Goal: Task Accomplishment & Management: Manage account settings

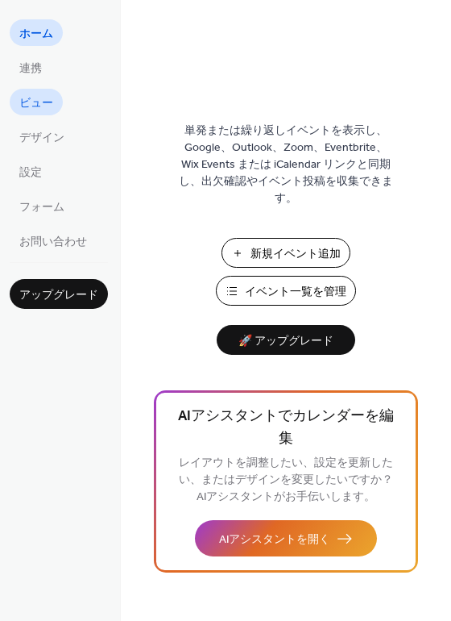
click at [32, 95] on span "ビュー" at bounding box center [36, 103] width 34 height 17
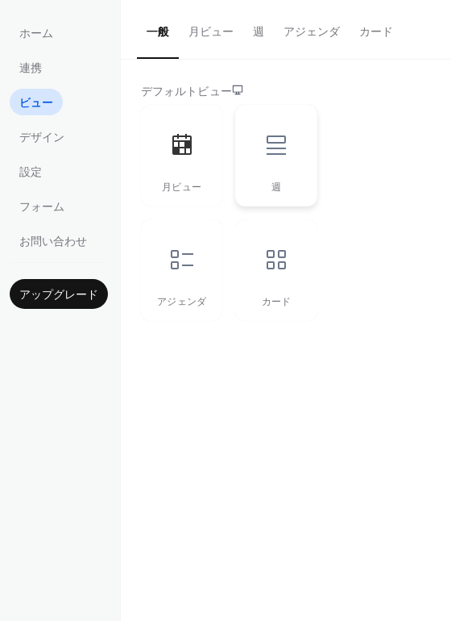
click at [297, 160] on div at bounding box center [276, 145] width 48 height 48
click at [185, 256] on icon at bounding box center [182, 260] width 26 height 26
click at [290, 258] on div at bounding box center [276, 259] width 48 height 48
click at [185, 271] on icon at bounding box center [182, 260] width 26 height 26
click at [268, 174] on div "週" at bounding box center [275, 156] width 81 height 102
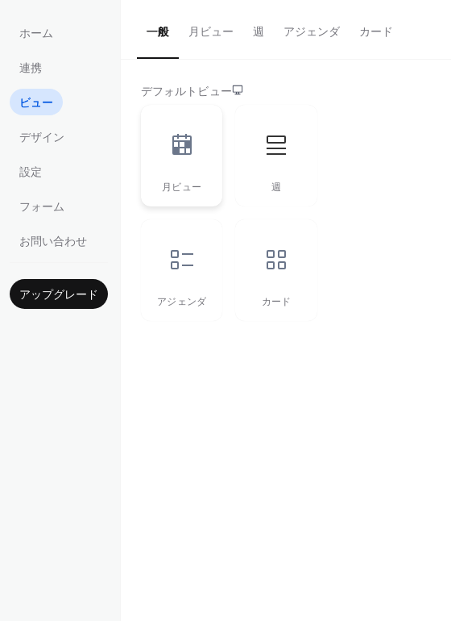
click at [189, 172] on div "月ビュー" at bounding box center [181, 156] width 81 height 102
click at [196, 248] on div at bounding box center [182, 259] width 48 height 48
click at [216, 28] on button "月ビュー" at bounding box center [211, 28] width 64 height 57
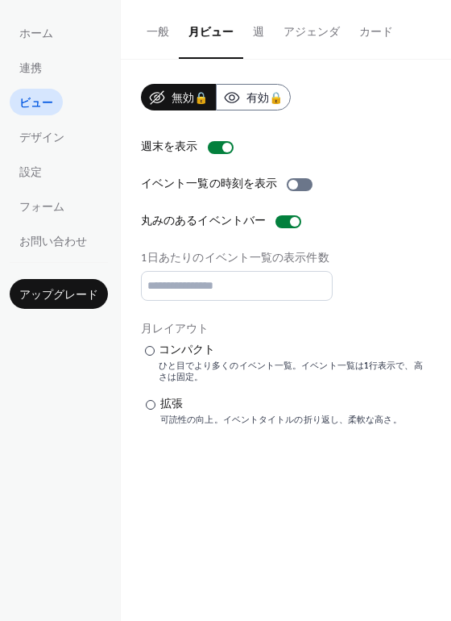
click at [300, 29] on button "アジェンダ" at bounding box center [312, 28] width 76 height 57
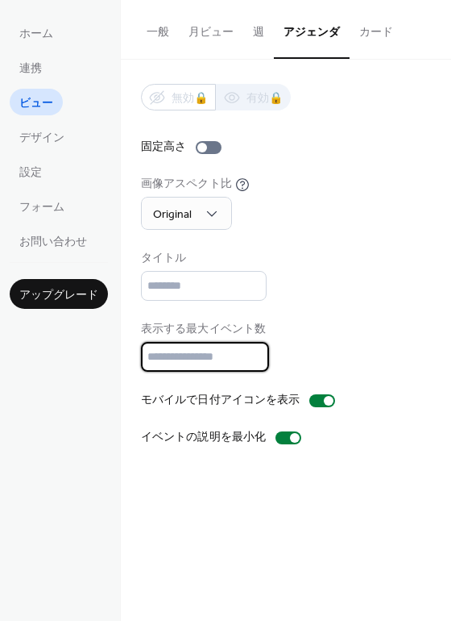
click at [230, 357] on input "**" at bounding box center [205, 357] width 128 height 30
type input "*"
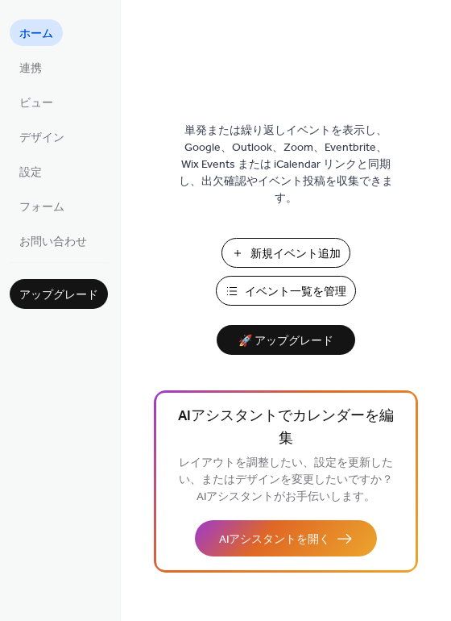
click at [314, 256] on span "新規イベント追加" at bounding box center [296, 254] width 90 height 17
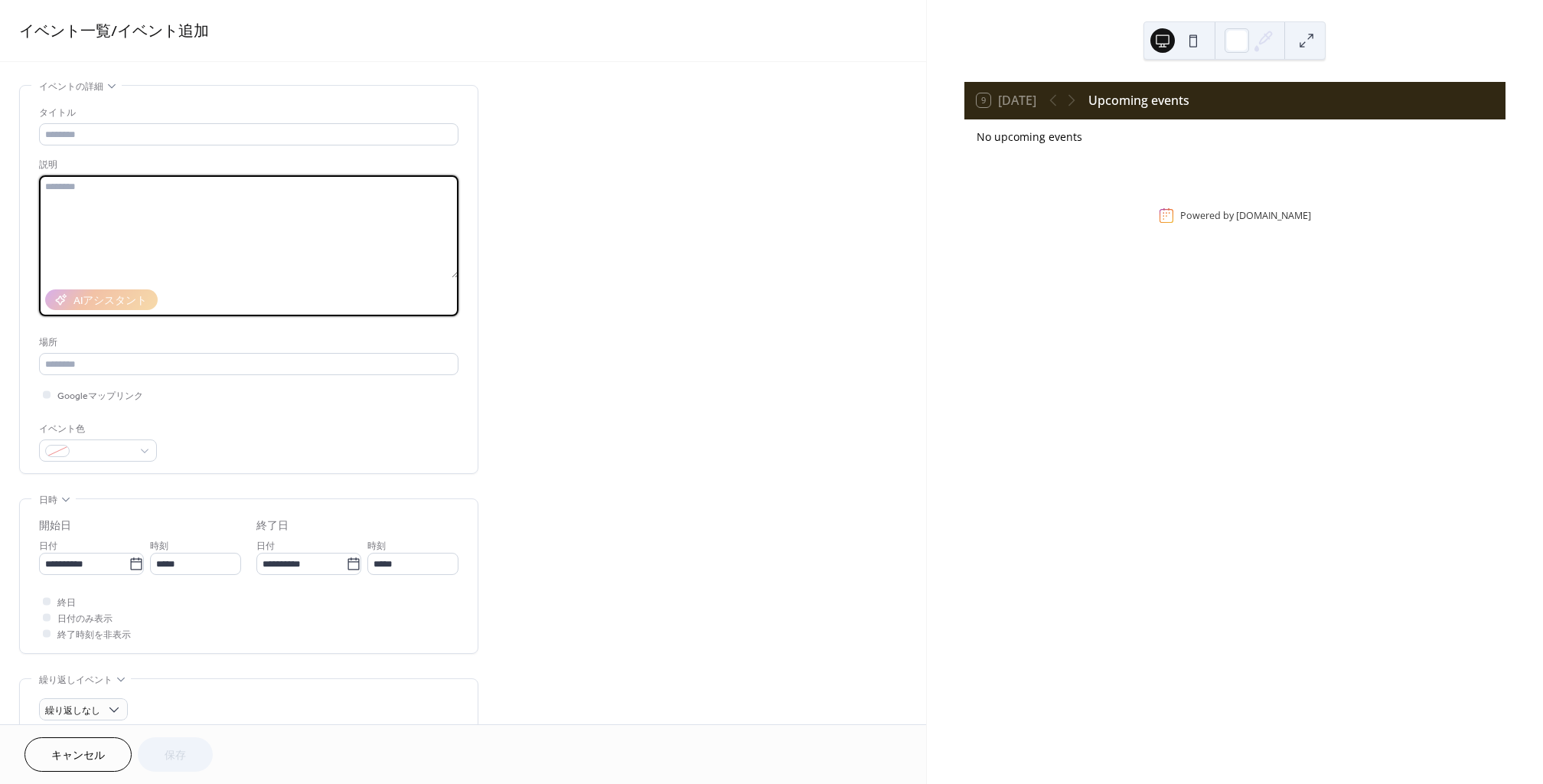
click at [271, 215] on textarea at bounding box center [249, 227] width 420 height 103
paste textarea "**********"
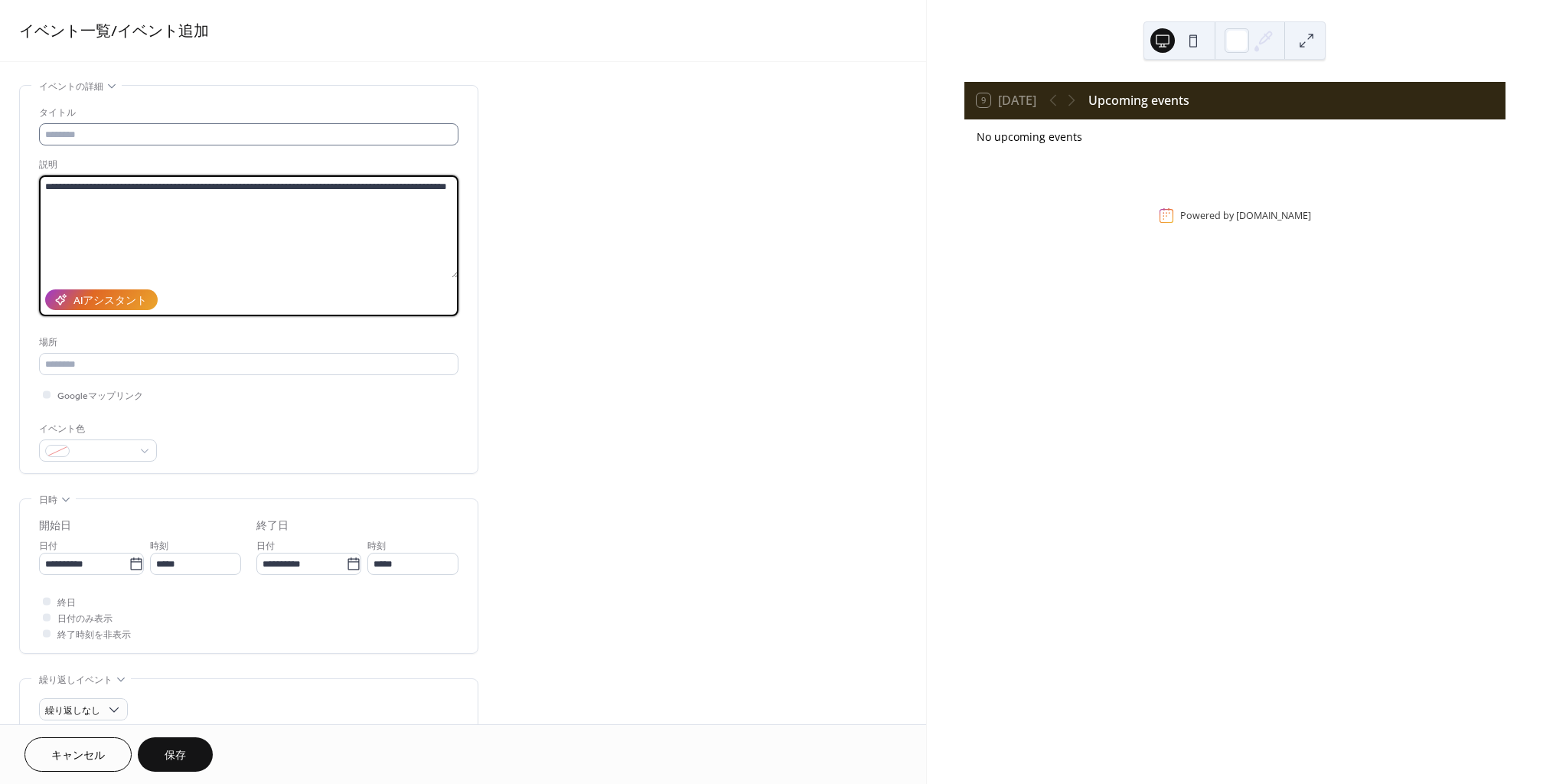
type textarea "**********"
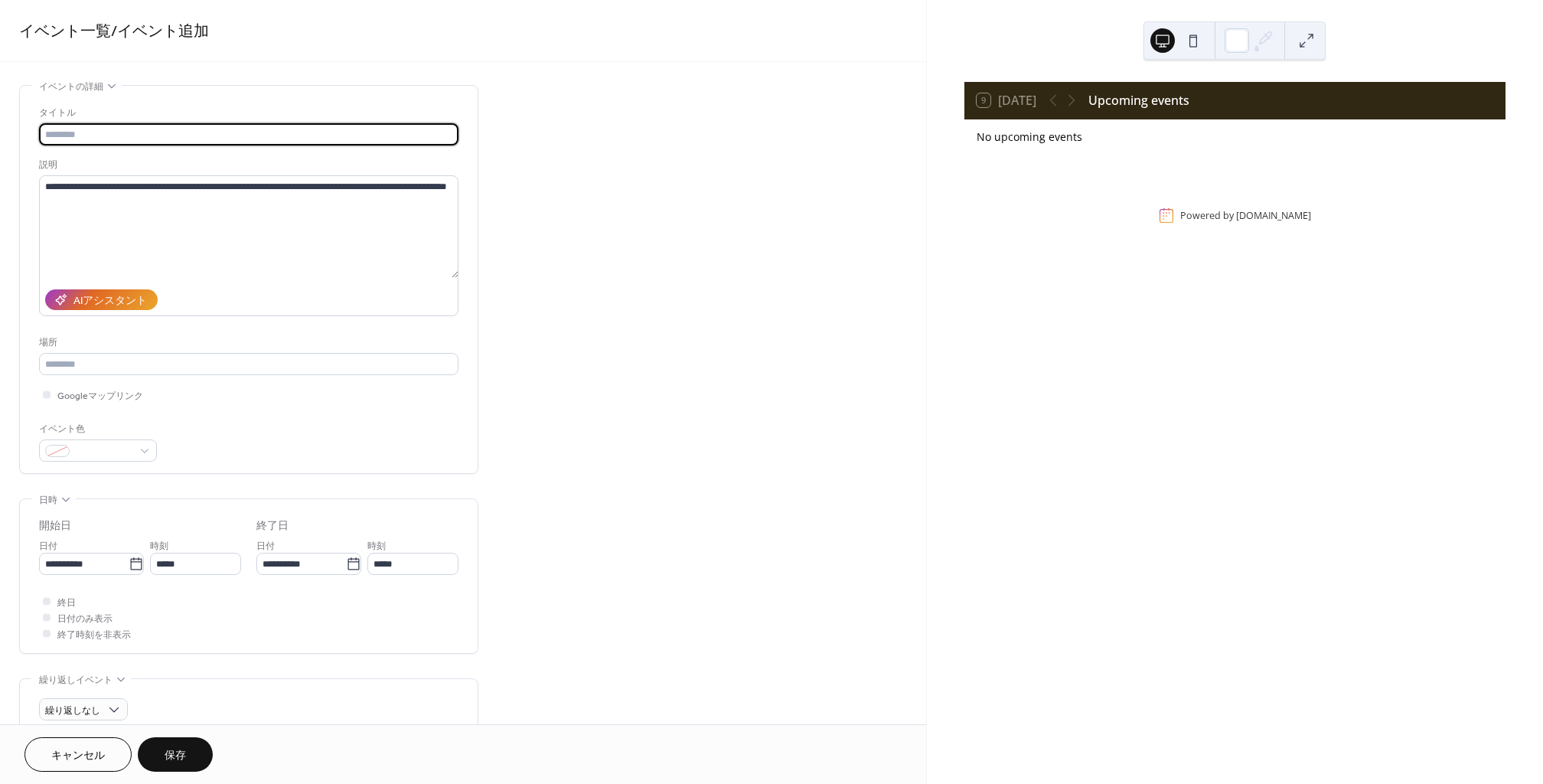
click at [220, 140] on input "text" at bounding box center [249, 134] width 420 height 22
paste input "**********"
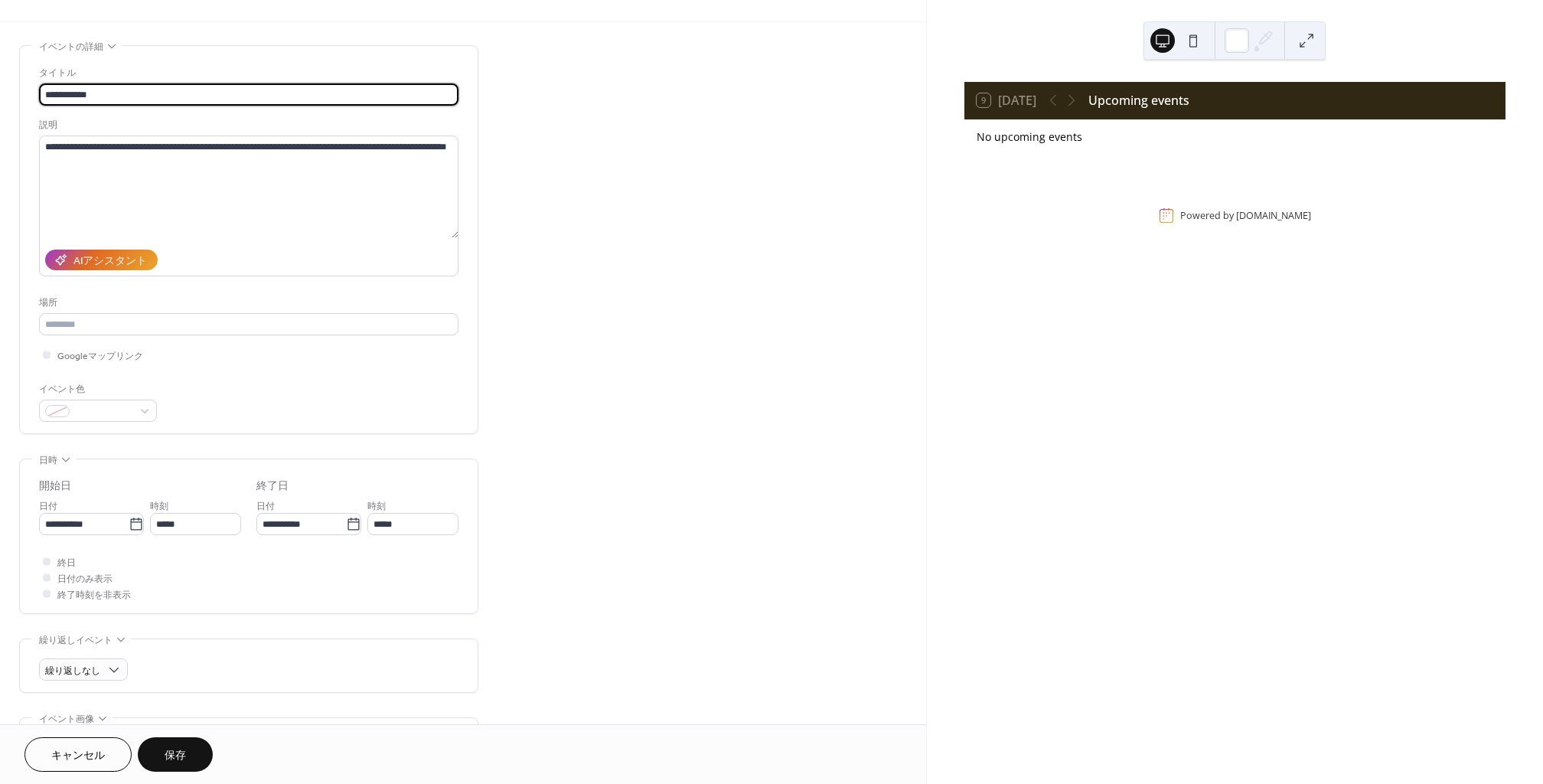
scroll to position [54, 0]
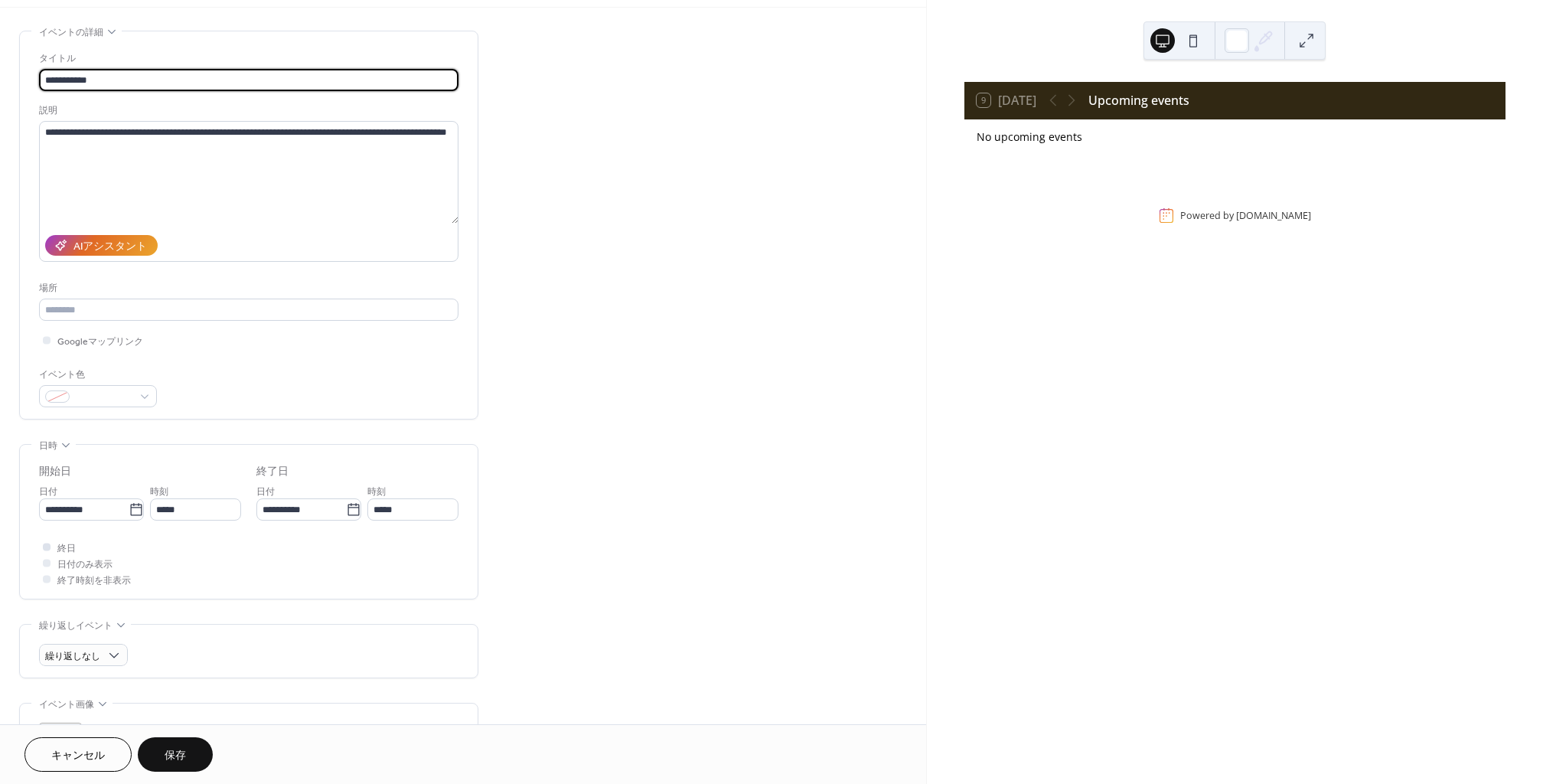
type input "**********"
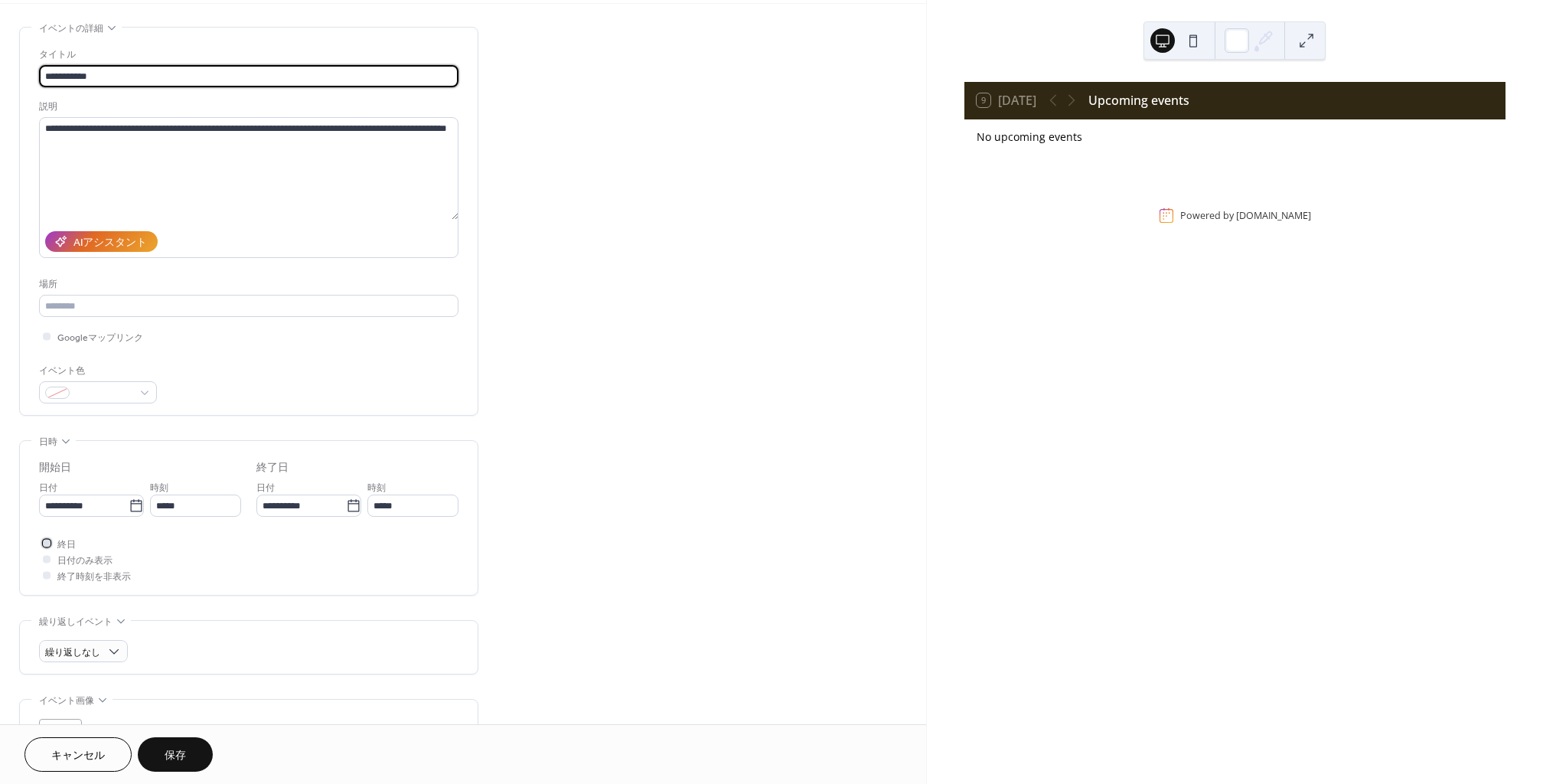
click at [47, 547] on div at bounding box center [47, 543] width 15 height 15
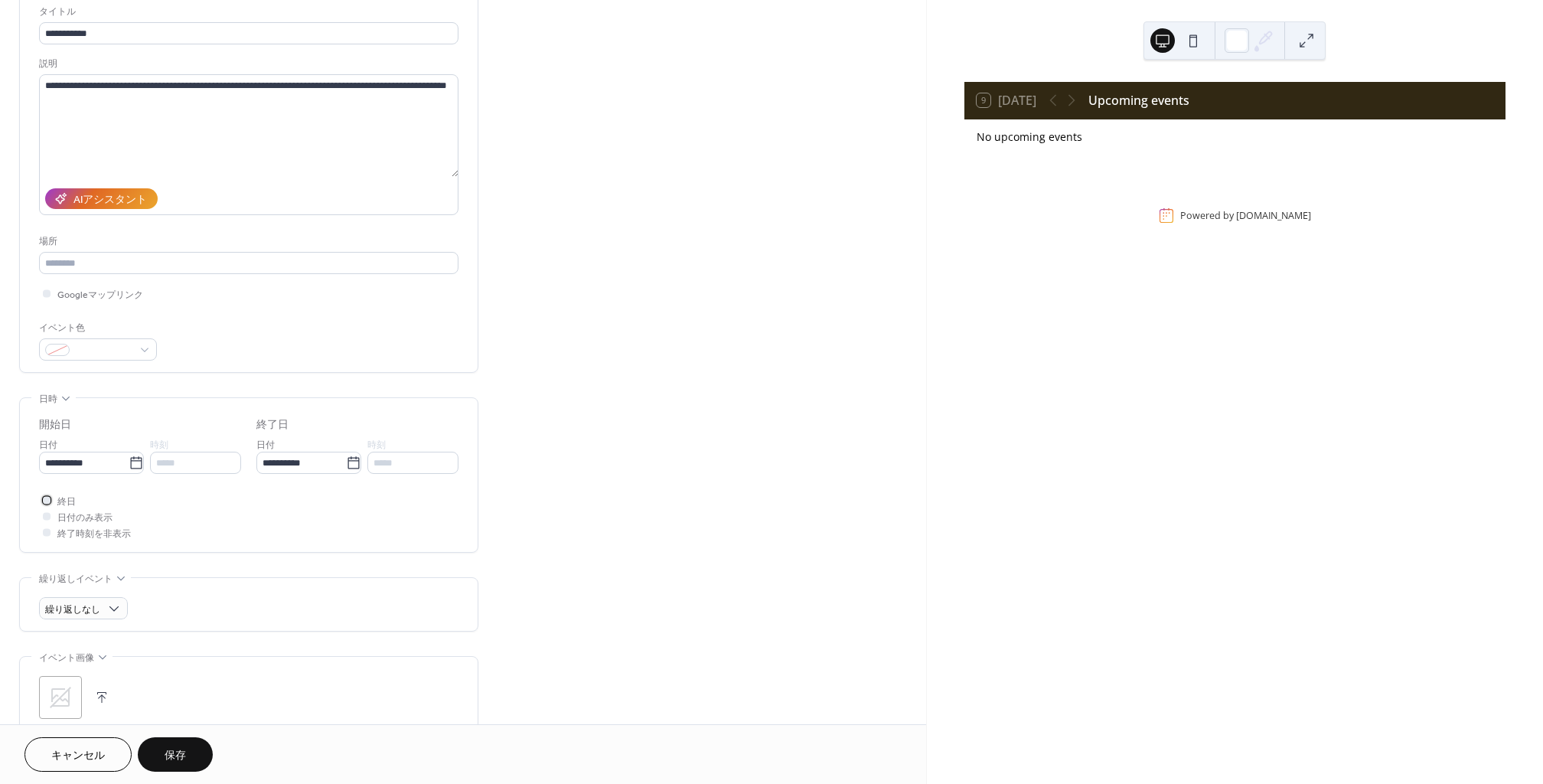
scroll to position [103, 0]
click at [46, 499] on icon at bounding box center [47, 497] width 5 height 5
click at [49, 500] on div at bounding box center [47, 498] width 8 height 8
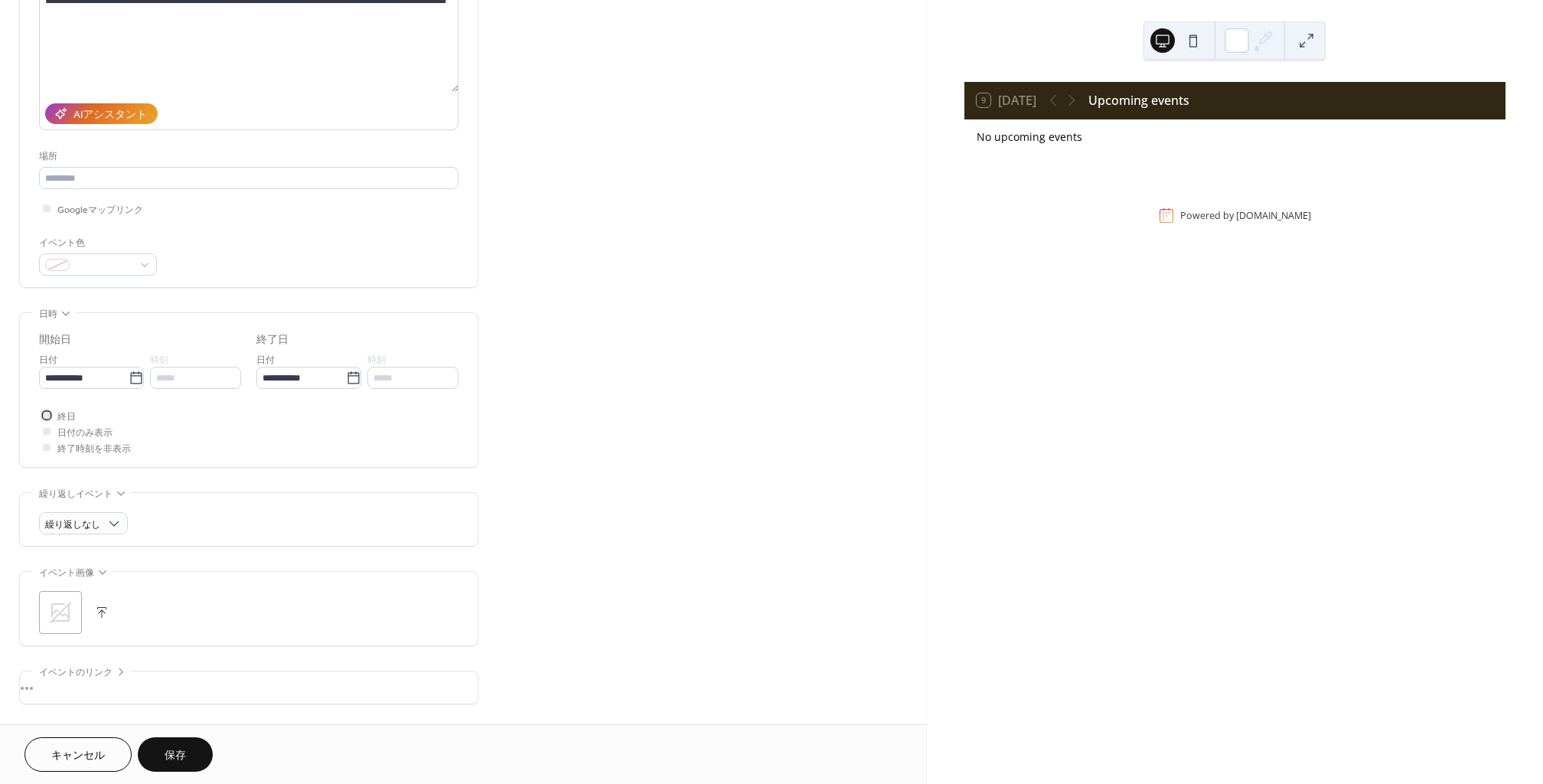
scroll to position [187, 0]
click at [49, 430] on div at bounding box center [47, 430] width 8 height 8
click at [47, 432] on div at bounding box center [47, 430] width 8 height 8
click at [48, 420] on div at bounding box center [47, 414] width 15 height 15
click at [47, 430] on div at bounding box center [47, 430] width 8 height 8
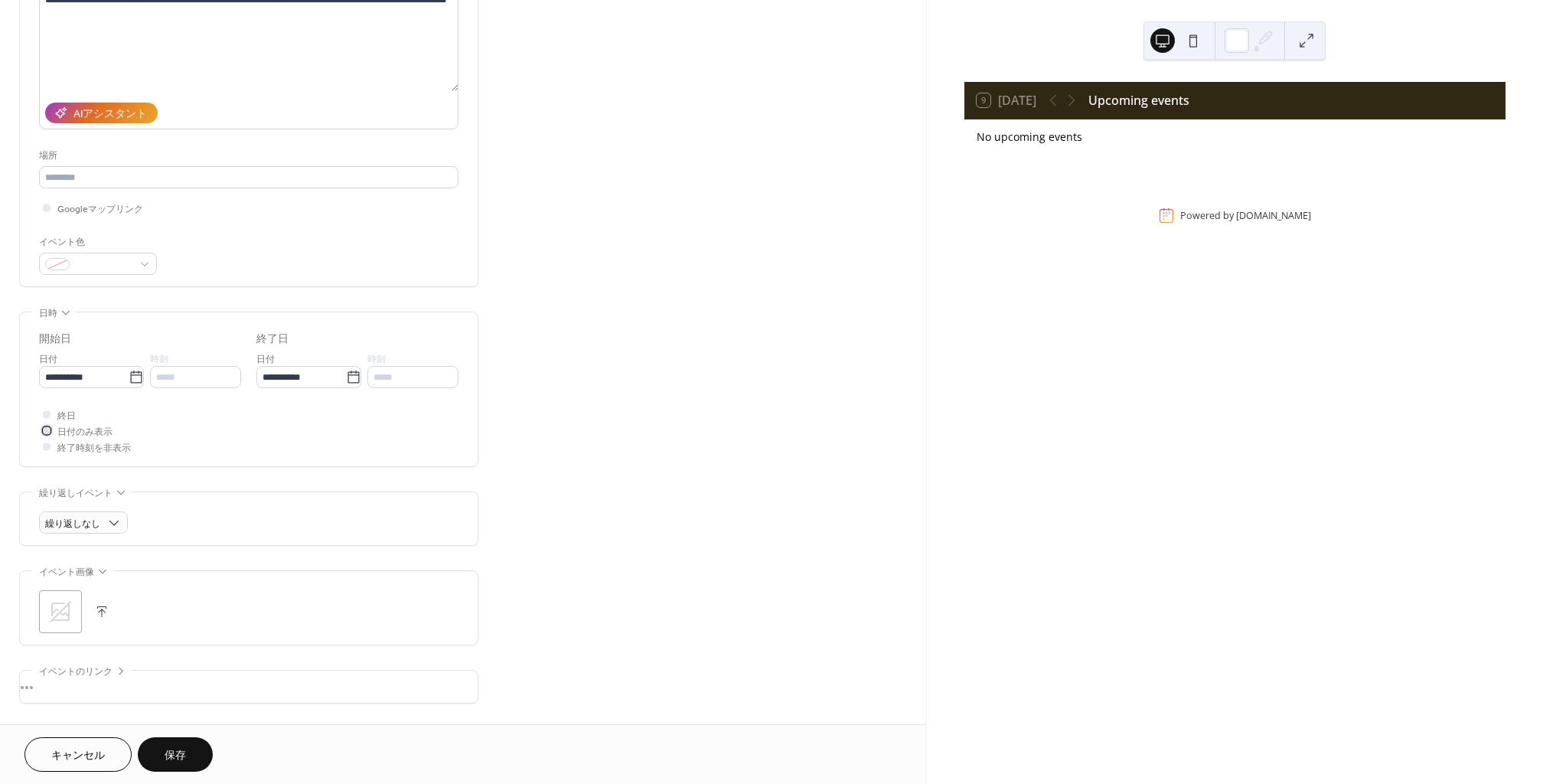
click at [47, 432] on icon at bounding box center [47, 430] width 5 height 5
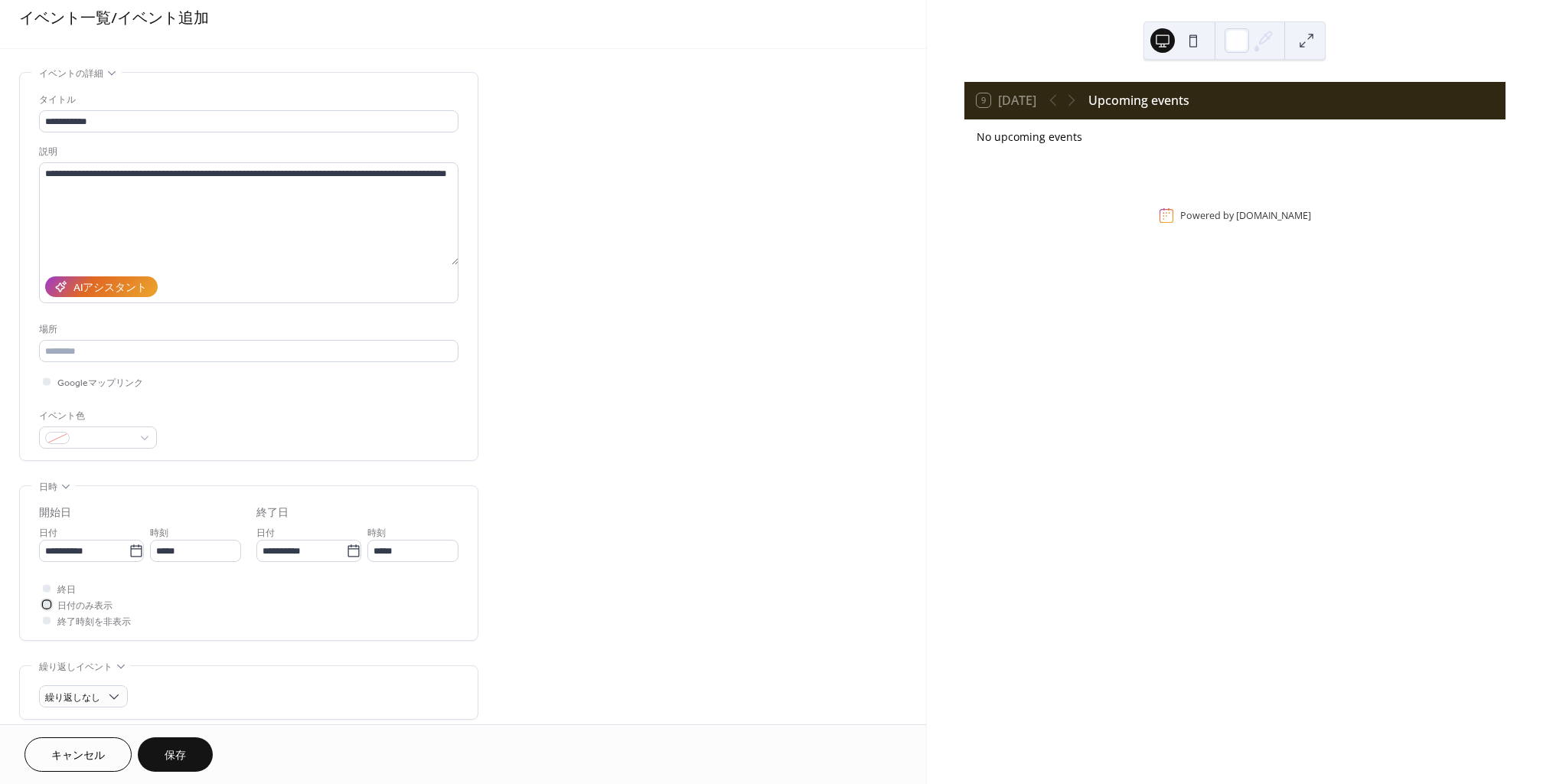
scroll to position [0, 0]
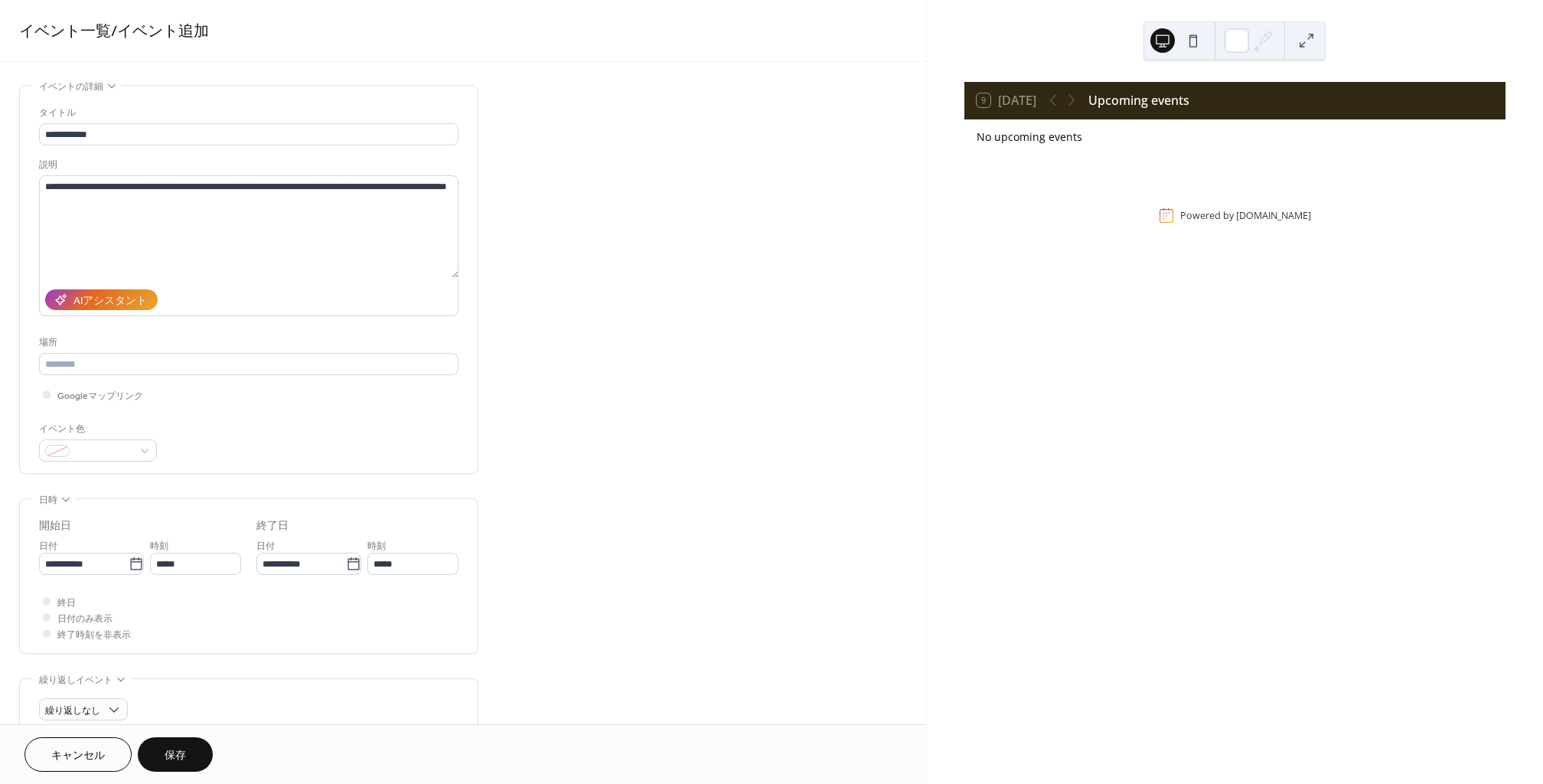
click at [190, 756] on button "保存" at bounding box center [175, 754] width 75 height 34
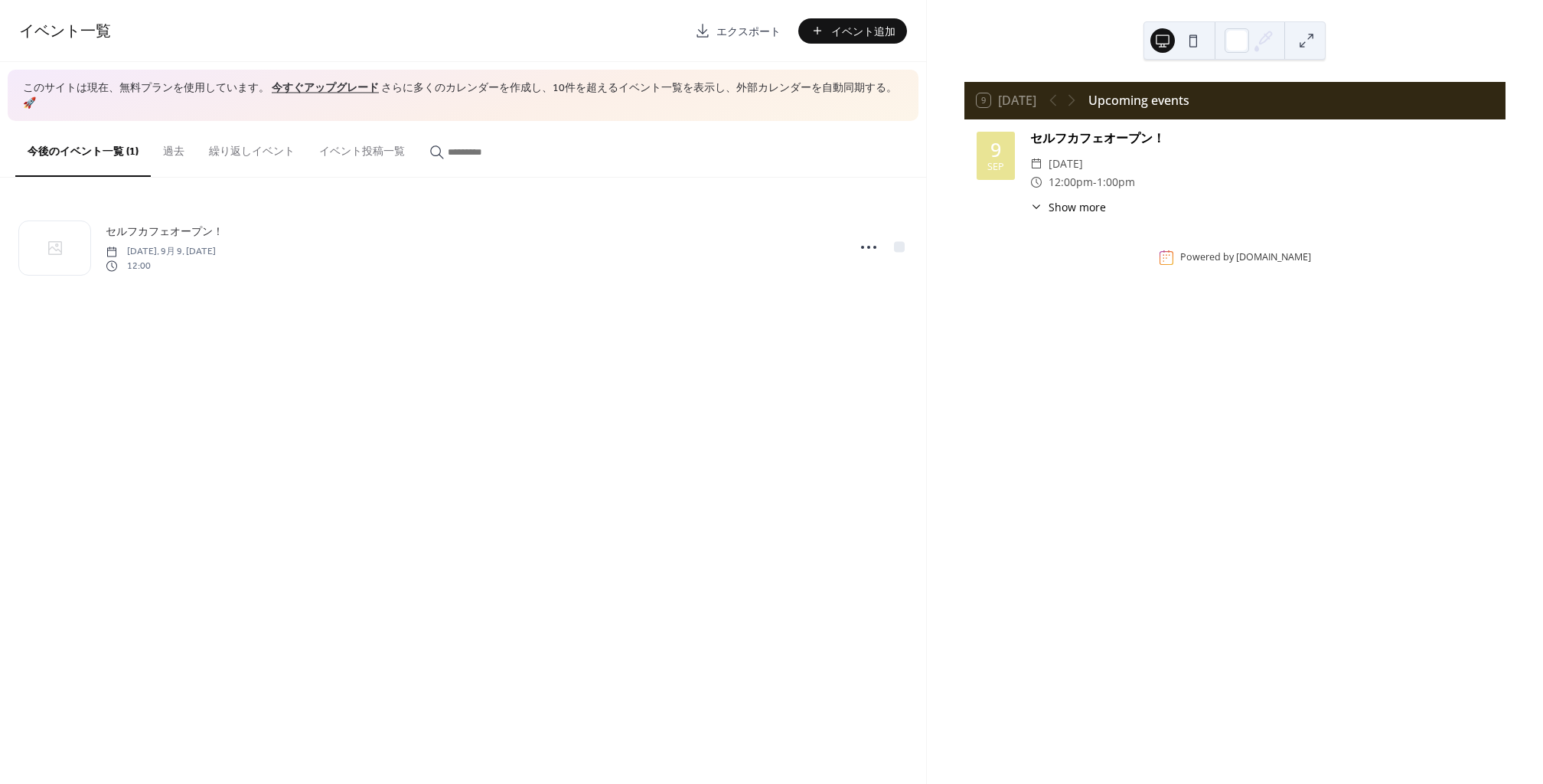
click at [1051, 203] on span "Show more" at bounding box center [1078, 207] width 57 height 16
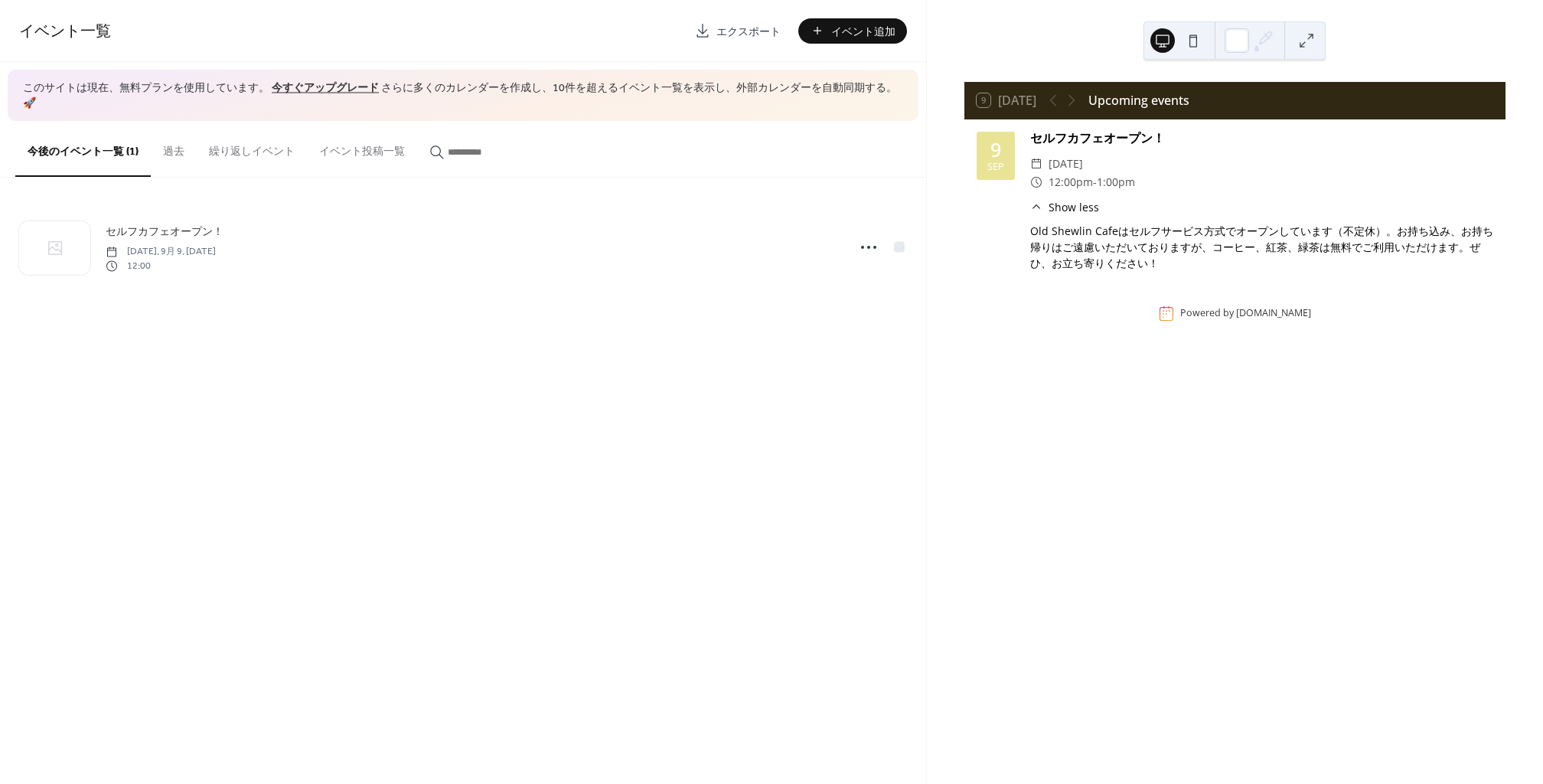
click at [1054, 206] on span "Show less" at bounding box center [1074, 207] width 50 height 16
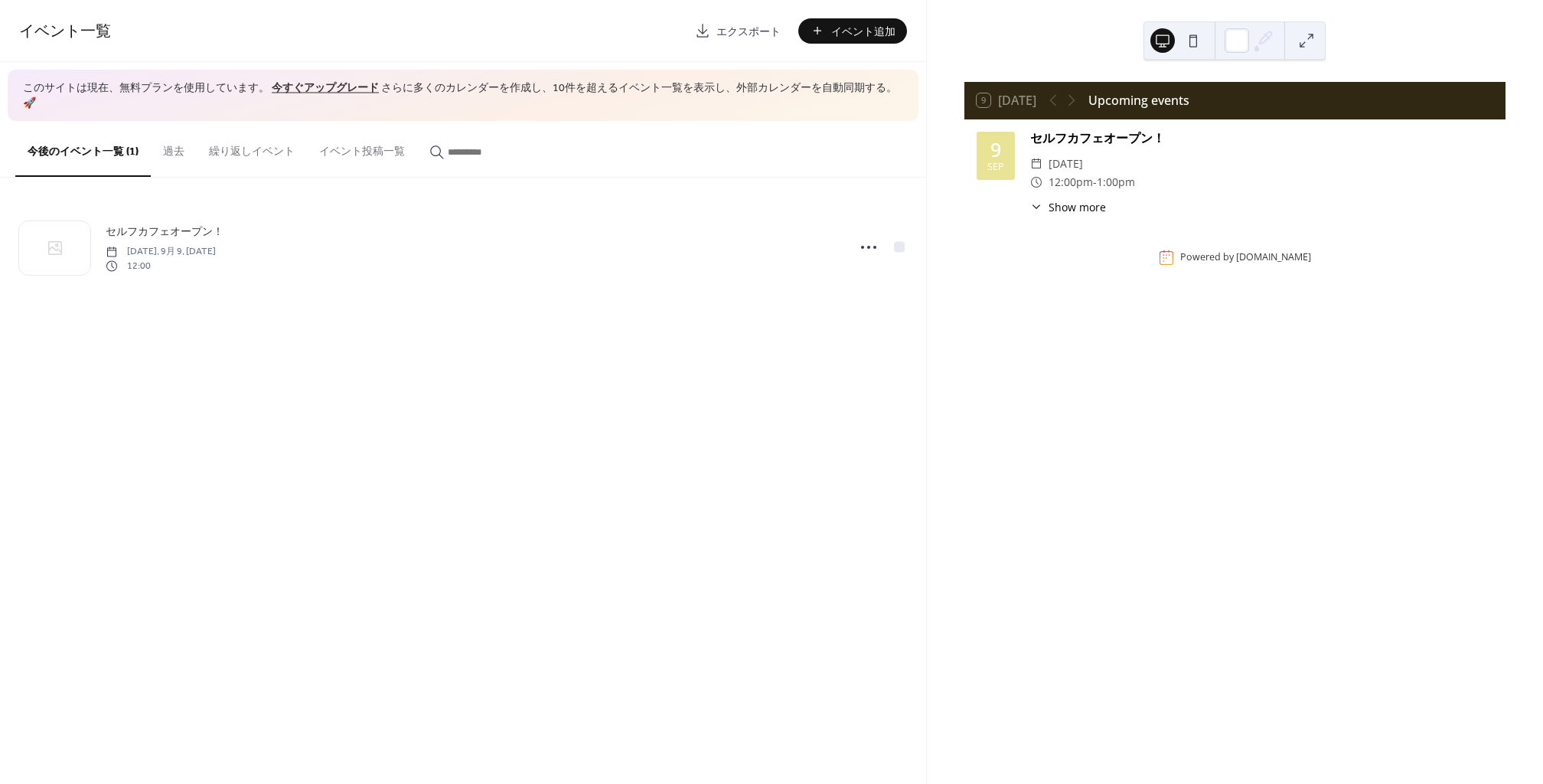
click at [823, 37] on button "イベント追加" at bounding box center [853, 30] width 108 height 26
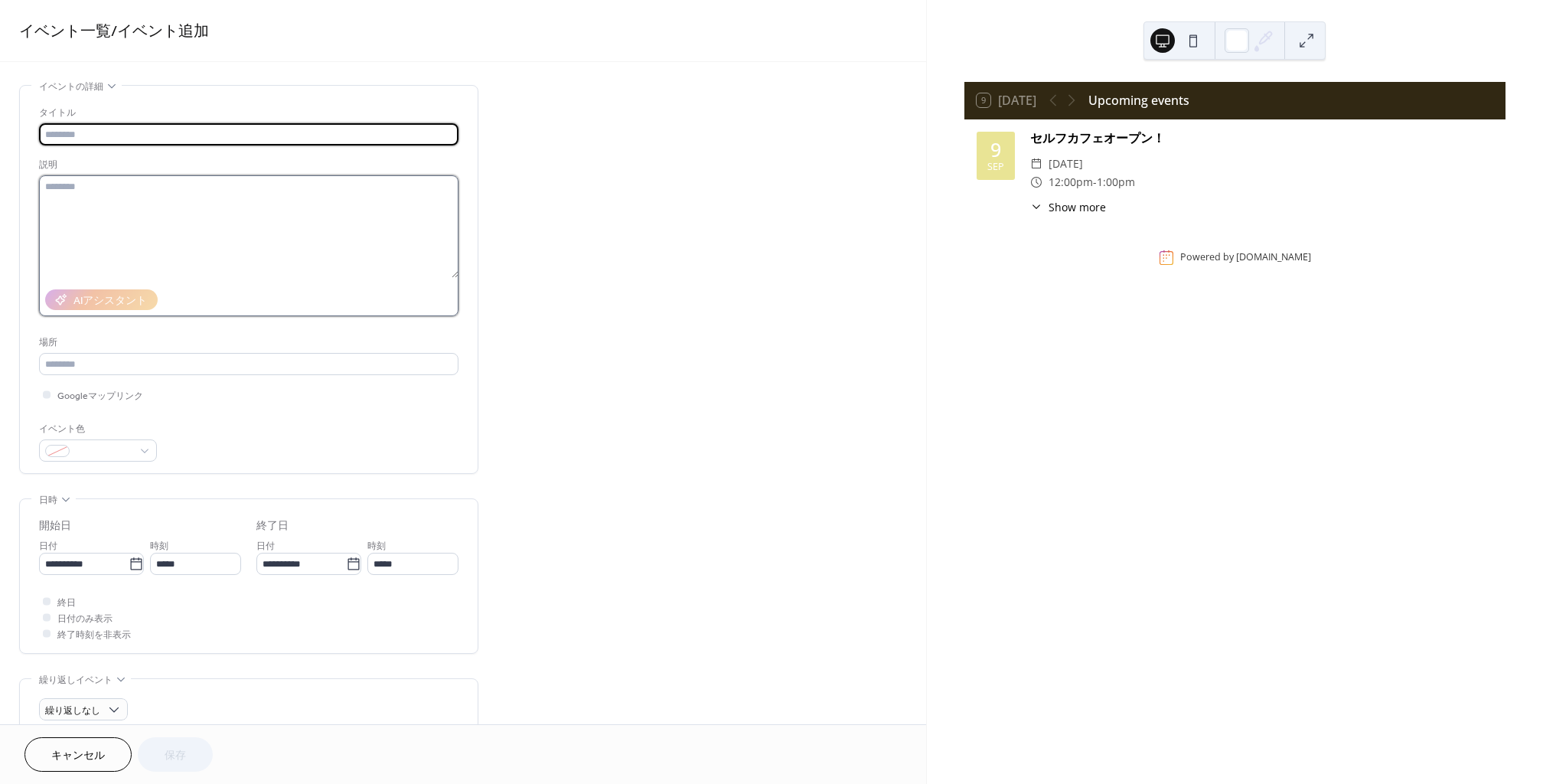
click at [283, 201] on textarea at bounding box center [249, 227] width 420 height 103
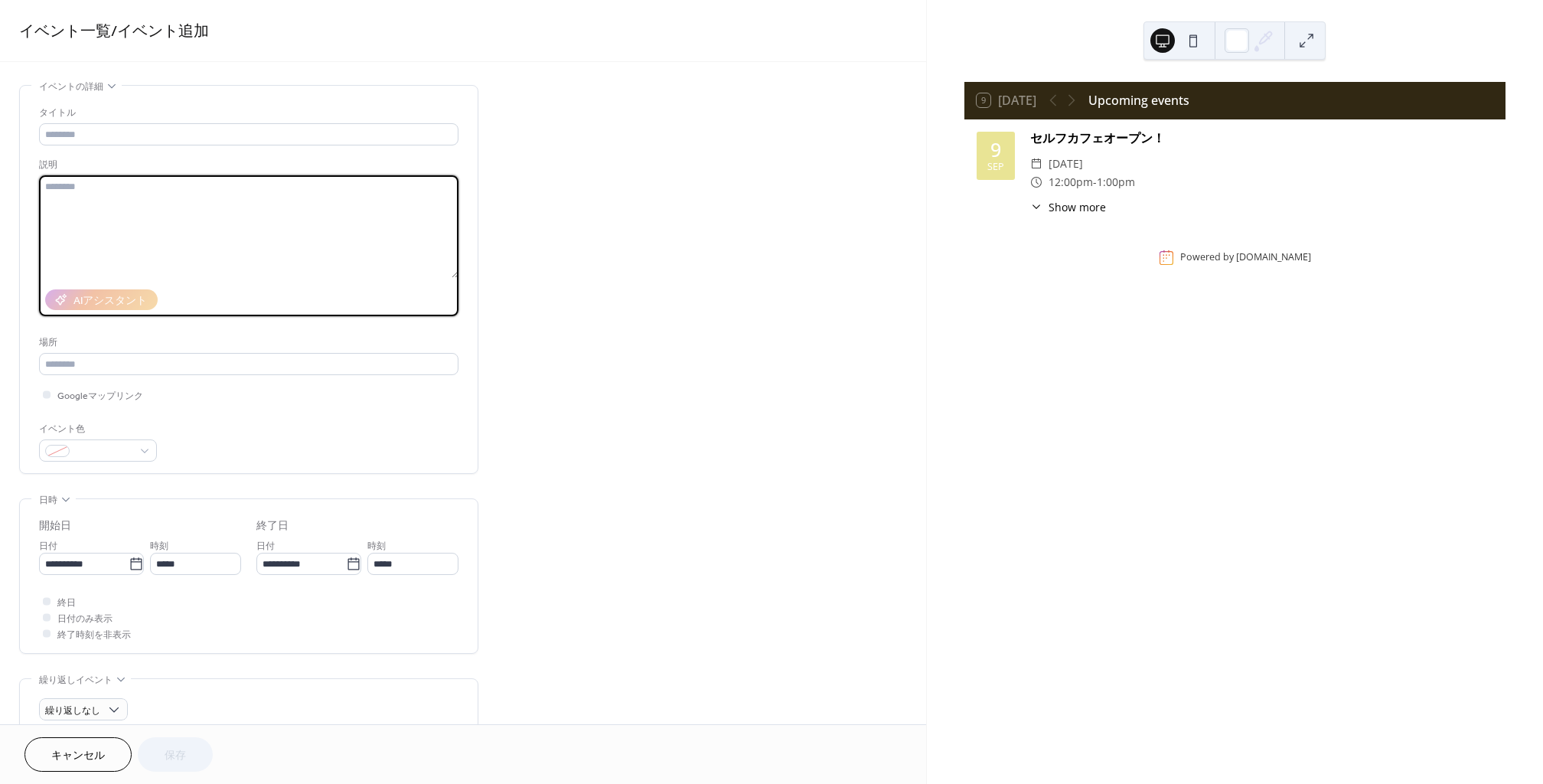
paste textarea "**********"
drag, startPoint x: 85, startPoint y: 183, endPoint x: 183, endPoint y: 205, distance: 100.4
click at [85, 183] on textarea "**********" at bounding box center [249, 227] width 420 height 103
type textarea "**********"
click at [176, 132] on input "text" at bounding box center [249, 134] width 420 height 22
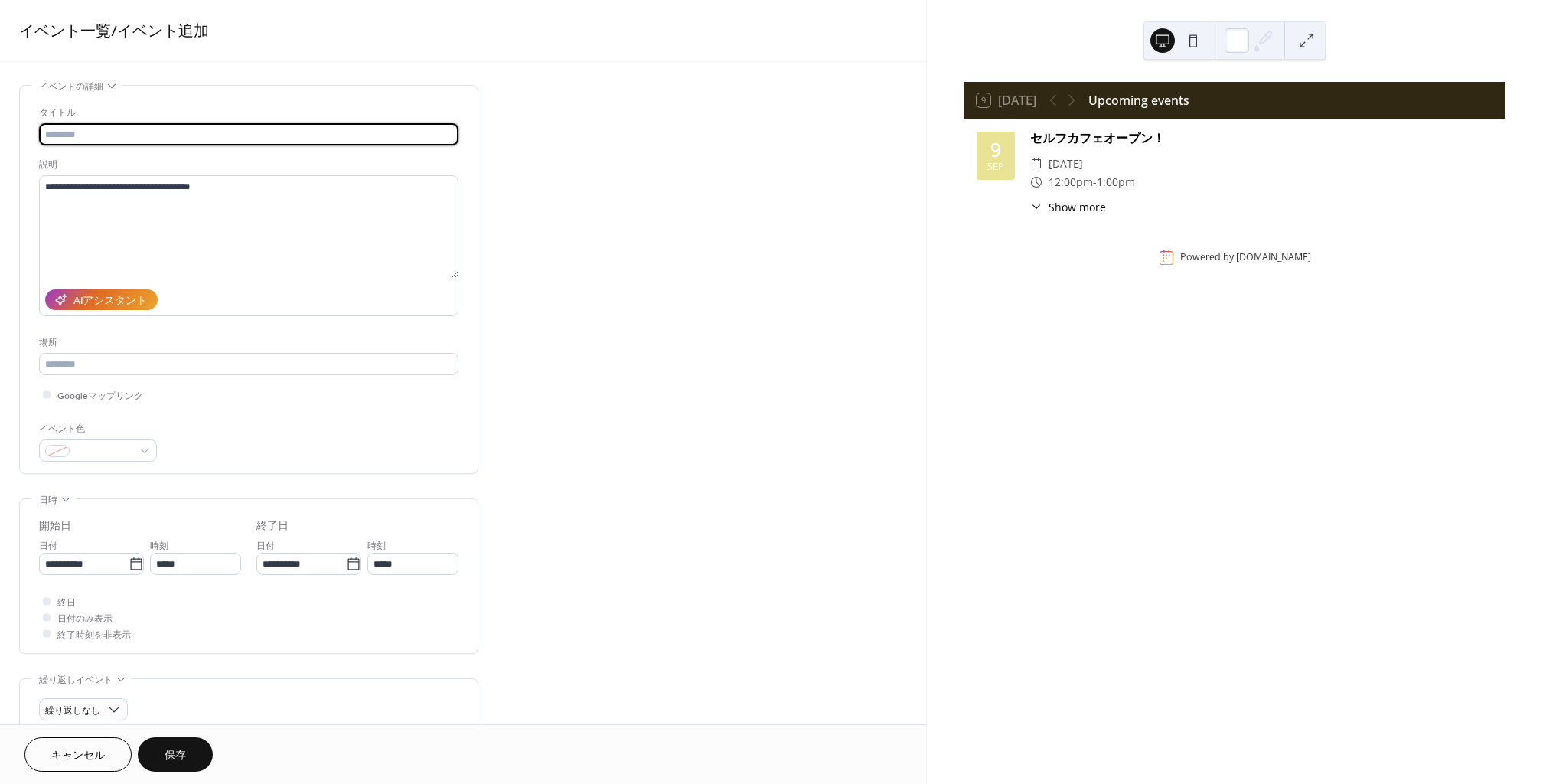
scroll to position [1, 0]
click at [112, 138] on input "text" at bounding box center [249, 133] width 420 height 22
paste input "**********"
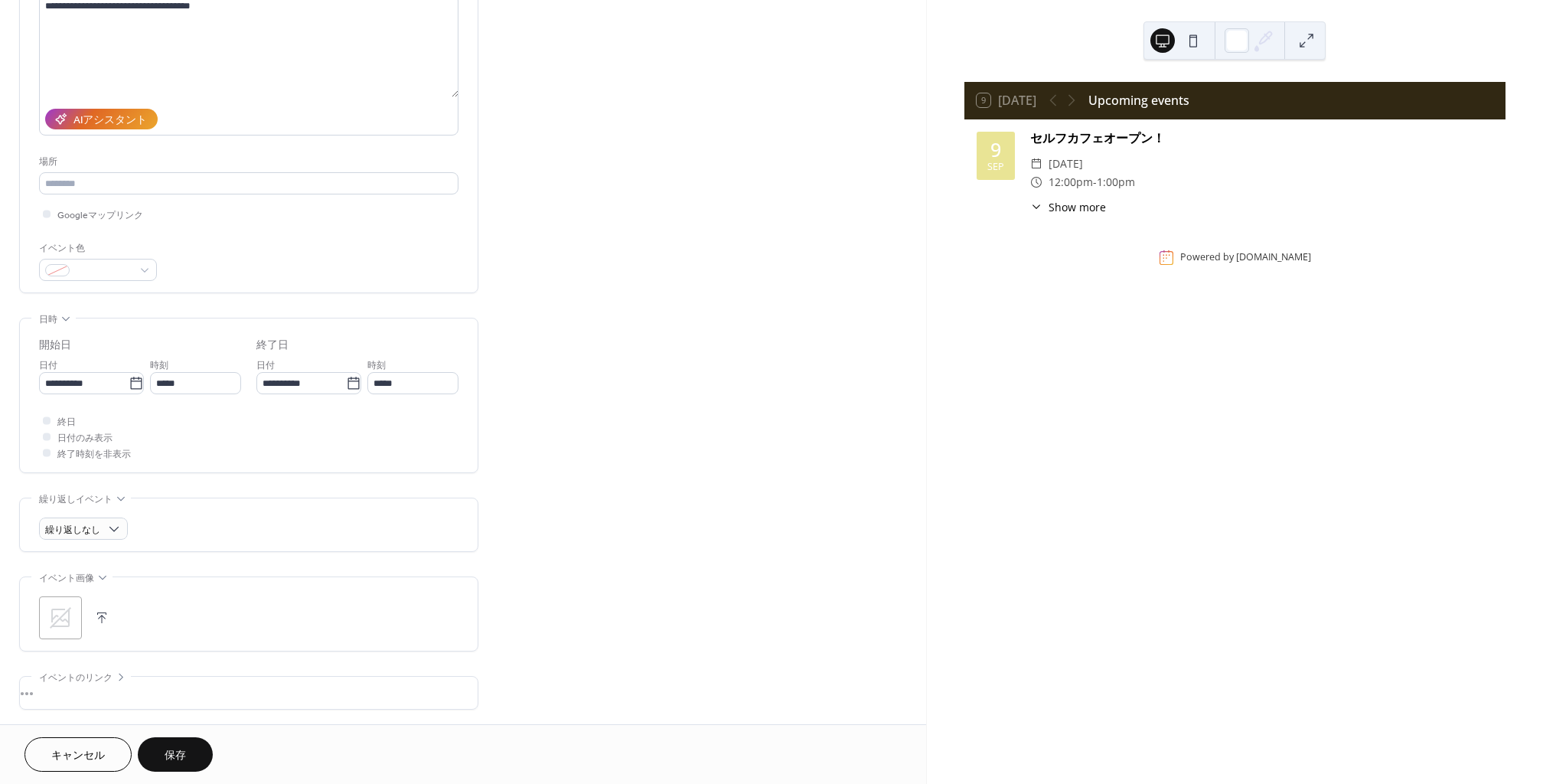
scroll to position [181, 0]
type input "**********"
click at [179, 750] on span "保存" at bounding box center [175, 756] width 22 height 16
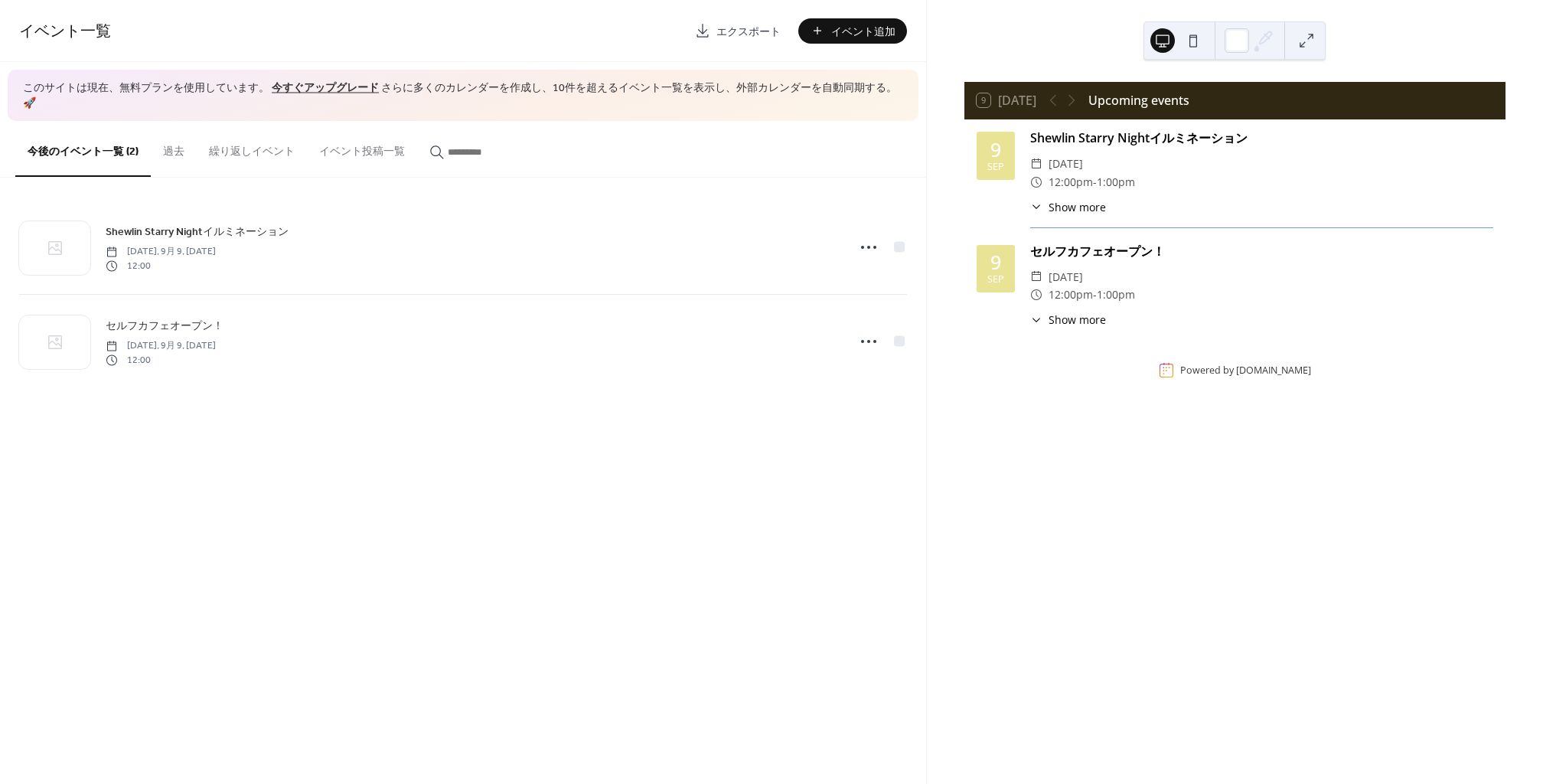
click at [850, 28] on span "イベント追加" at bounding box center [864, 31] width 65 height 16
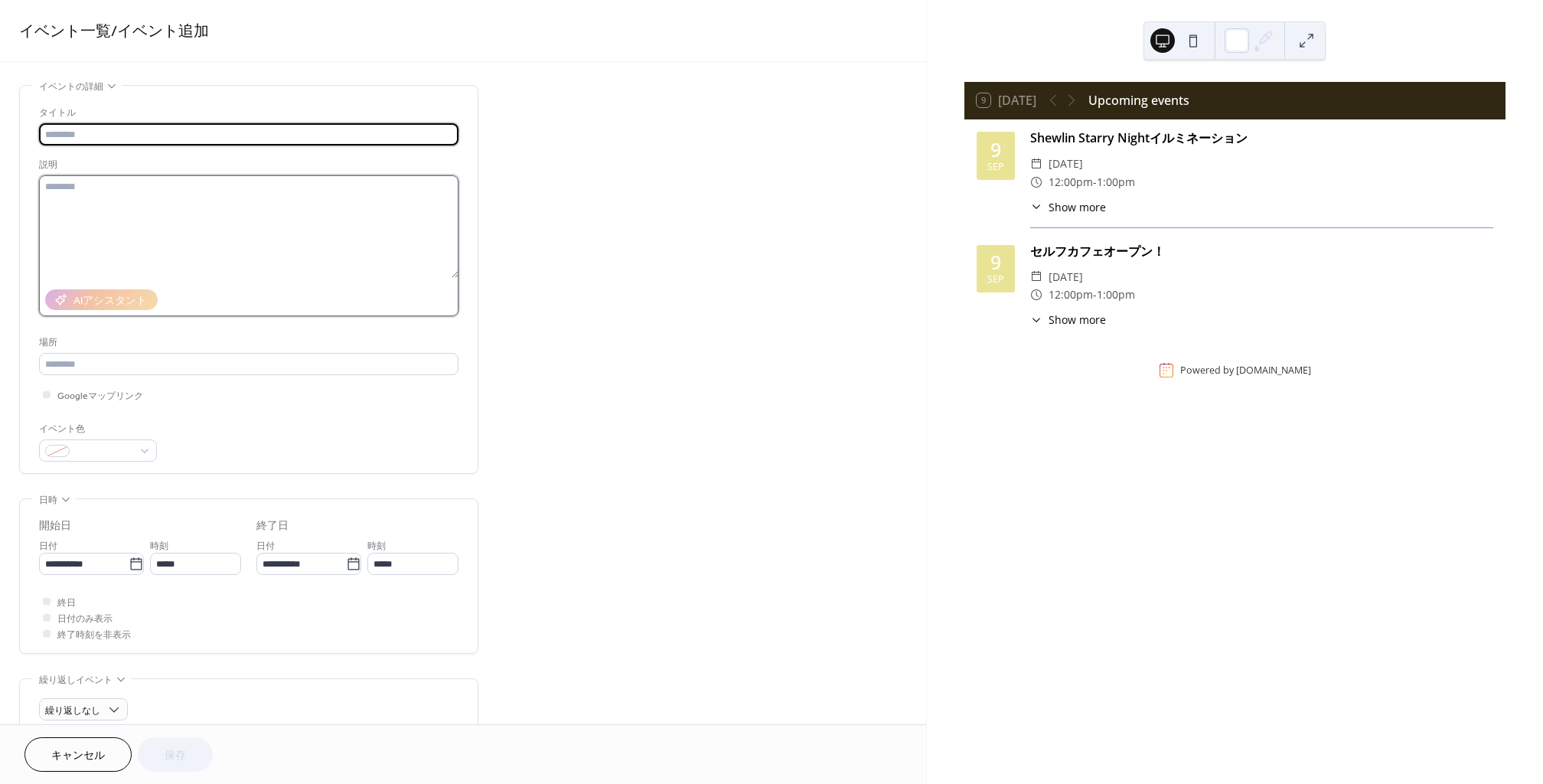
click at [291, 227] on textarea at bounding box center [249, 227] width 420 height 103
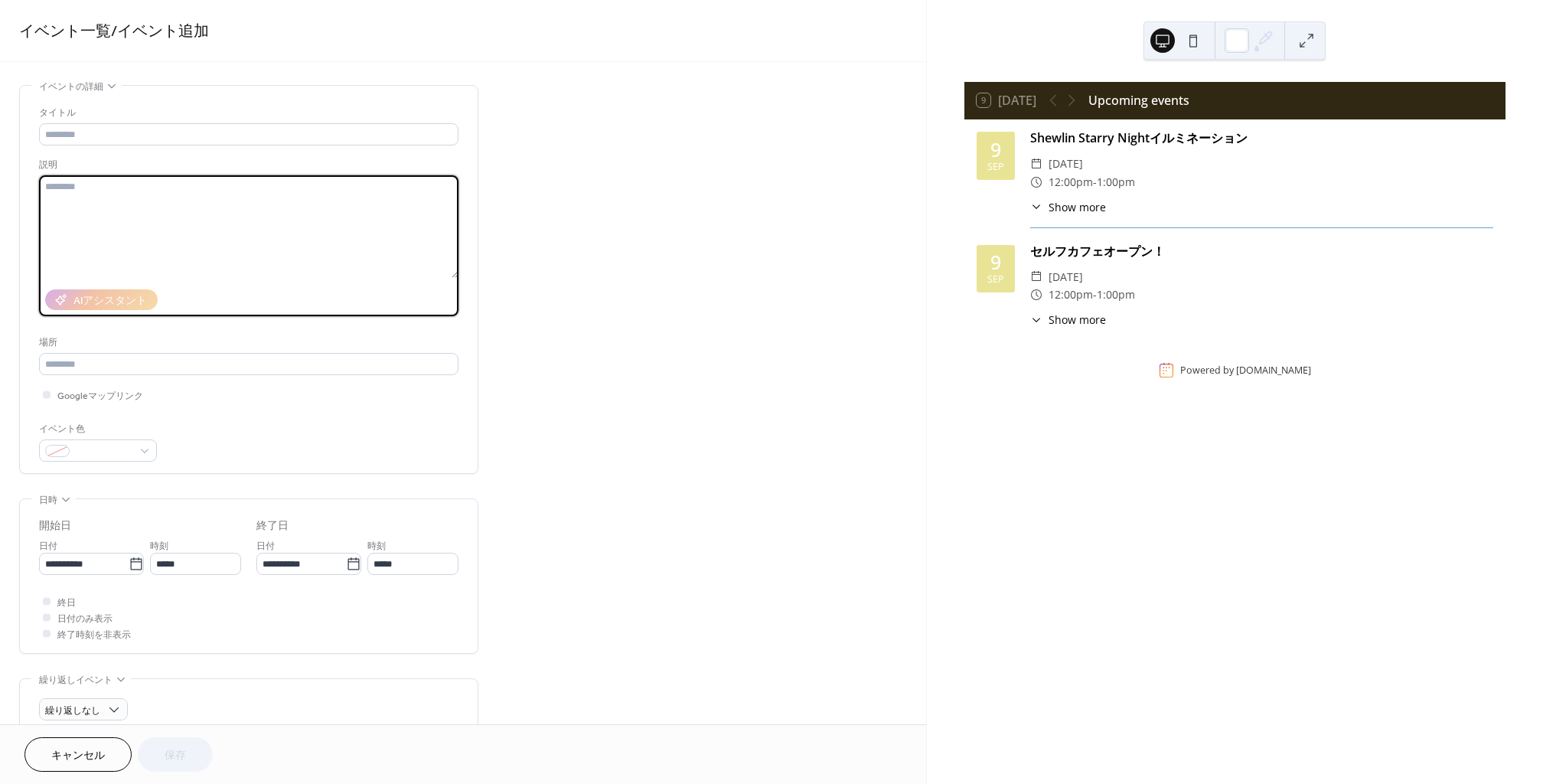
paste textarea "**********"
type textarea "**********"
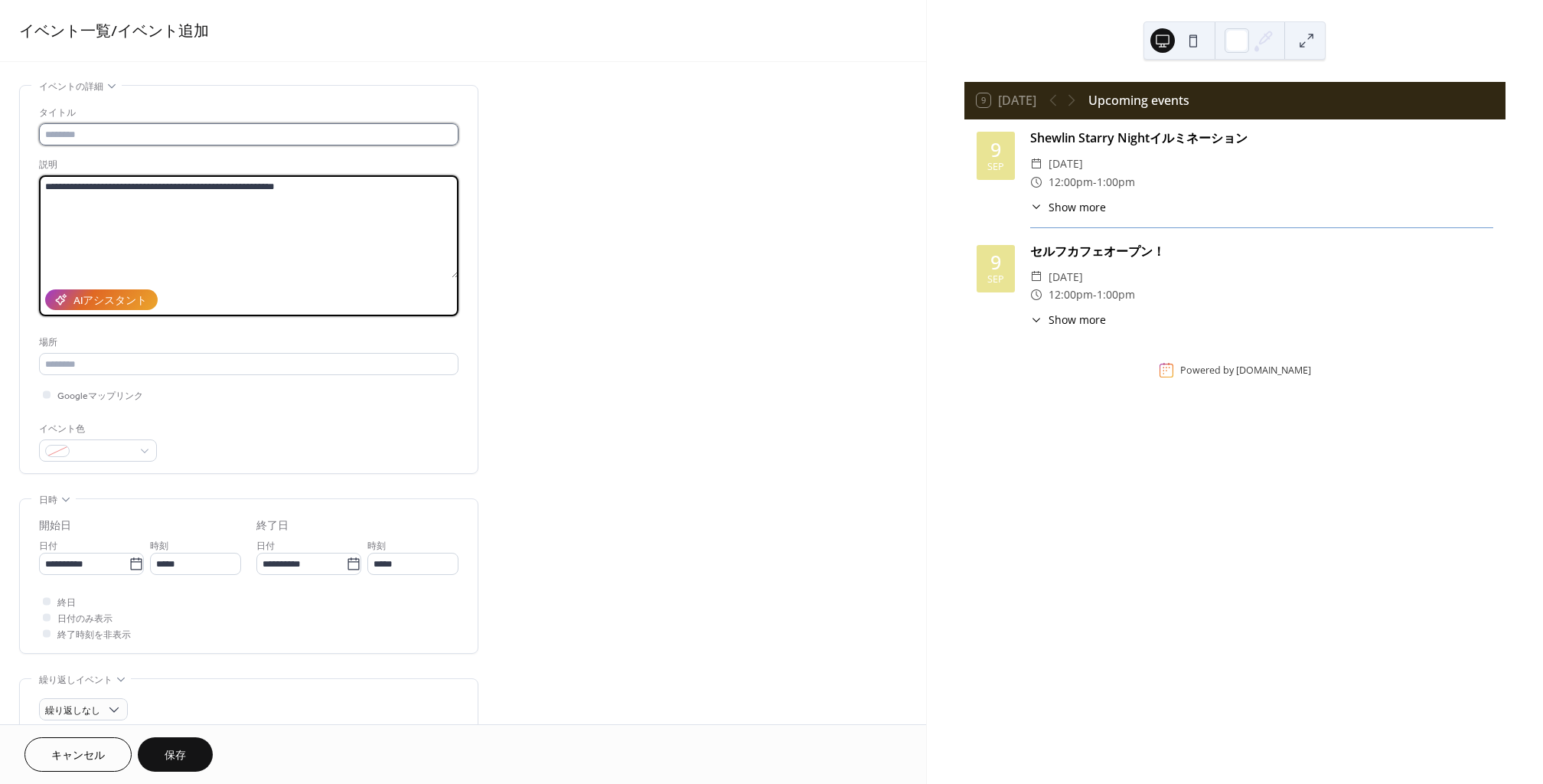
click at [301, 133] on input "text" at bounding box center [249, 134] width 420 height 22
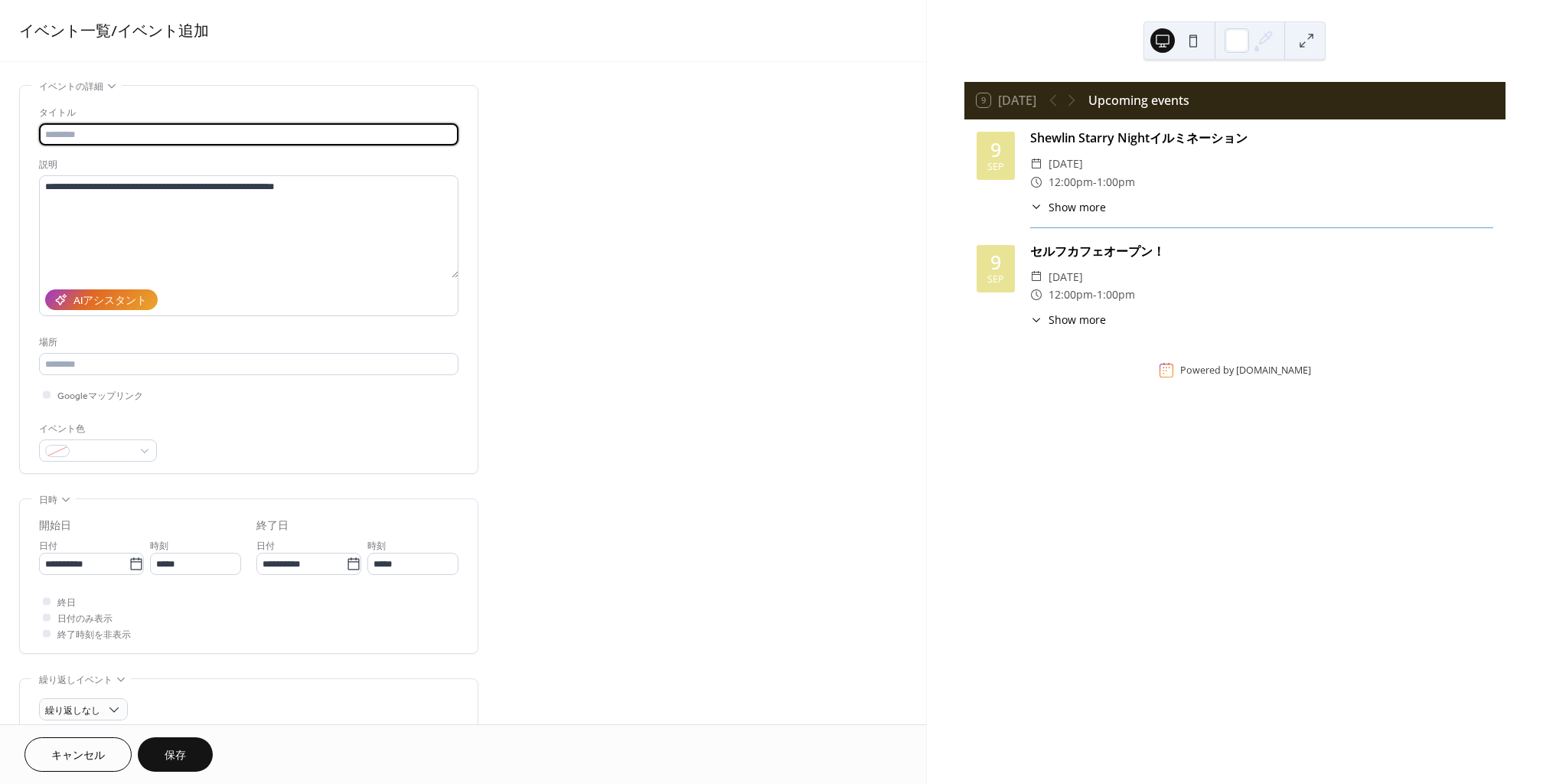
paste input "**********"
type input "**********"
click at [181, 744] on button "保存" at bounding box center [175, 754] width 75 height 34
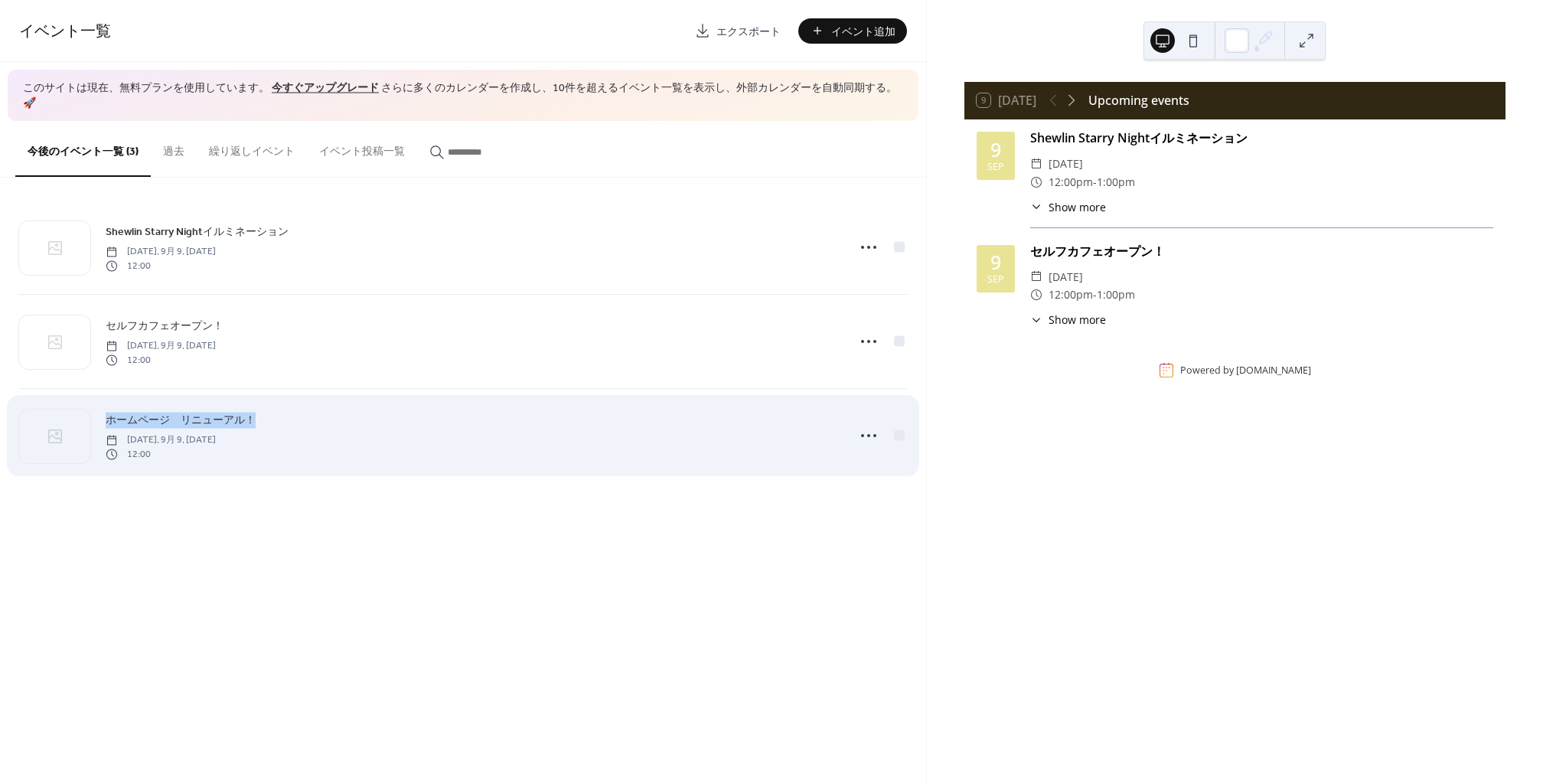
drag, startPoint x: 597, startPoint y: 421, endPoint x: 603, endPoint y: 389, distance: 32.6
click at [603, 389] on div "ホームページ　リニューアル！ 火曜日, 9月 9, 2025 12:00" at bounding box center [462, 436] width 888 height 93
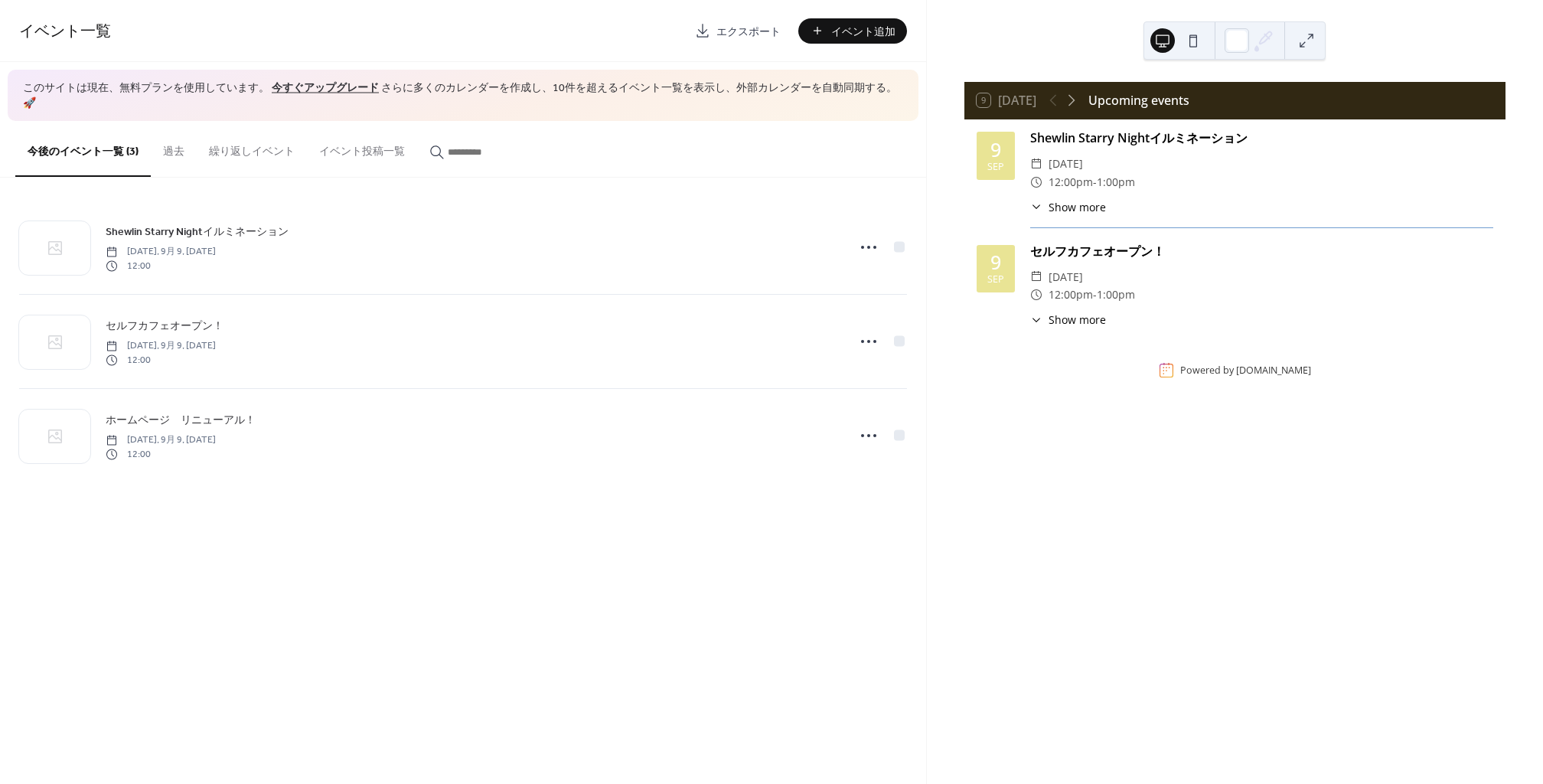
click at [753, 477] on div "Shewlin Starry Nightイルミネーション 火曜日, 9月 9, 2025 12:00 セルフカフェオープン！ 火曜日, 9月 9, 2025 …" at bounding box center [463, 341] width 927 height 327
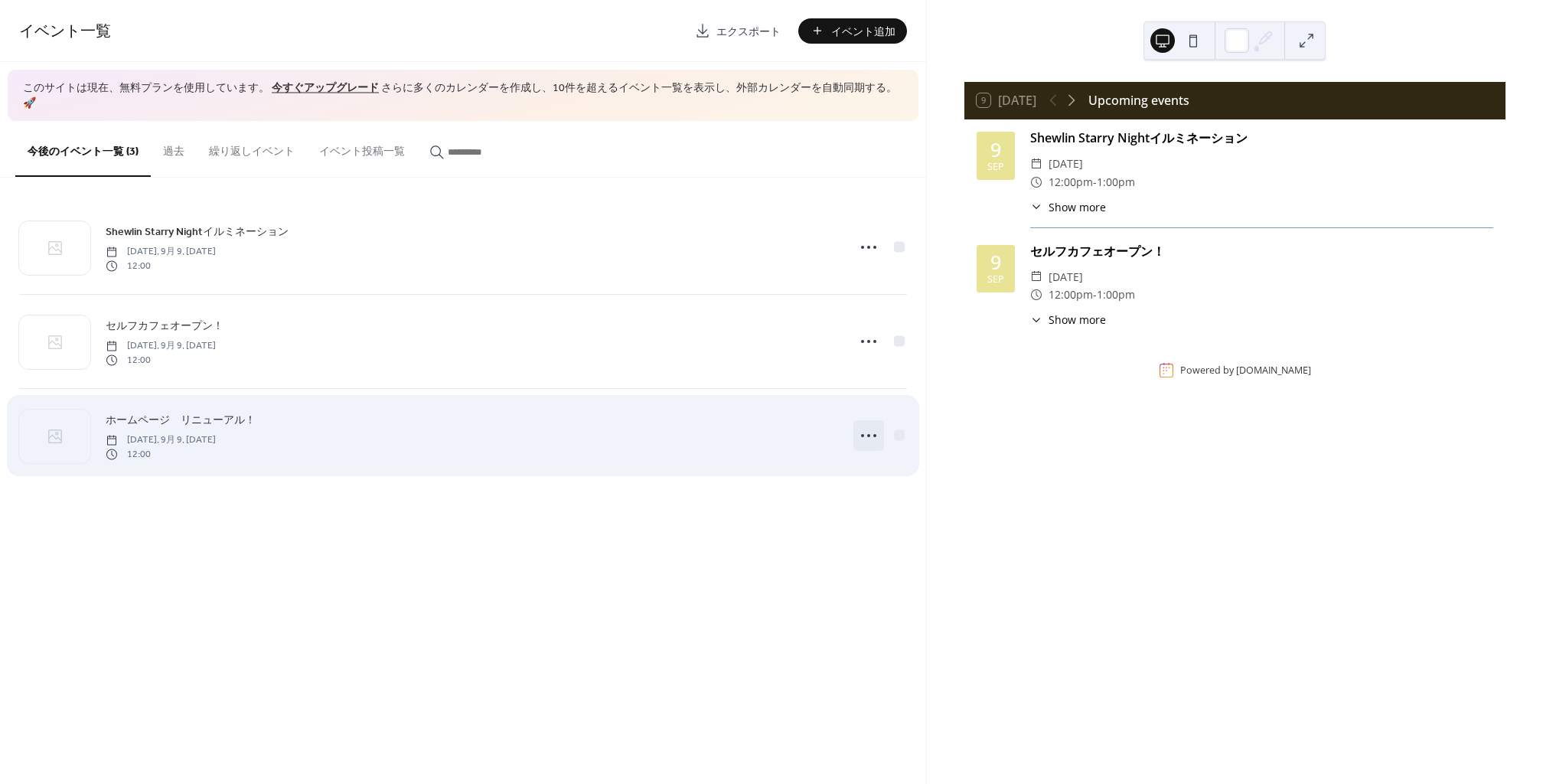
click at [873, 424] on icon at bounding box center [869, 436] width 25 height 25
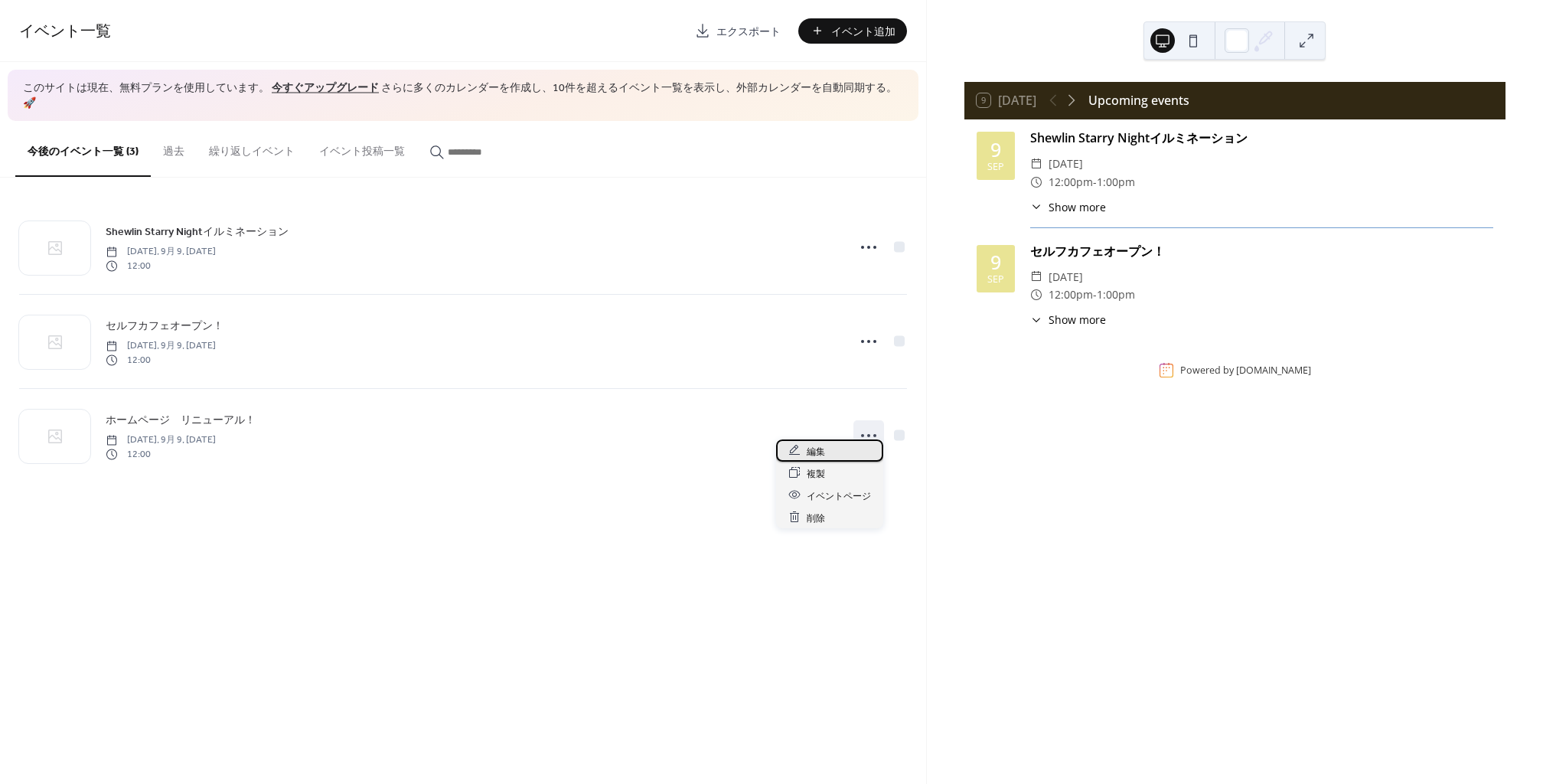
click at [824, 454] on span "編集" at bounding box center [816, 451] width 18 height 16
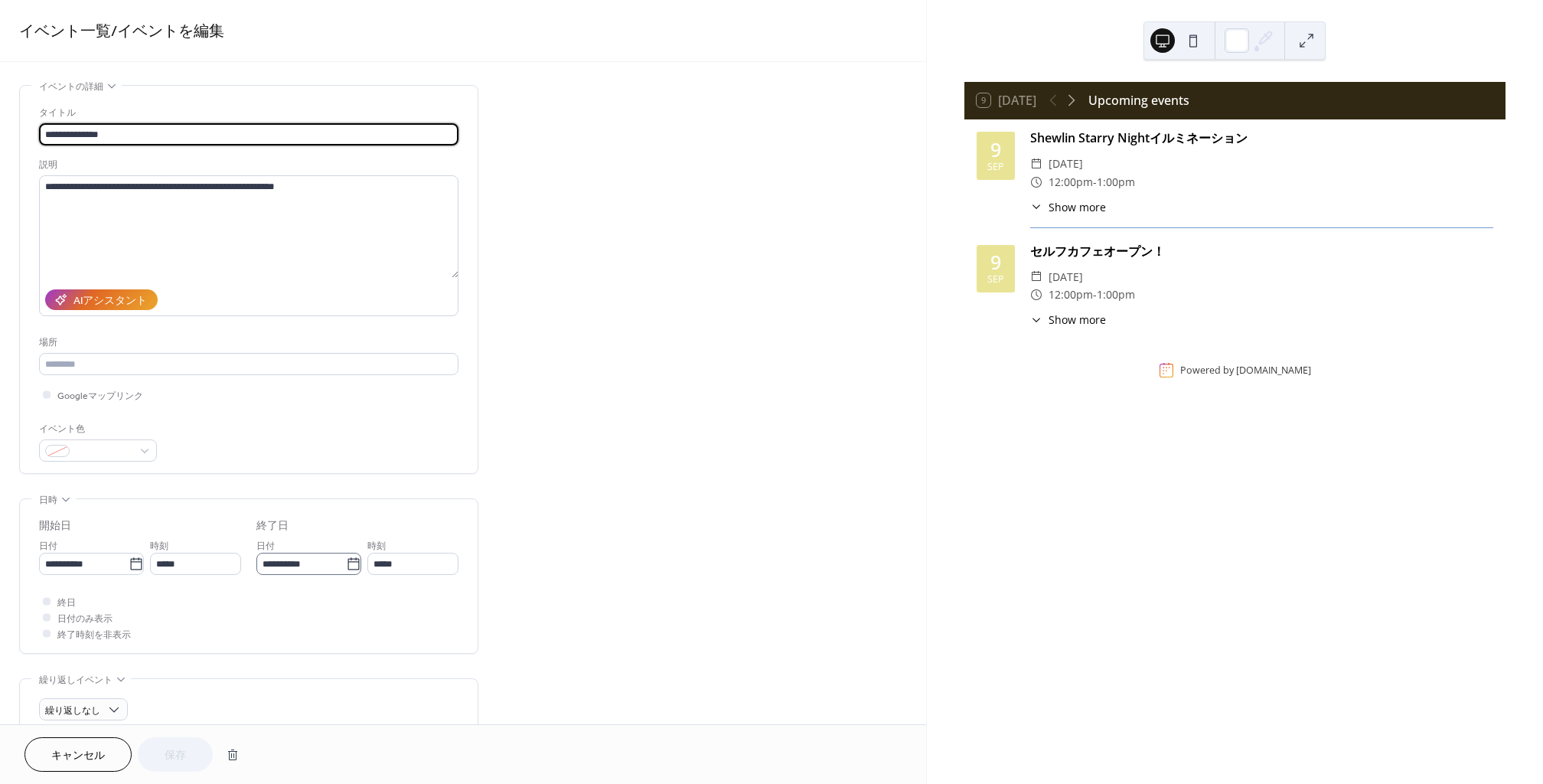
click at [349, 562] on icon at bounding box center [353, 564] width 15 height 15
click at [346, 562] on input "**********" at bounding box center [301, 563] width 89 height 22
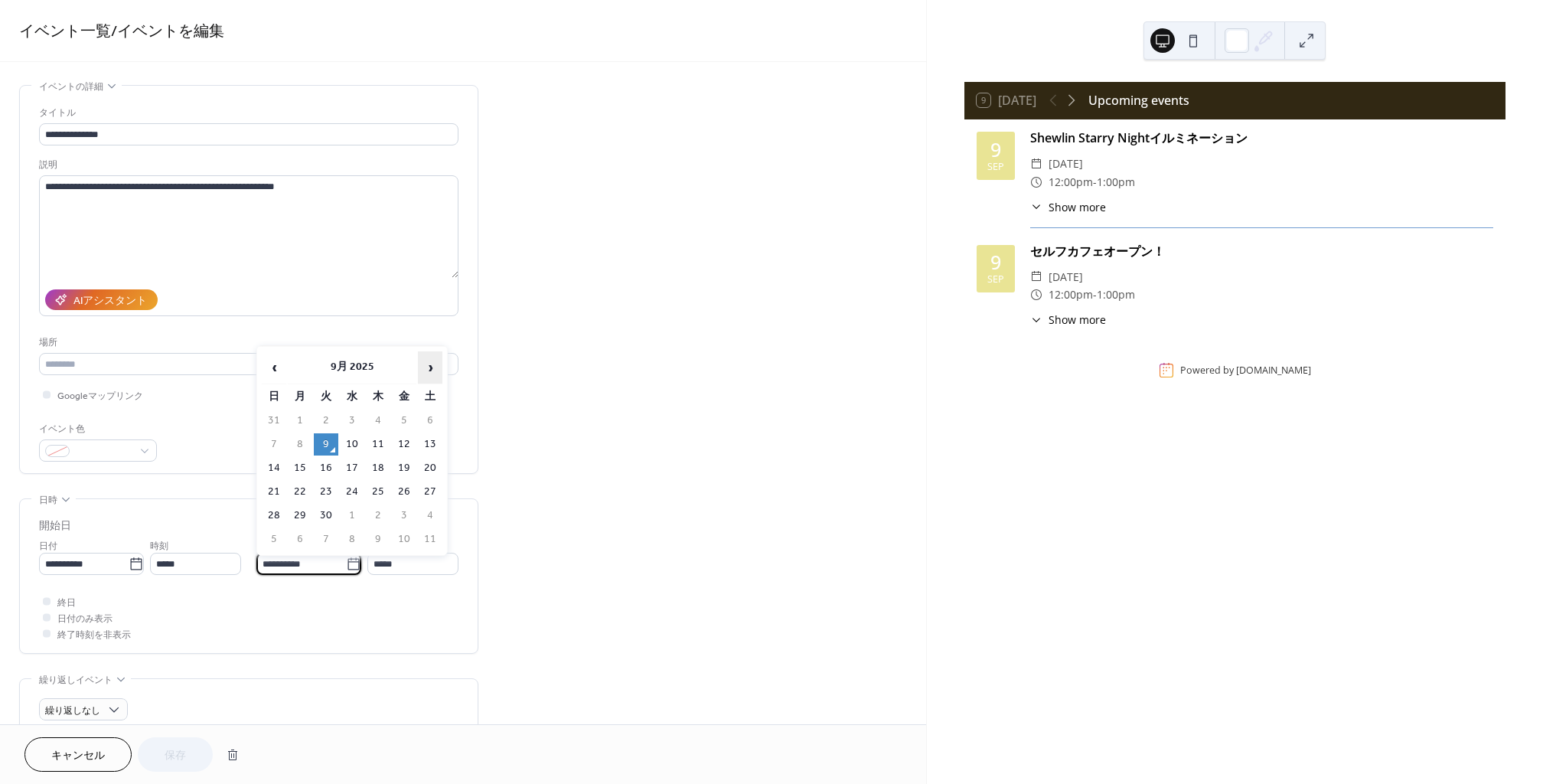
click at [423, 367] on span "›" at bounding box center [430, 367] width 23 height 30
click at [437, 371] on span "›" at bounding box center [430, 367] width 23 height 30
click at [436, 372] on span "›" at bounding box center [430, 367] width 23 height 30
click at [284, 365] on span "‹" at bounding box center [274, 367] width 23 height 30
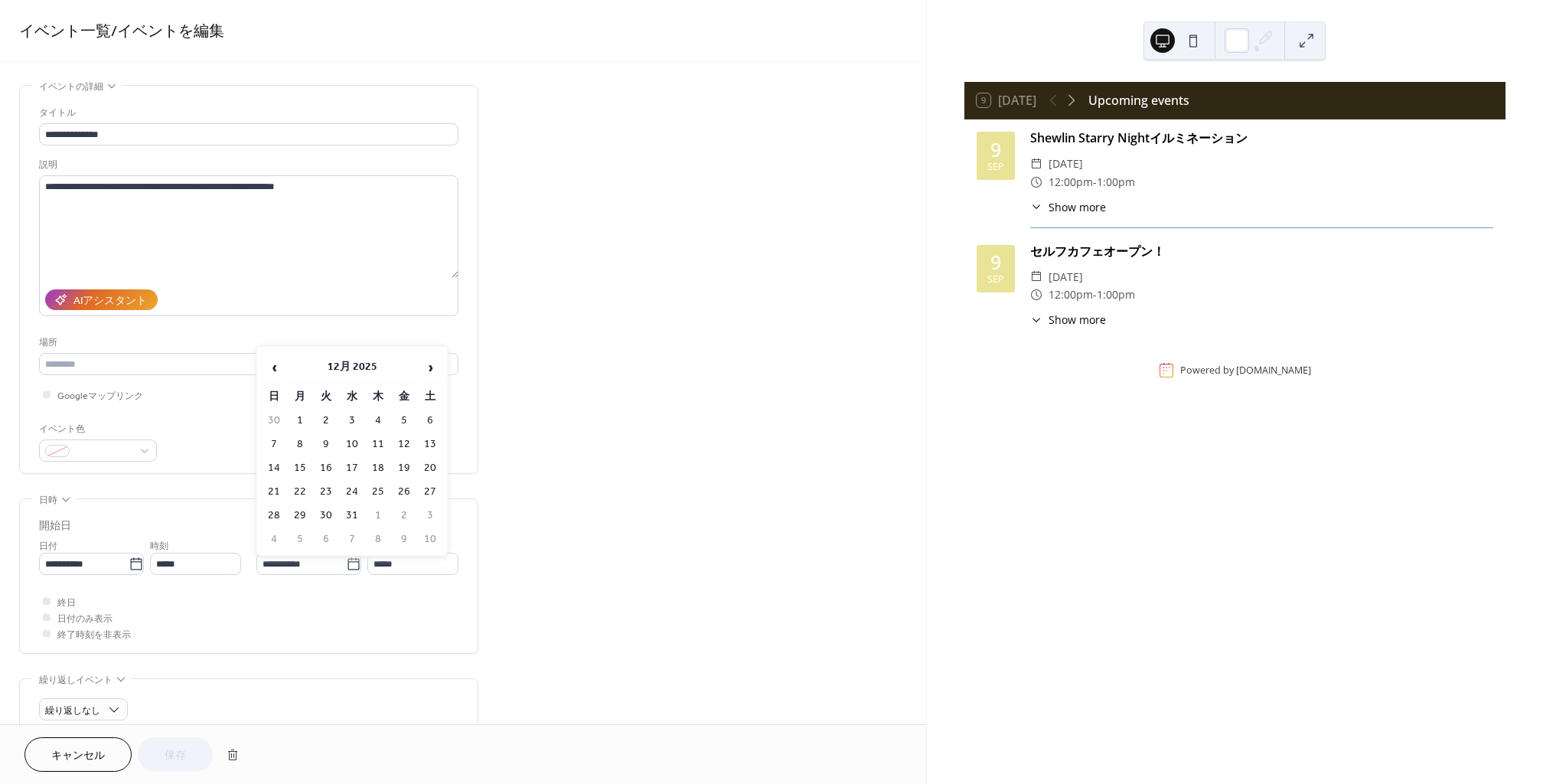
click at [355, 515] on td "31" at bounding box center [352, 514] width 25 height 22
type input "**********"
click at [172, 748] on span "保存" at bounding box center [175, 756] width 22 height 16
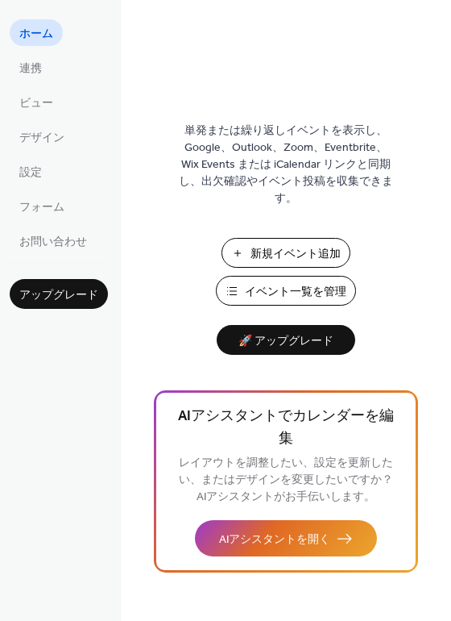
click at [48, 123] on ul "ホーム 連携 ビュー デザイン 設定 フォーム お問い合わせ" at bounding box center [59, 136] width 98 height 235
click at [48, 130] on span "デザイン" at bounding box center [41, 138] width 45 height 17
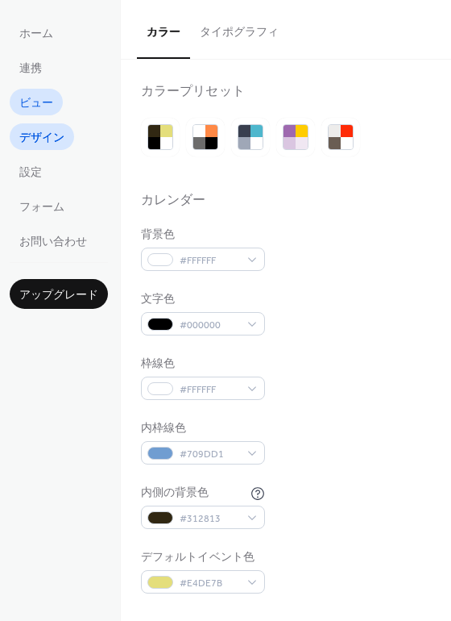
click at [38, 109] on span "ビュー" at bounding box center [36, 103] width 34 height 17
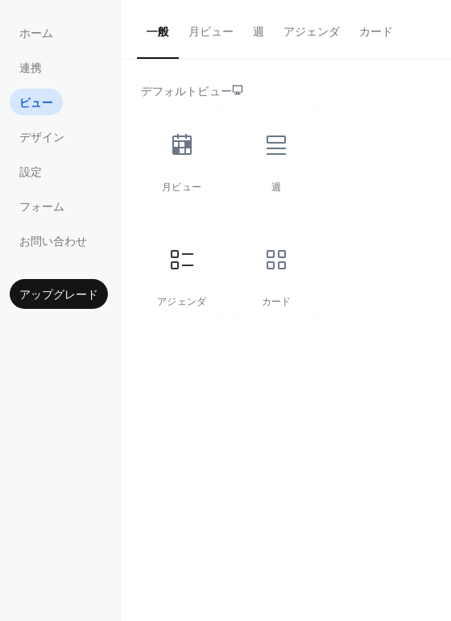
click at [322, 25] on button "アジェンダ" at bounding box center [312, 28] width 76 height 57
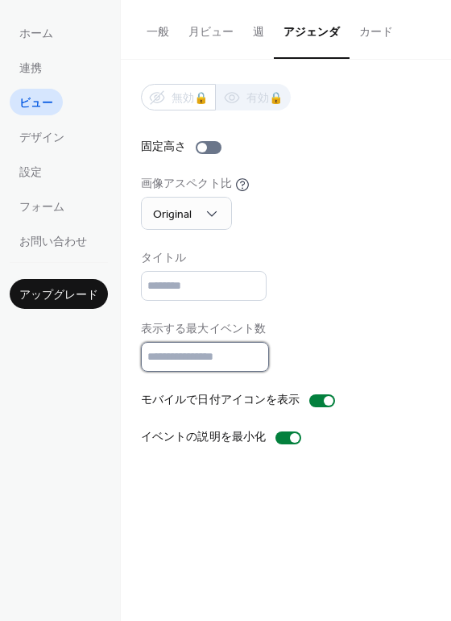
click at [197, 350] on input "*" at bounding box center [205, 357] width 128 height 30
click at [251, 349] on input "*" at bounding box center [205, 357] width 128 height 30
click at [256, 351] on input "*" at bounding box center [205, 357] width 128 height 30
type input "*"
click at [256, 360] on input "*" at bounding box center [205, 357] width 128 height 30
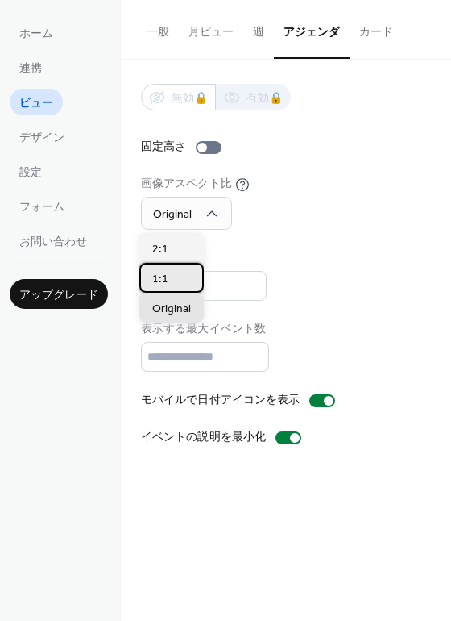
click at [177, 285] on div "1:1" at bounding box center [171, 278] width 64 height 30
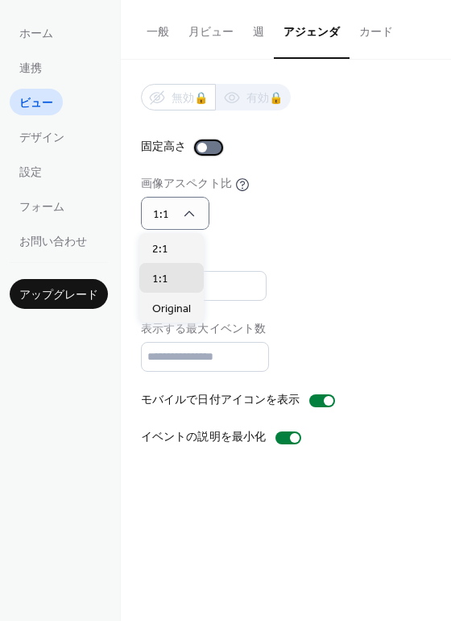
click at [200, 141] on div at bounding box center [209, 147] width 26 height 13
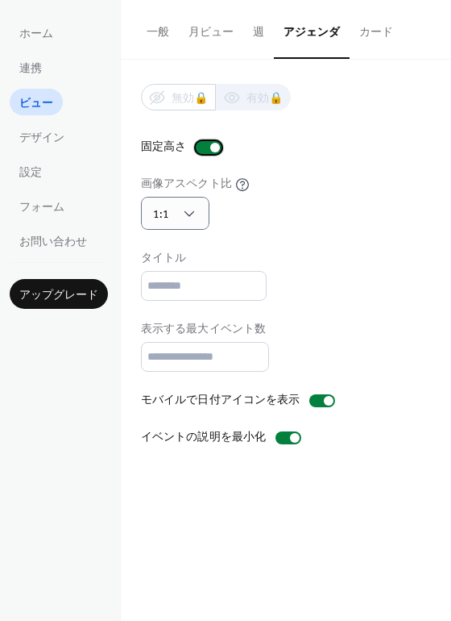
click at [208, 148] on div at bounding box center [209, 147] width 26 height 13
click at [50, 140] on span "デザイン" at bounding box center [41, 138] width 45 height 17
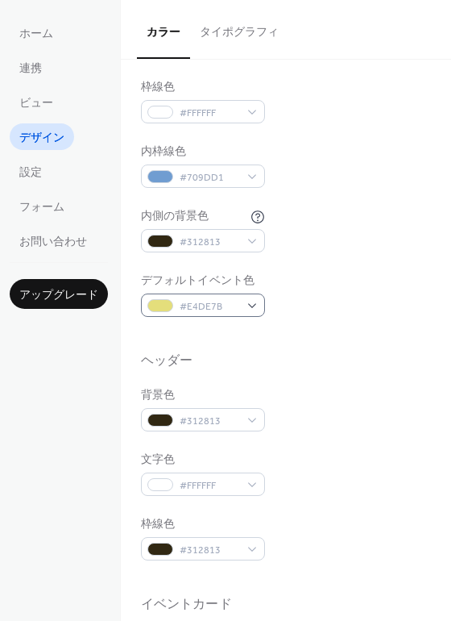
scroll to position [281, 0]
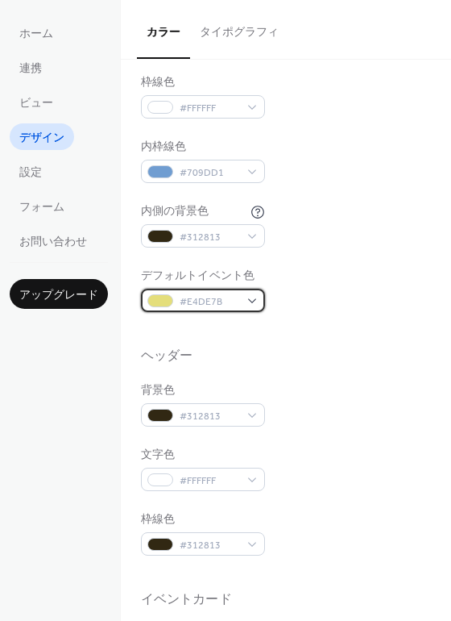
click at [247, 298] on div "#E4DE7B" at bounding box center [203, 300] width 124 height 23
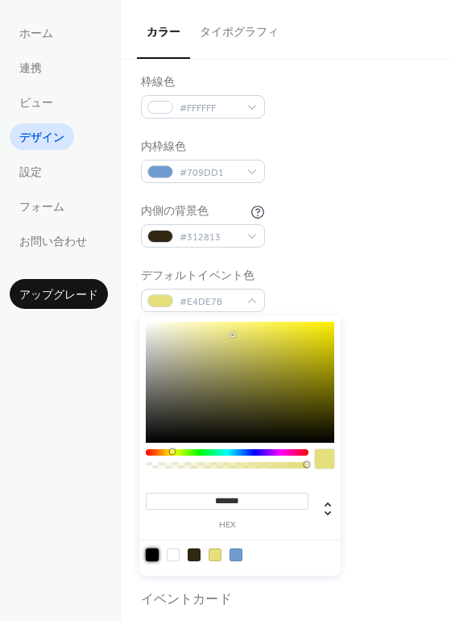
click at [156, 552] on div at bounding box center [152, 554] width 13 height 13
click at [307, 414] on div at bounding box center [240, 382] width 189 height 121
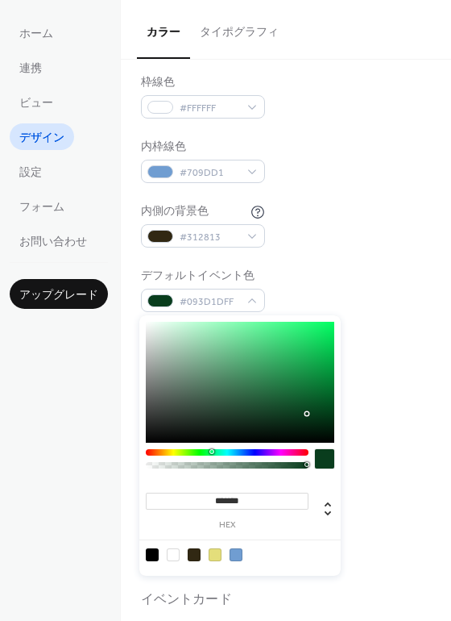
click at [210, 453] on div at bounding box center [227, 452] width 163 height 6
drag, startPoint x: 310, startPoint y: 415, endPoint x: 318, endPoint y: 414, distance: 8.9
click at [318, 415] on div at bounding box center [319, 416] width 3 height 3
click at [316, 416] on div at bounding box center [240, 382] width 189 height 121
drag, startPoint x: 316, startPoint y: 417, endPoint x: 331, endPoint y: 437, distance: 25.3
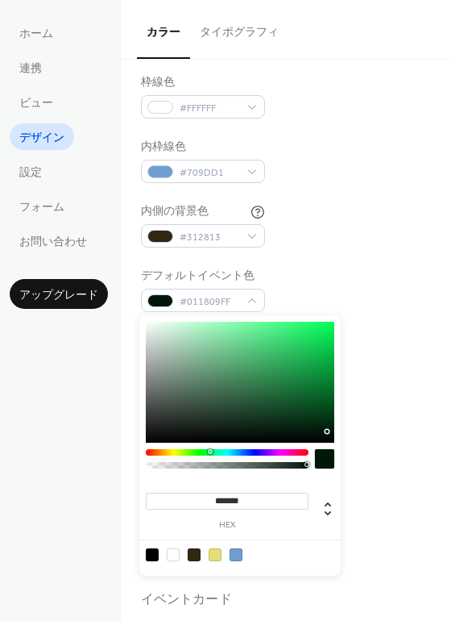
click at [331, 437] on div at bounding box center [240, 382] width 189 height 121
drag, startPoint x: 329, startPoint y: 433, endPoint x: 312, endPoint y: 420, distance: 21.3
click at [312, 420] on div at bounding box center [240, 382] width 189 height 121
click at [312, 426] on div at bounding box center [240, 382] width 189 height 121
type input "*******"
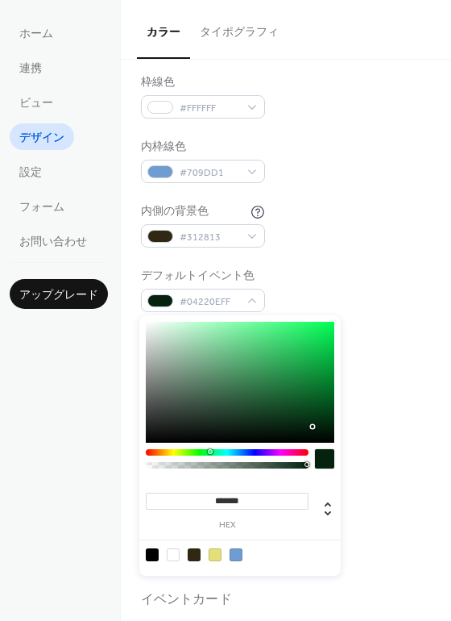
click at [313, 426] on div at bounding box center [312, 426] width 3 height 3
click at [94, 478] on div "ホーム 連携 ビュー デザイン 設定 フォーム お問い合わせ アップグレード" at bounding box center [60, 310] width 121 height 621
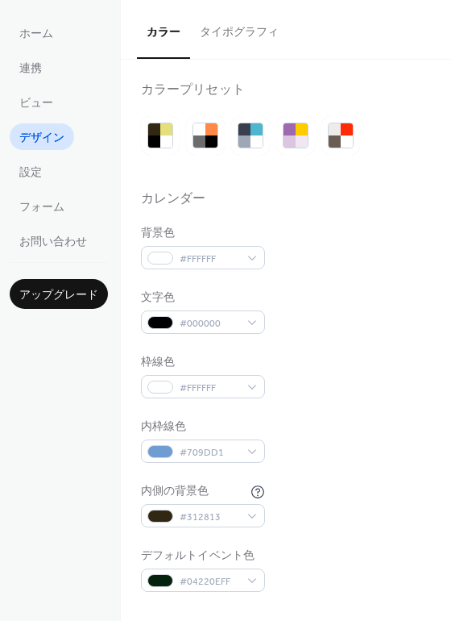
scroll to position [0, 0]
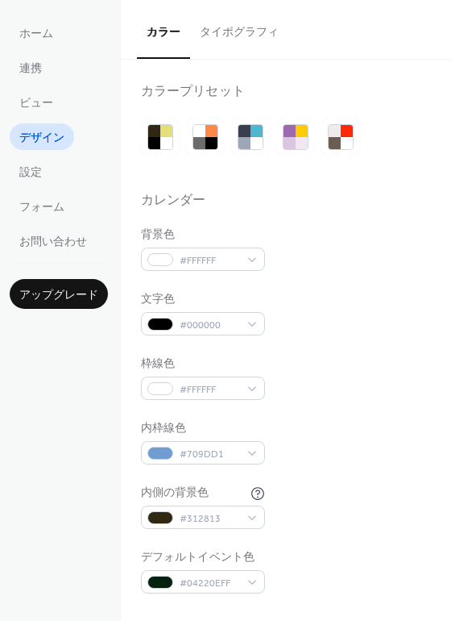
click at [259, 49] on button "タイポグラフィ" at bounding box center [239, 28] width 98 height 57
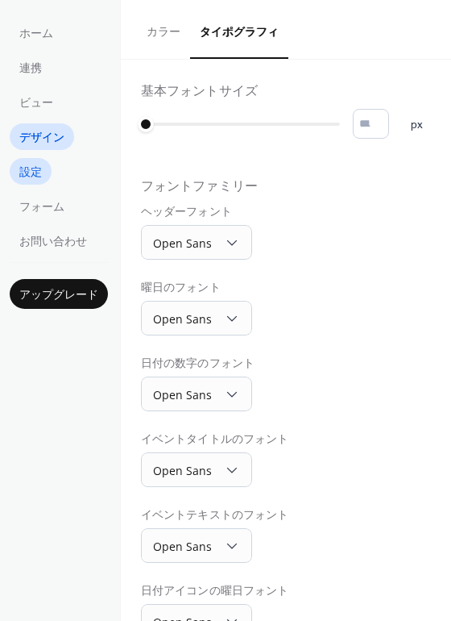
click at [41, 179] on span "設定" at bounding box center [30, 172] width 23 height 17
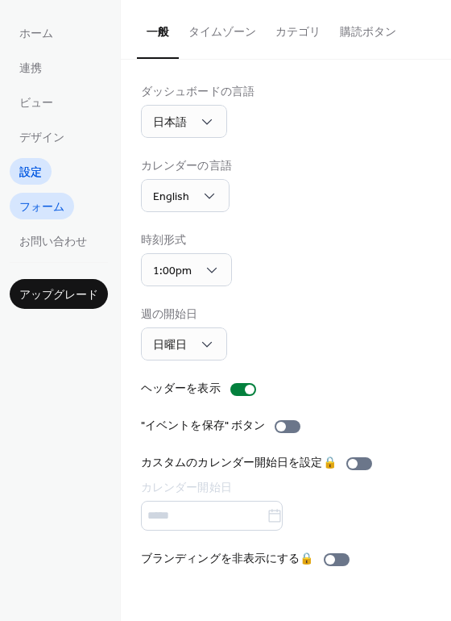
click at [56, 212] on span "フォーム" at bounding box center [41, 207] width 45 height 17
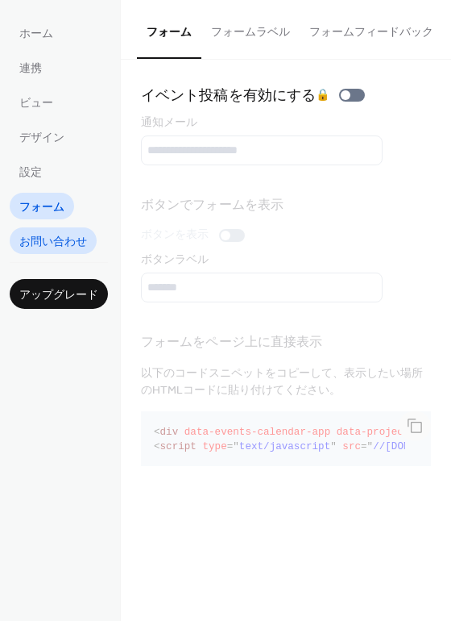
click at [60, 234] on span "お問い合わせ" at bounding box center [53, 242] width 68 height 17
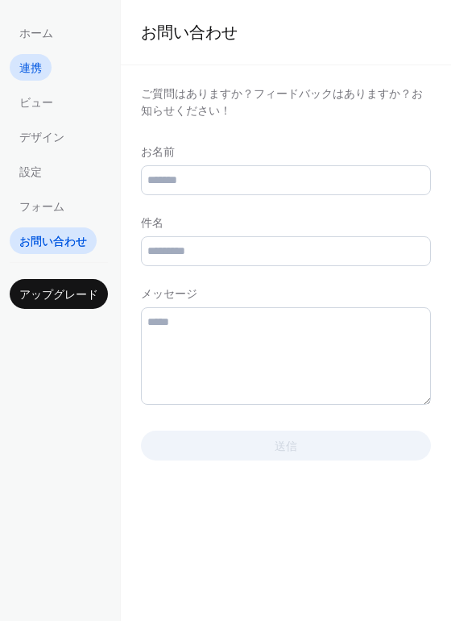
click at [44, 66] on link "連携" at bounding box center [31, 67] width 42 height 27
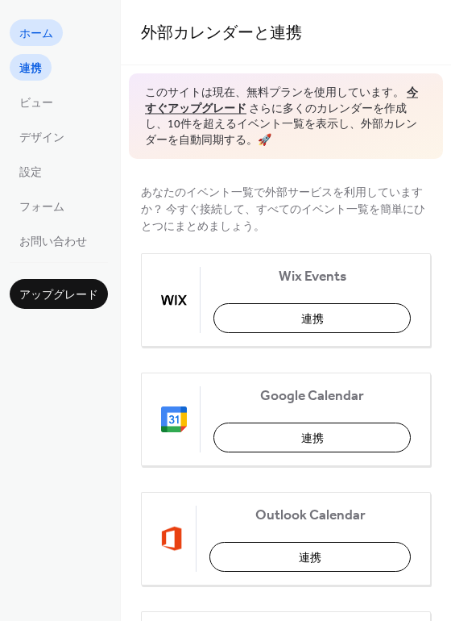
click at [53, 38] on link "ホーム" at bounding box center [36, 32] width 53 height 27
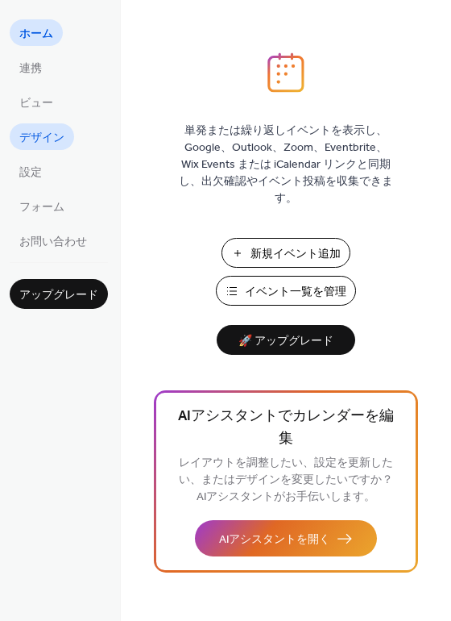
click at [44, 130] on span "デザイン" at bounding box center [41, 138] width 45 height 17
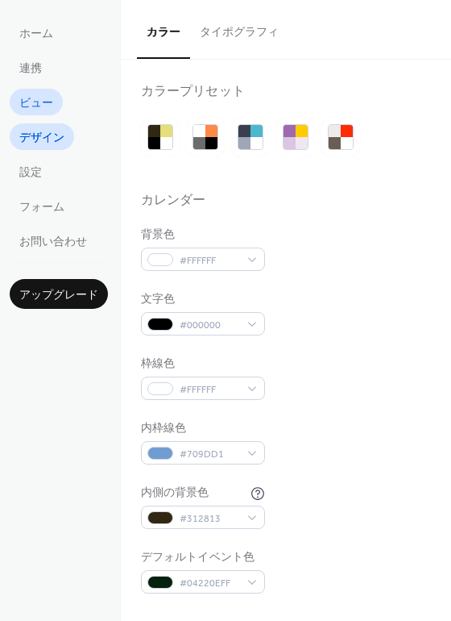
click at [35, 102] on span "ビュー" at bounding box center [36, 103] width 34 height 17
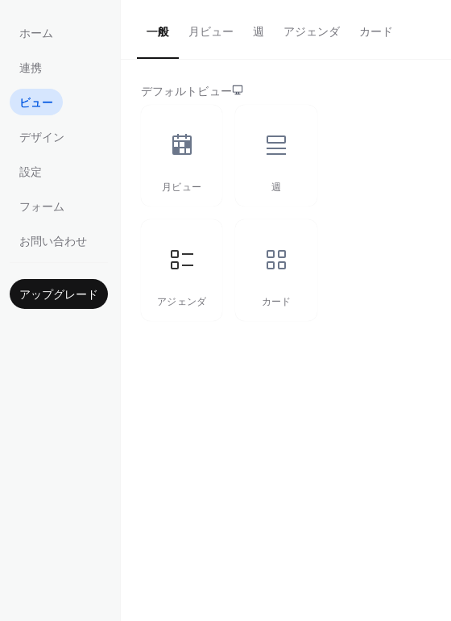
click at [299, 34] on button "アジェンダ" at bounding box center [312, 28] width 76 height 57
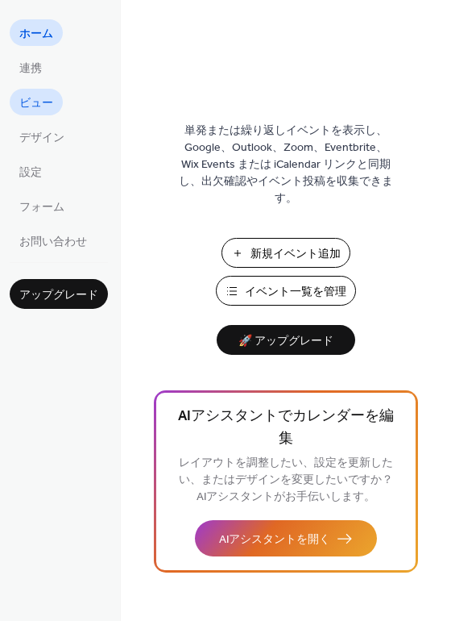
click at [52, 108] on span "ビュー" at bounding box center [36, 103] width 34 height 17
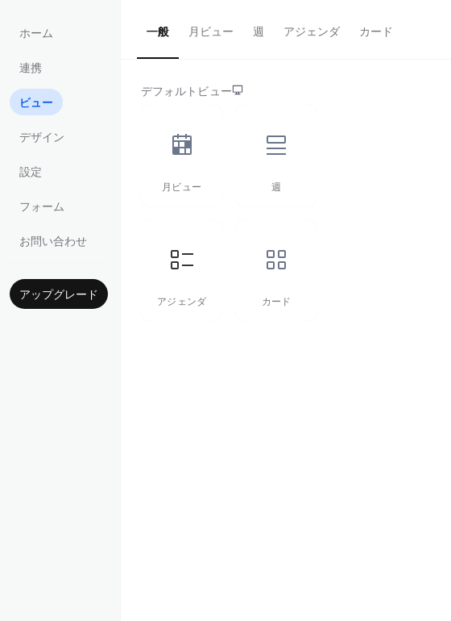
click at [368, 33] on button "カード" at bounding box center [376, 28] width 53 height 57
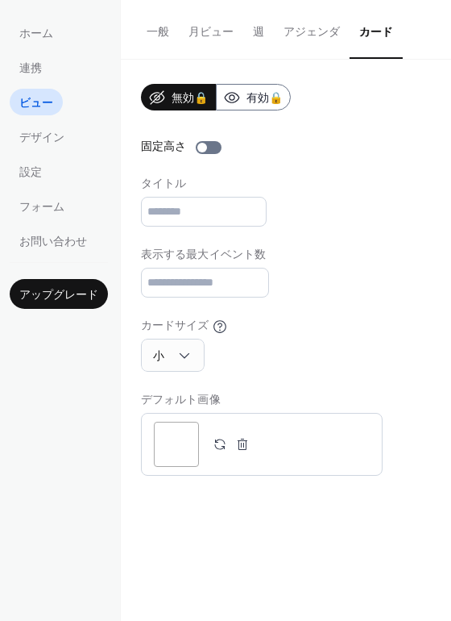
click at [320, 29] on button "アジェンダ" at bounding box center [312, 28] width 76 height 57
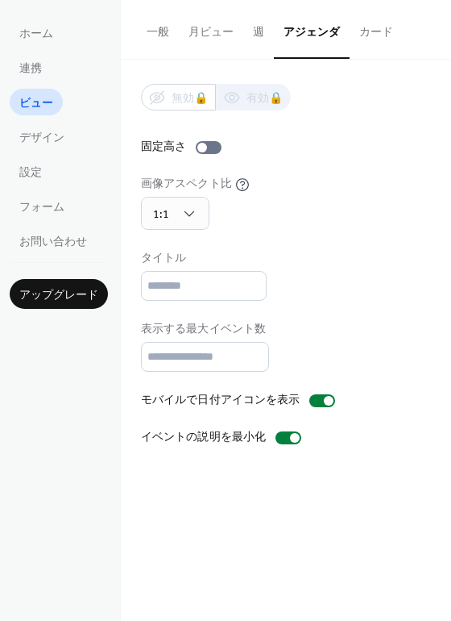
click at [256, 27] on button "週" at bounding box center [258, 28] width 31 height 57
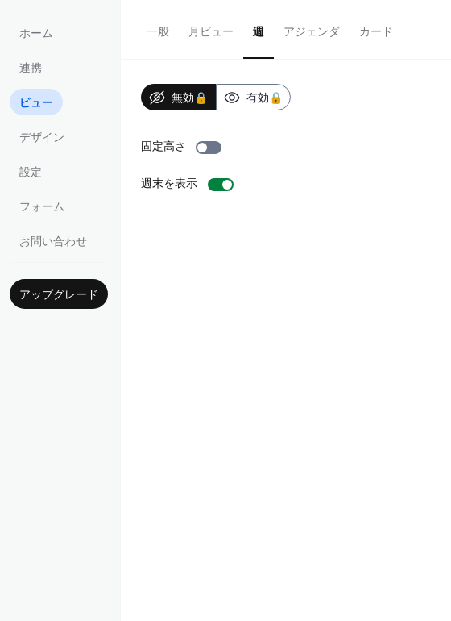
click at [231, 28] on button "月ビュー" at bounding box center [211, 28] width 64 height 57
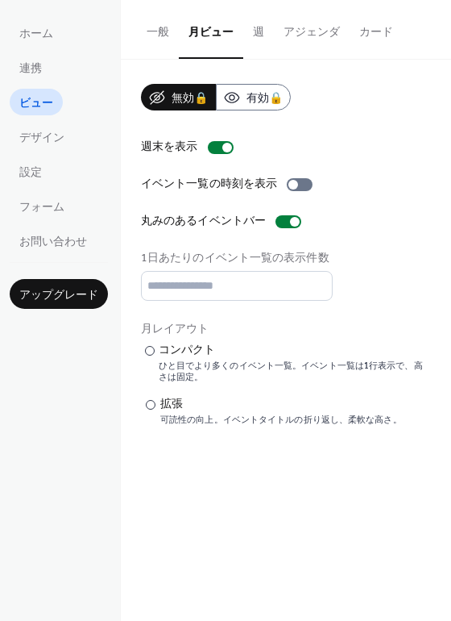
click at [156, 27] on button "一般" at bounding box center [158, 28] width 42 height 57
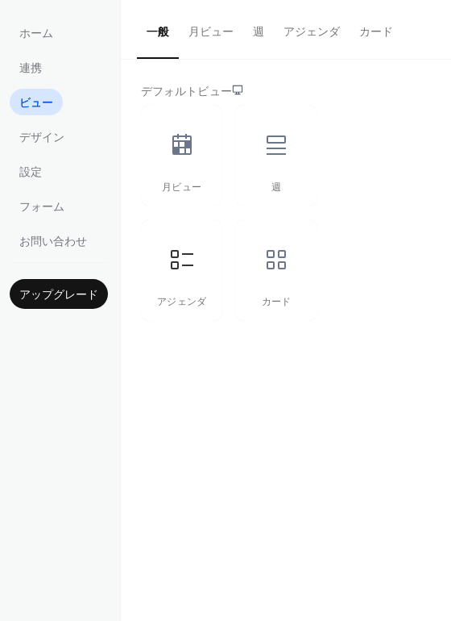
click at [314, 27] on button "アジェンダ" at bounding box center [312, 28] width 76 height 57
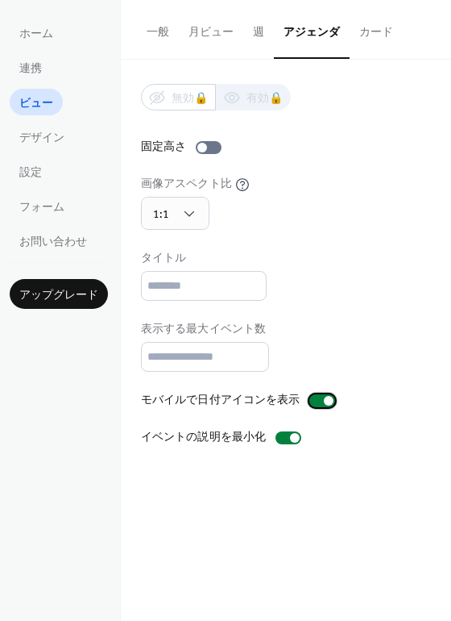
click at [318, 397] on div at bounding box center [323, 400] width 26 height 13
click at [290, 437] on div at bounding box center [295, 438] width 10 height 10
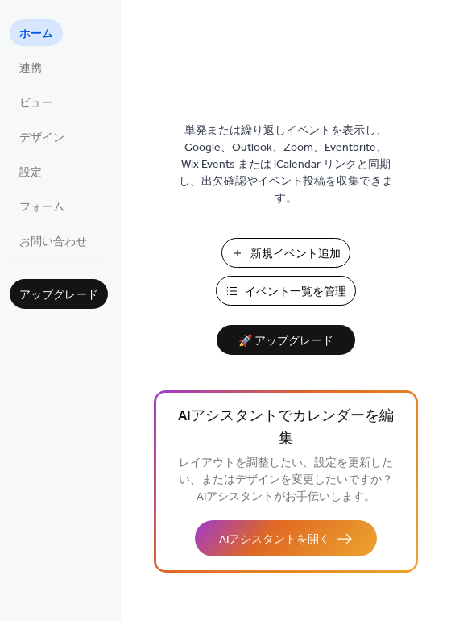
click at [306, 285] on span "イベント一覧を管理" at bounding box center [296, 292] width 102 height 17
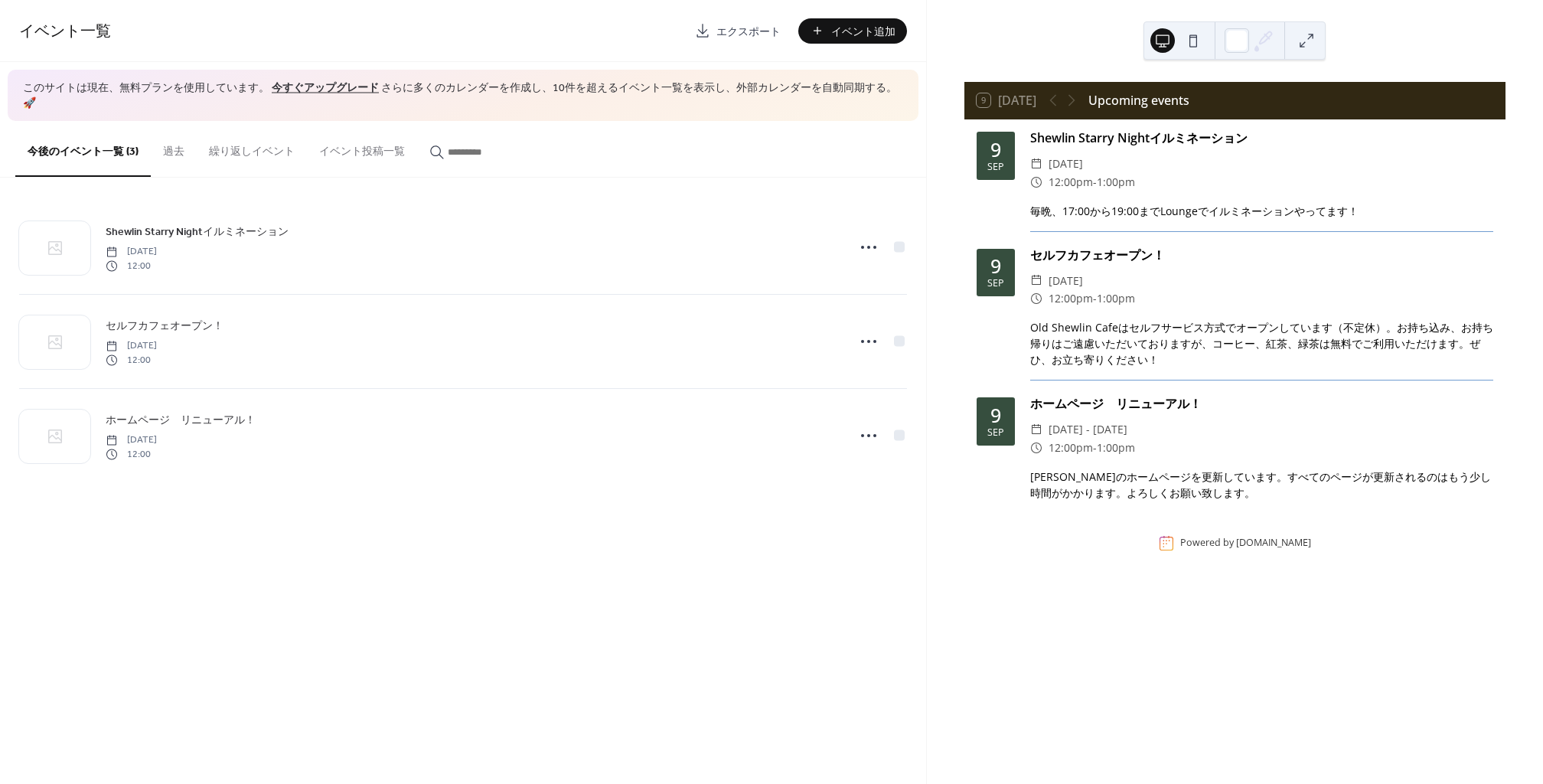
click at [983, 163] on div "9 Sep" at bounding box center [996, 156] width 38 height 48
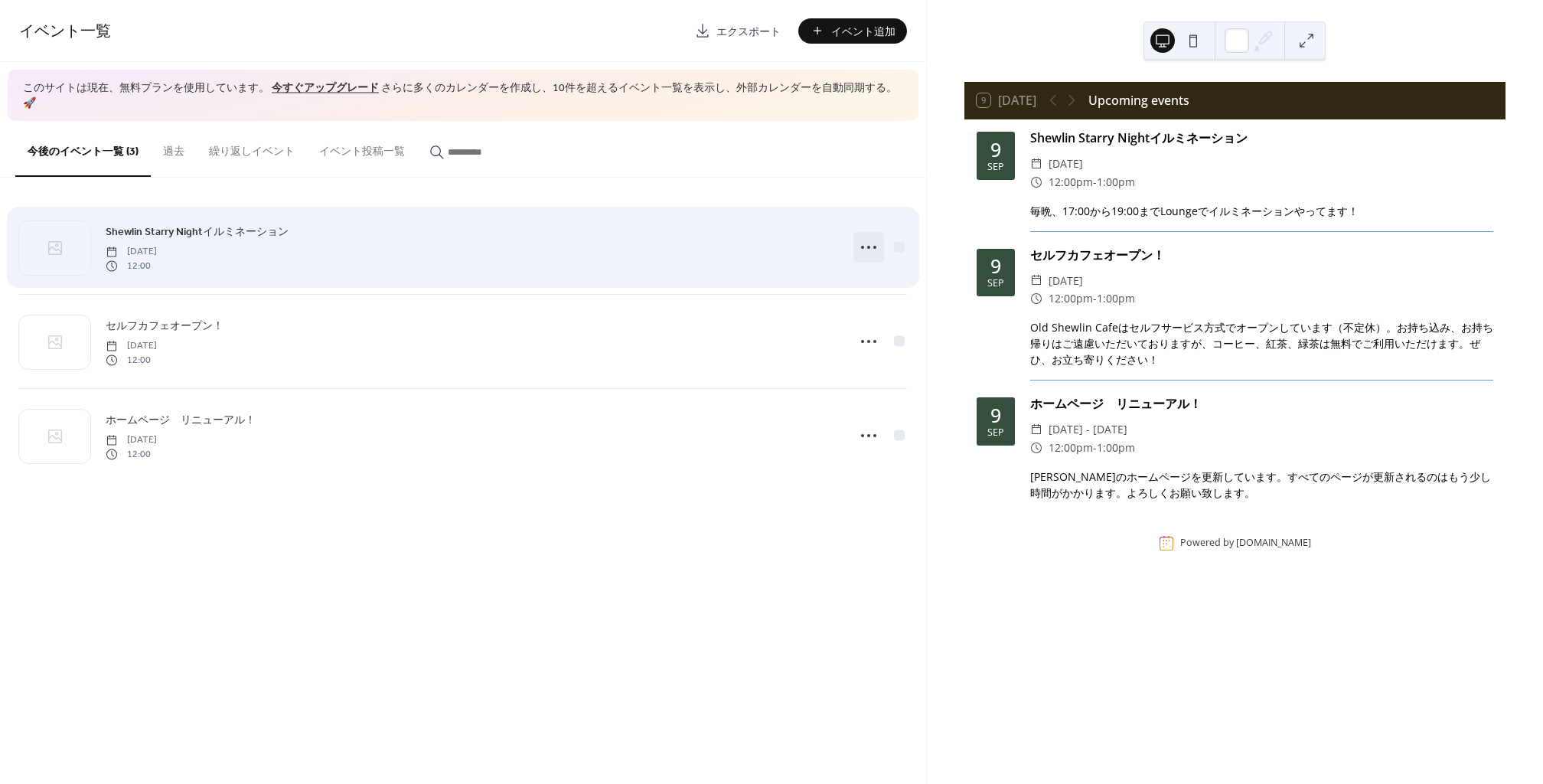
click at [859, 235] on icon at bounding box center [869, 248] width 25 height 25
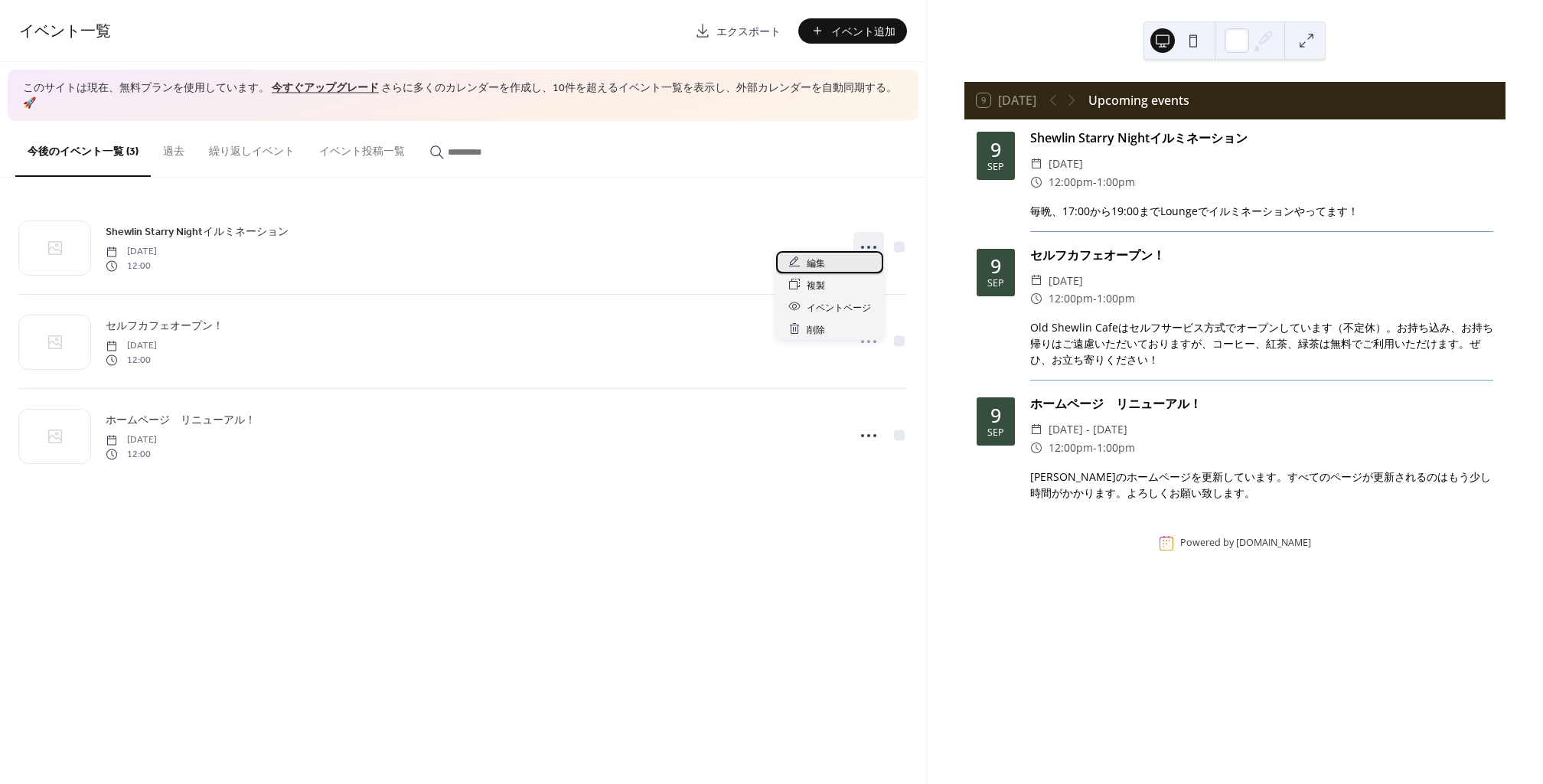
click at [845, 260] on div "編集" at bounding box center [829, 261] width 107 height 22
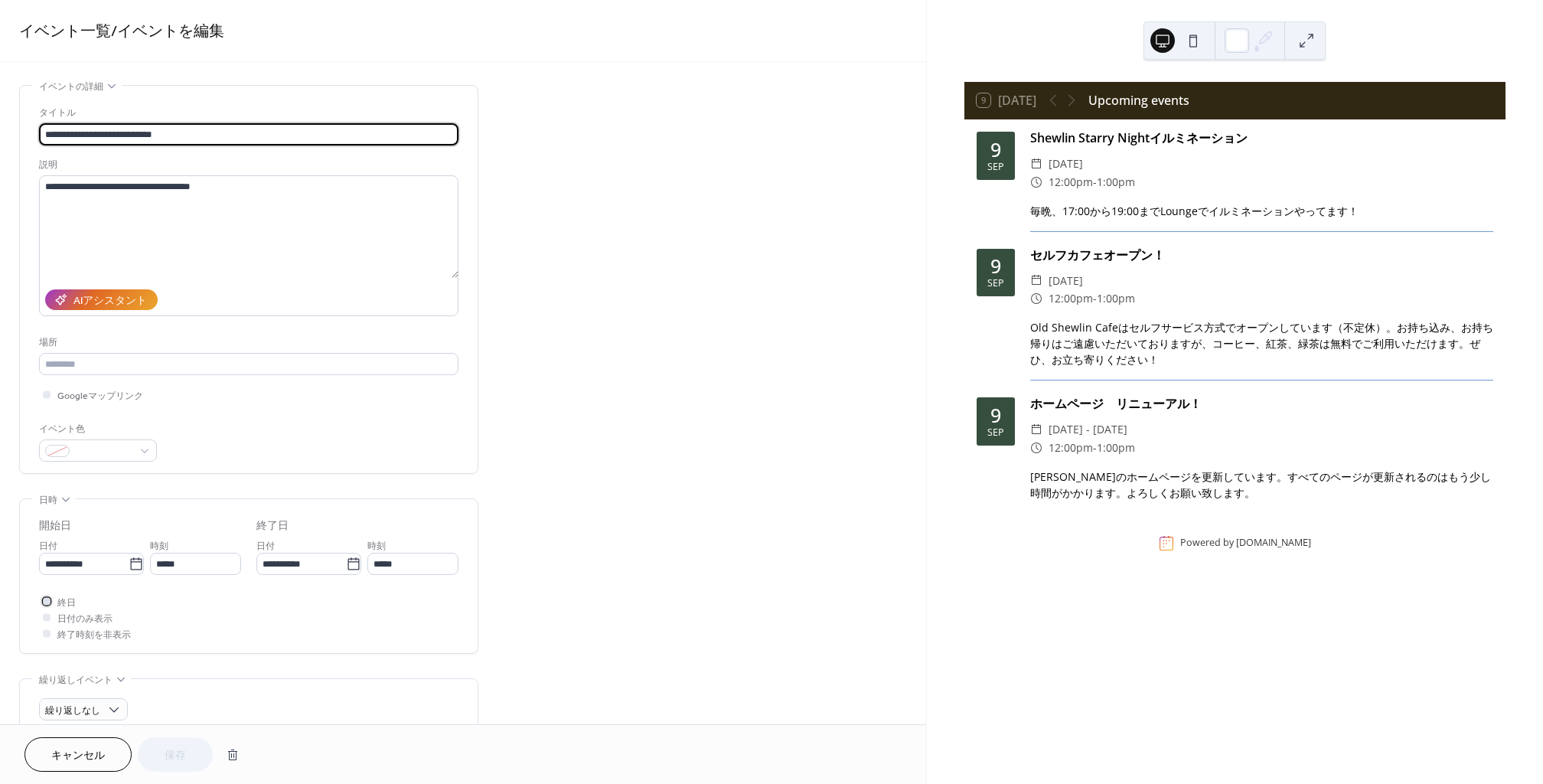
click at [46, 602] on div at bounding box center [47, 601] width 8 height 8
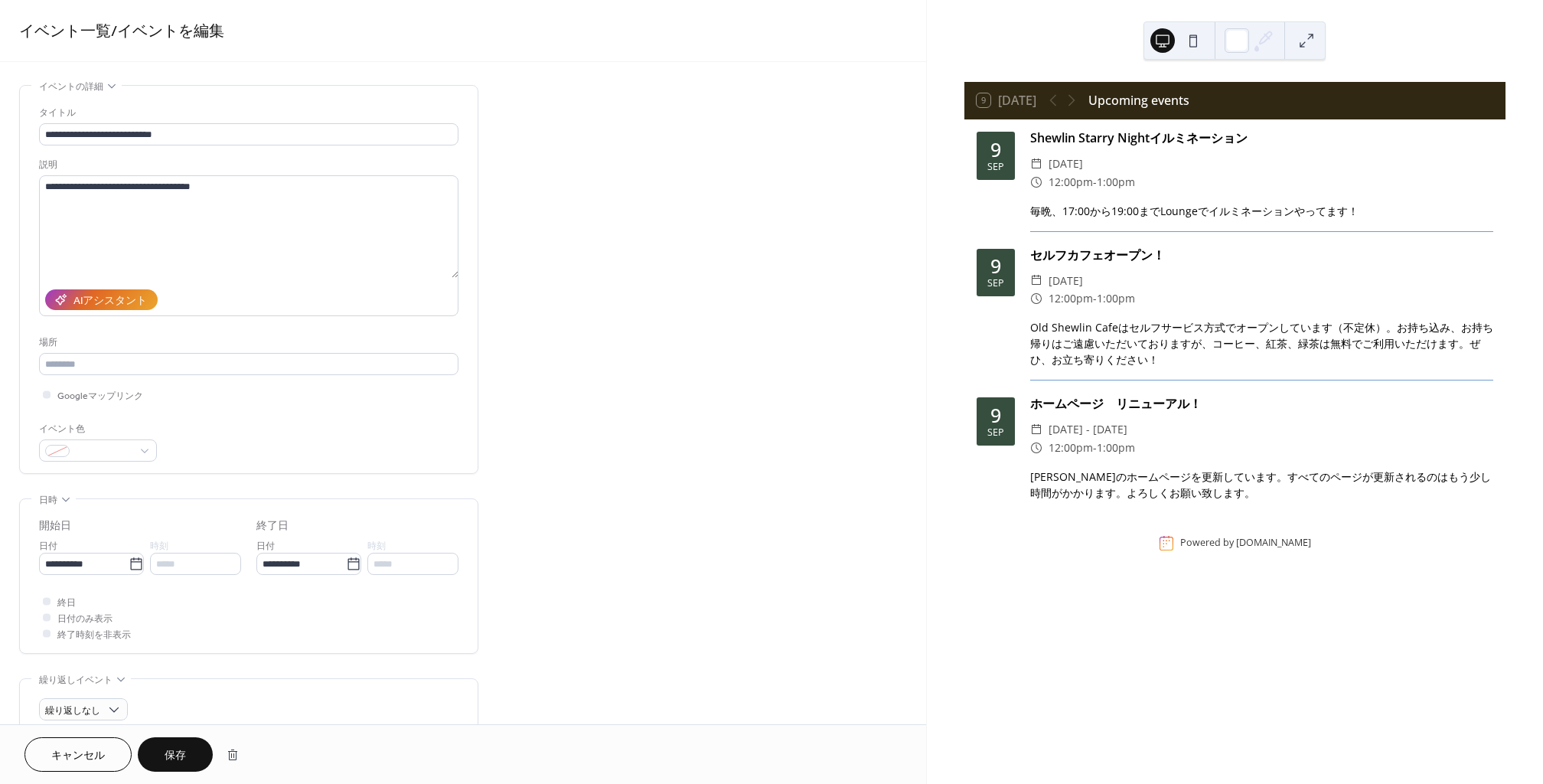
click at [47, 621] on div at bounding box center [47, 617] width 15 height 15
click at [46, 617] on div at bounding box center [47, 617] width 8 height 8
click at [46, 603] on div at bounding box center [47, 601] width 8 height 8
click at [46, 616] on div at bounding box center [47, 617] width 8 height 8
click at [47, 633] on div at bounding box center [47, 633] width 8 height 8
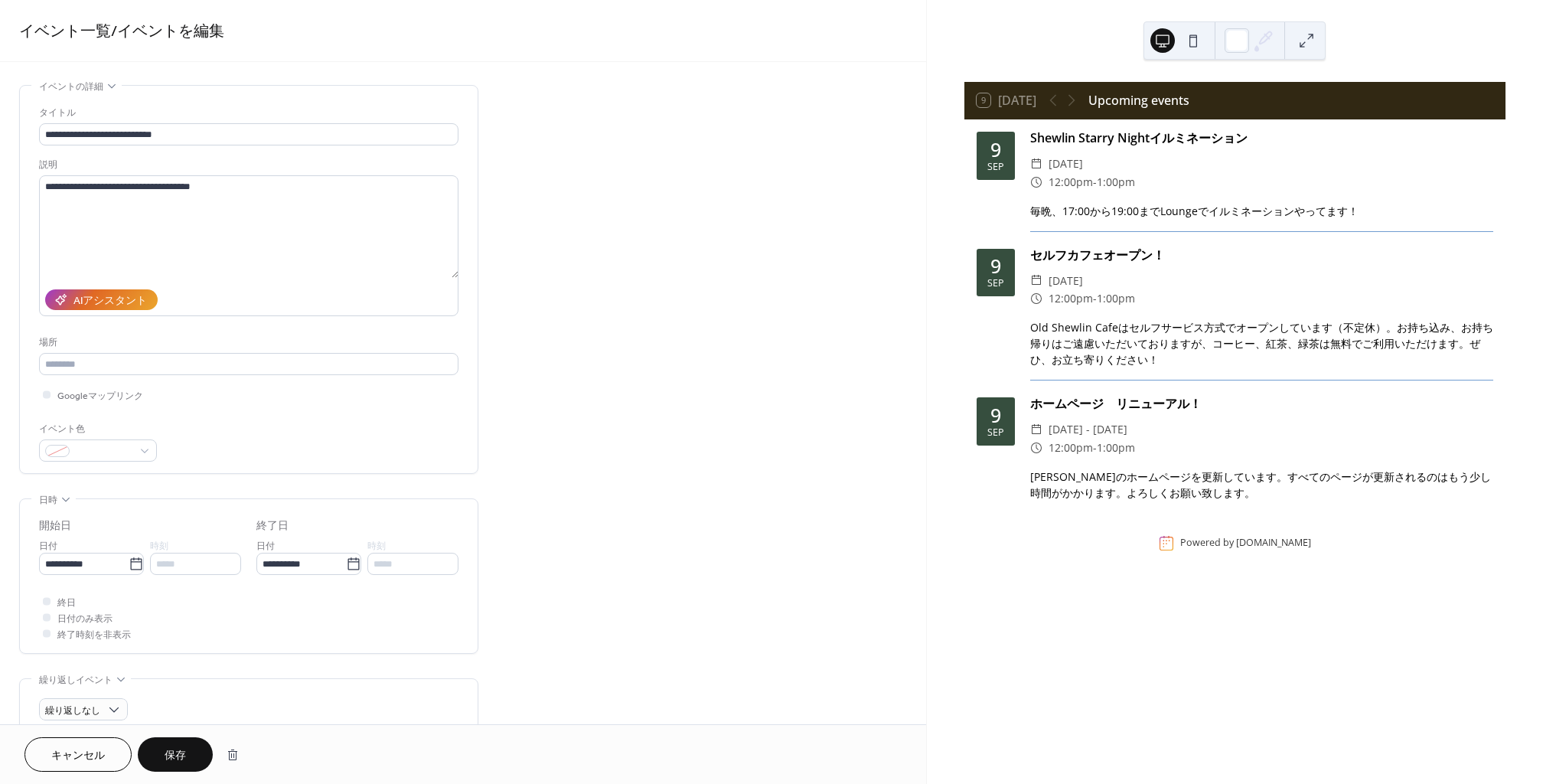
click at [46, 634] on div at bounding box center [47, 633] width 8 height 8
click at [48, 618] on icon at bounding box center [47, 616] width 5 height 5
click at [47, 633] on div at bounding box center [47, 633] width 8 height 8
click at [351, 562] on icon at bounding box center [353, 564] width 15 height 15
click at [346, 562] on input "**********" at bounding box center [301, 563] width 89 height 22
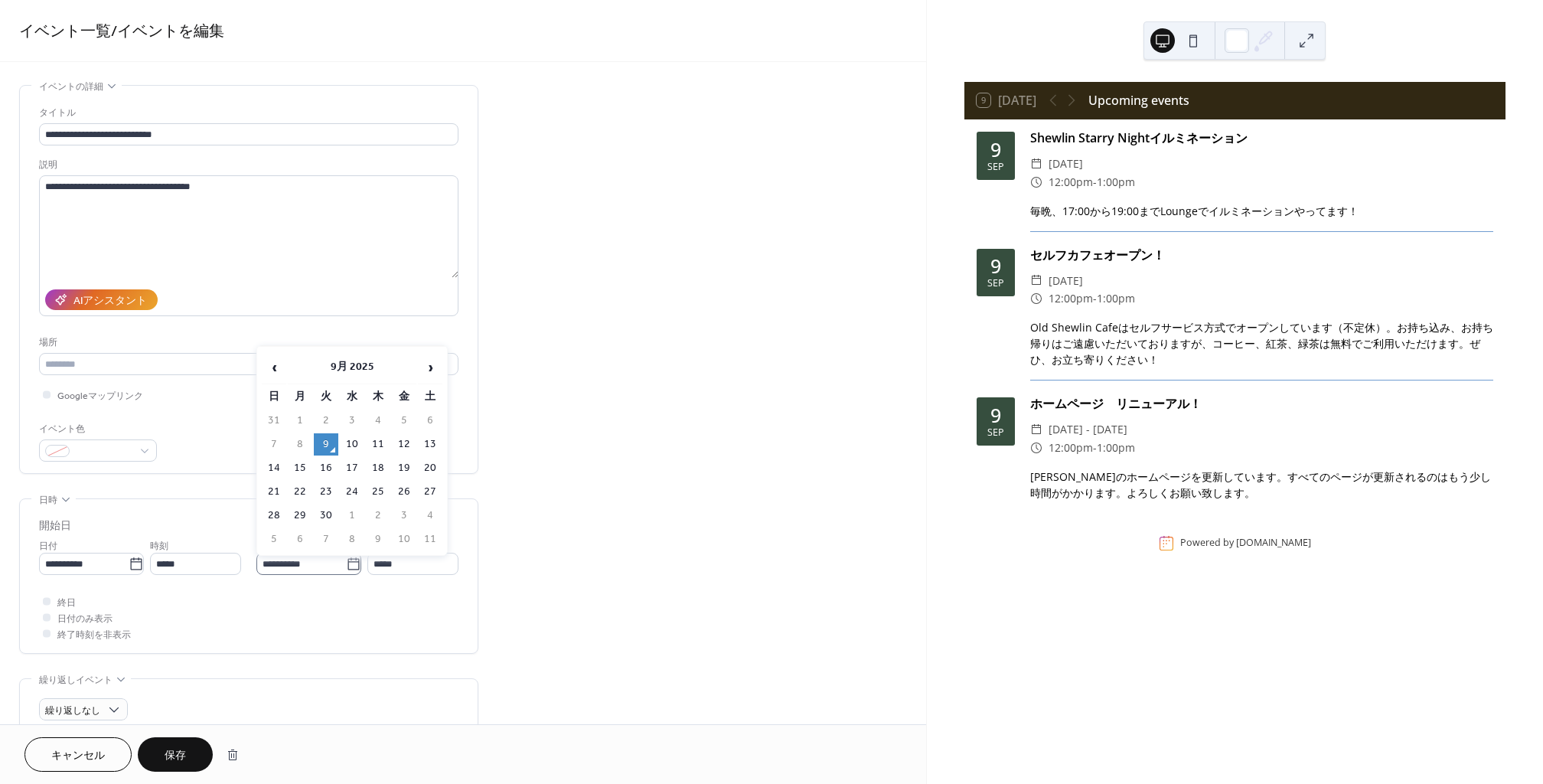
click at [351, 562] on icon at bounding box center [353, 564] width 15 height 15
click at [346, 562] on input "**********" at bounding box center [301, 563] width 89 height 22
click at [291, 627] on div "終日 日付のみ表示 終了時刻を非表示" at bounding box center [249, 617] width 420 height 48
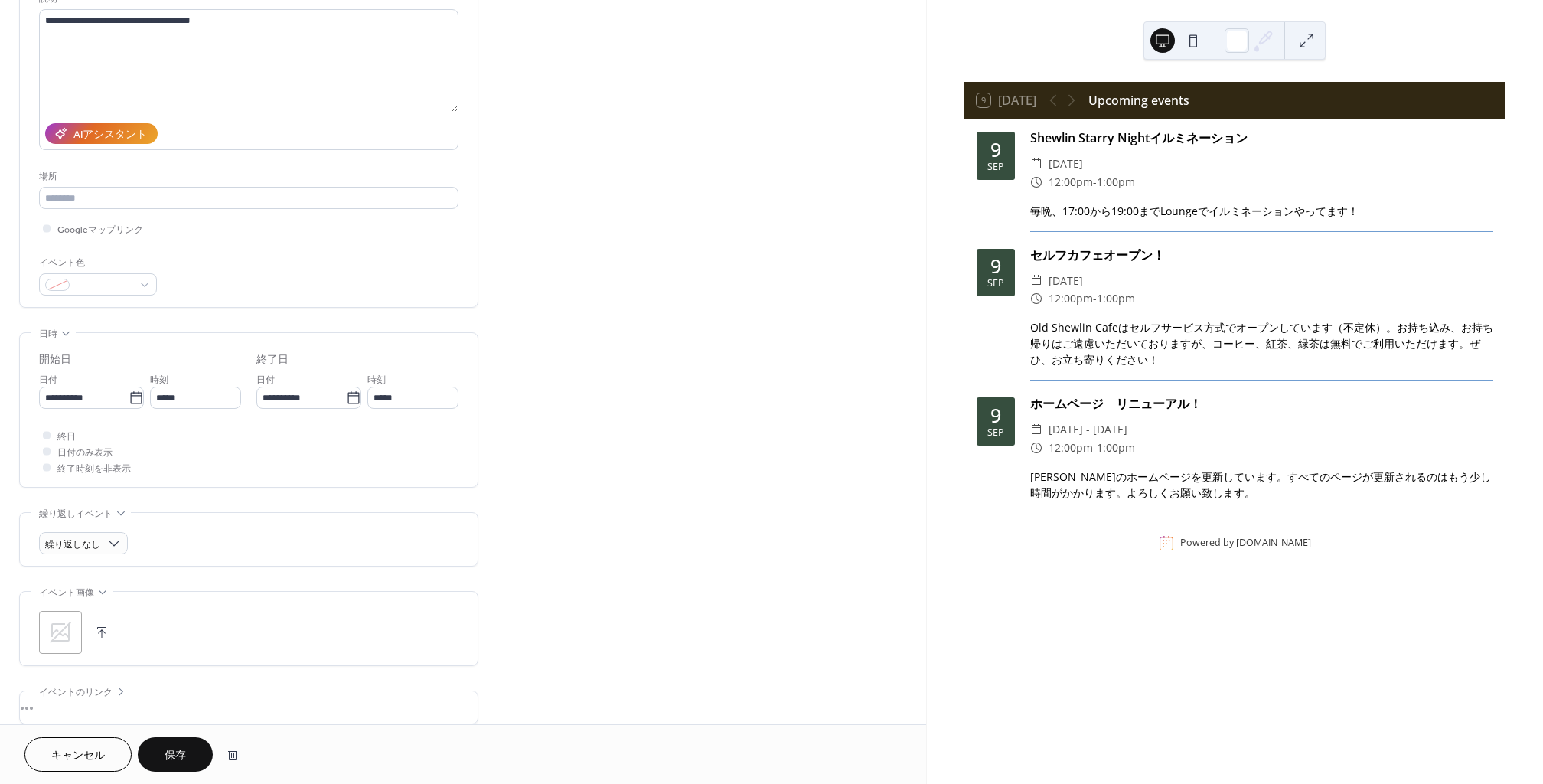
scroll to position [177, 0]
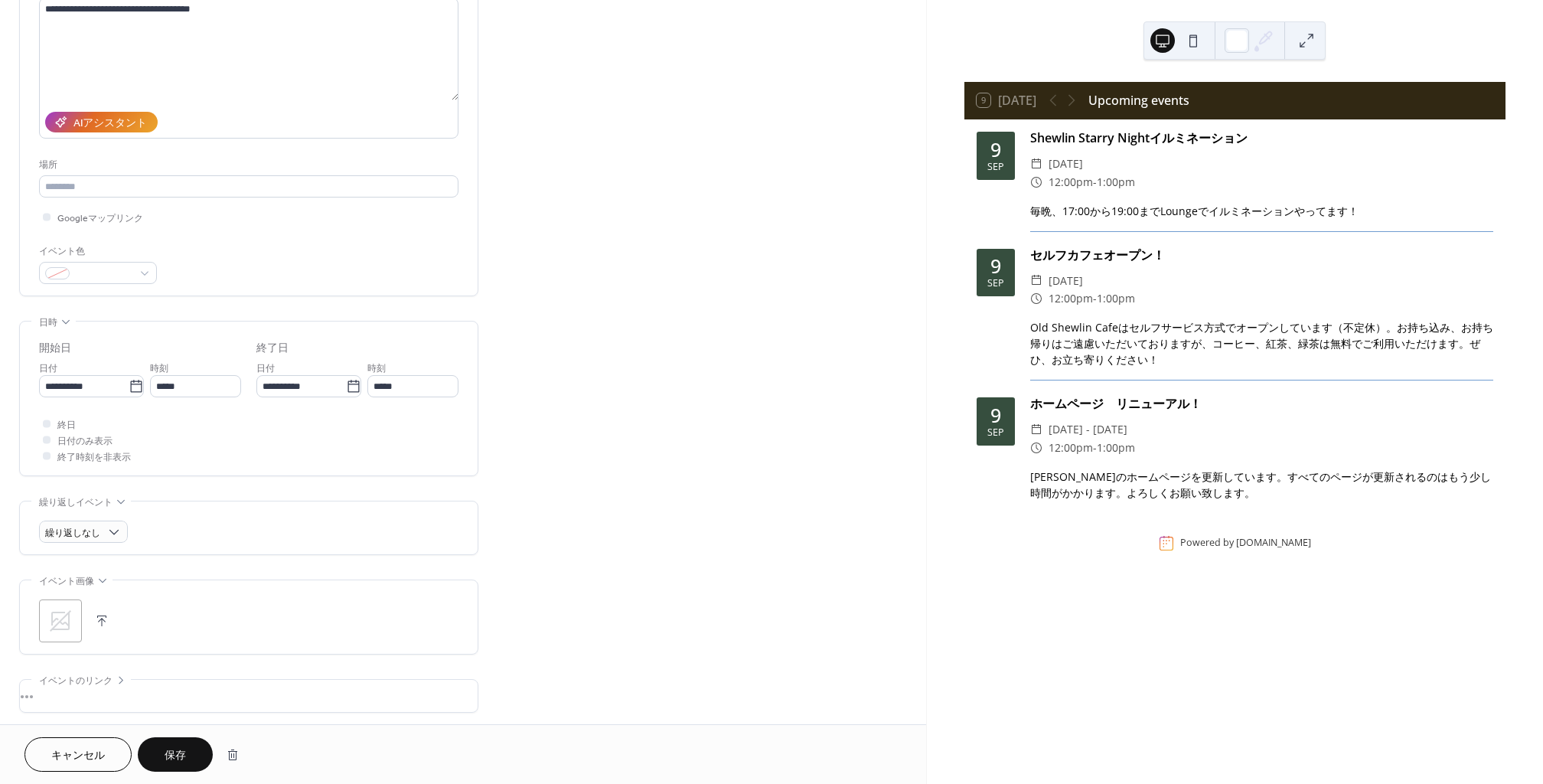
click at [170, 748] on span "保存" at bounding box center [175, 756] width 22 height 16
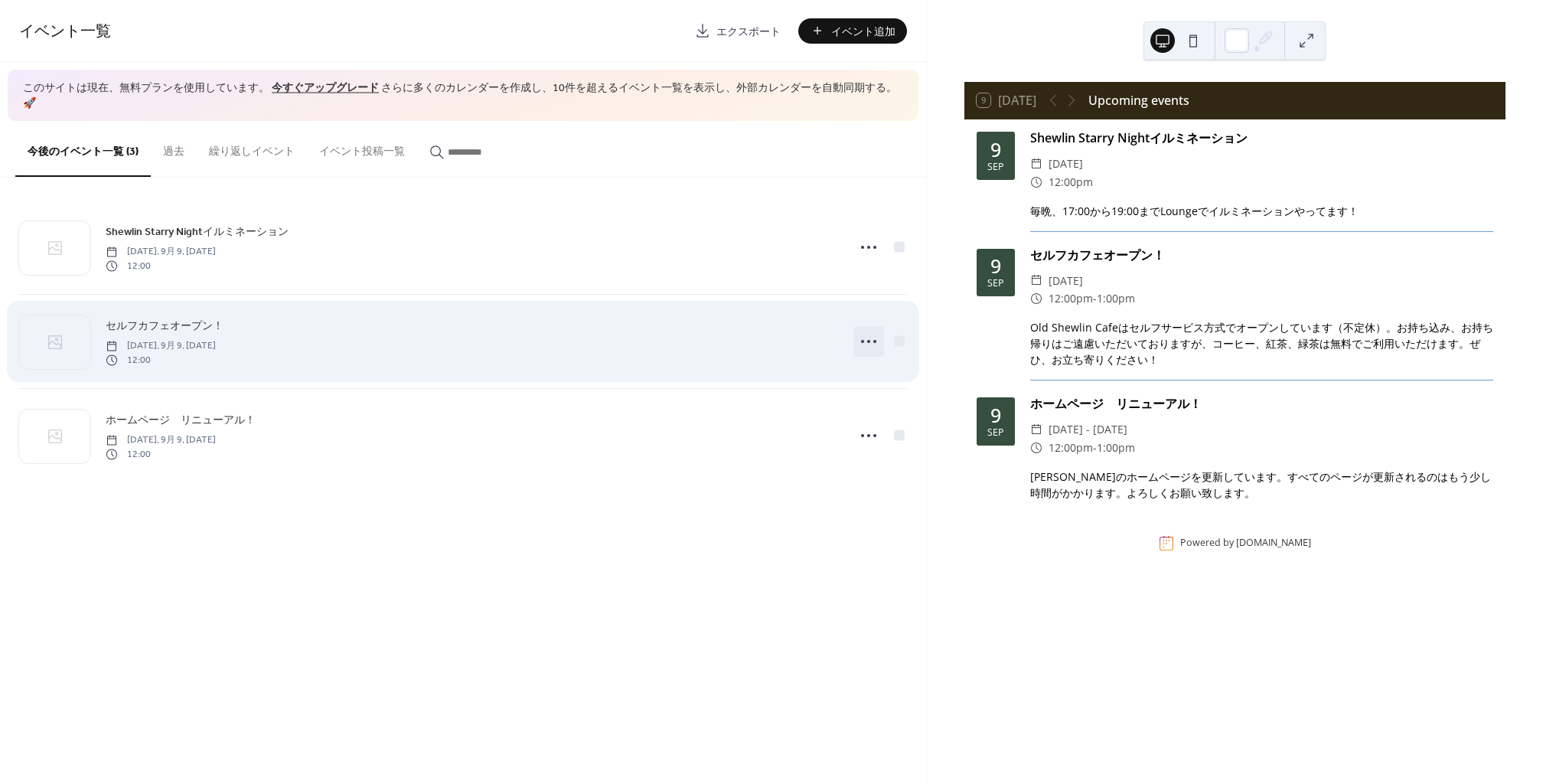
click at [864, 329] on icon at bounding box center [869, 342] width 25 height 25
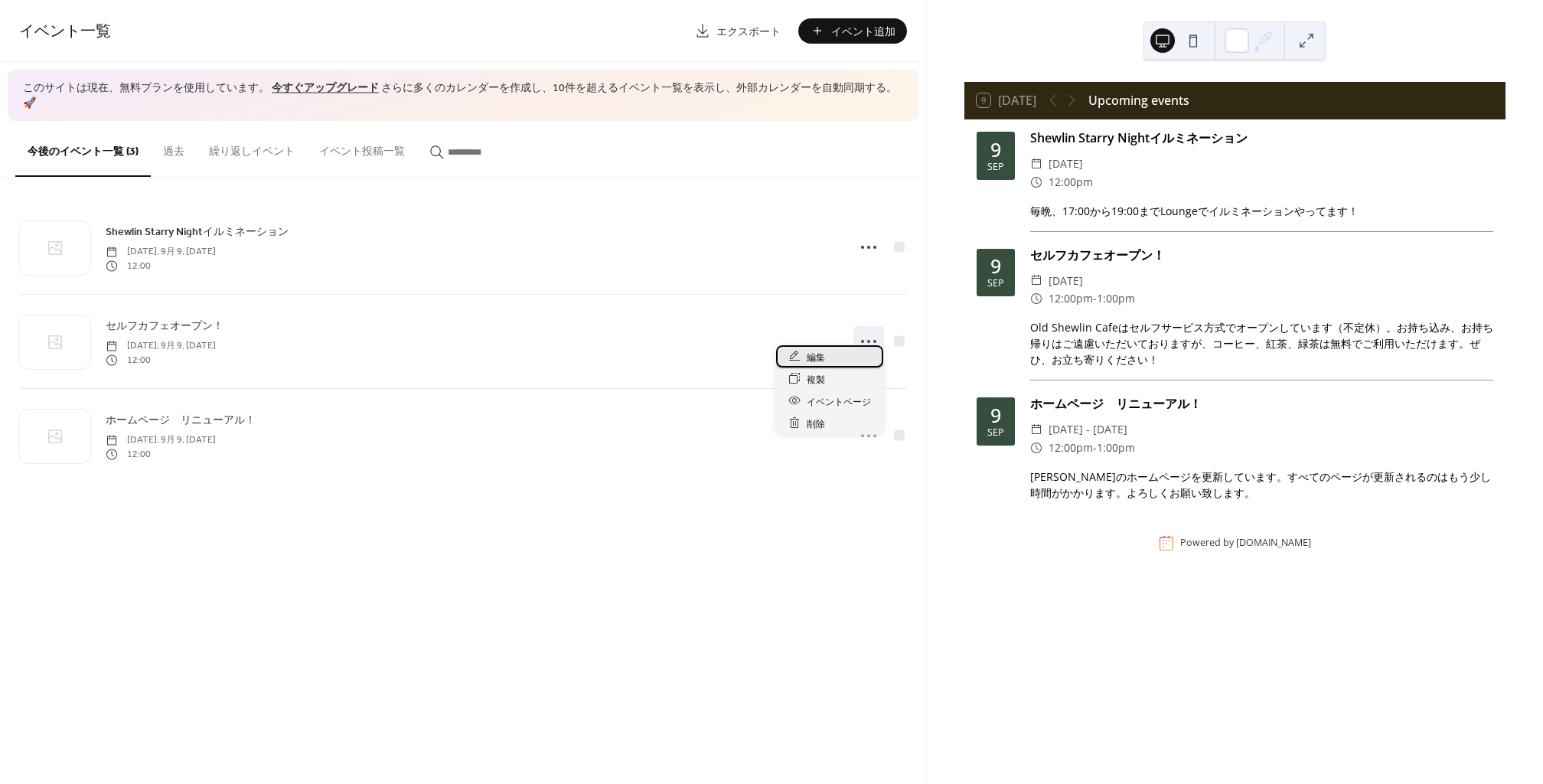
click at [836, 360] on div "編集" at bounding box center [829, 356] width 107 height 22
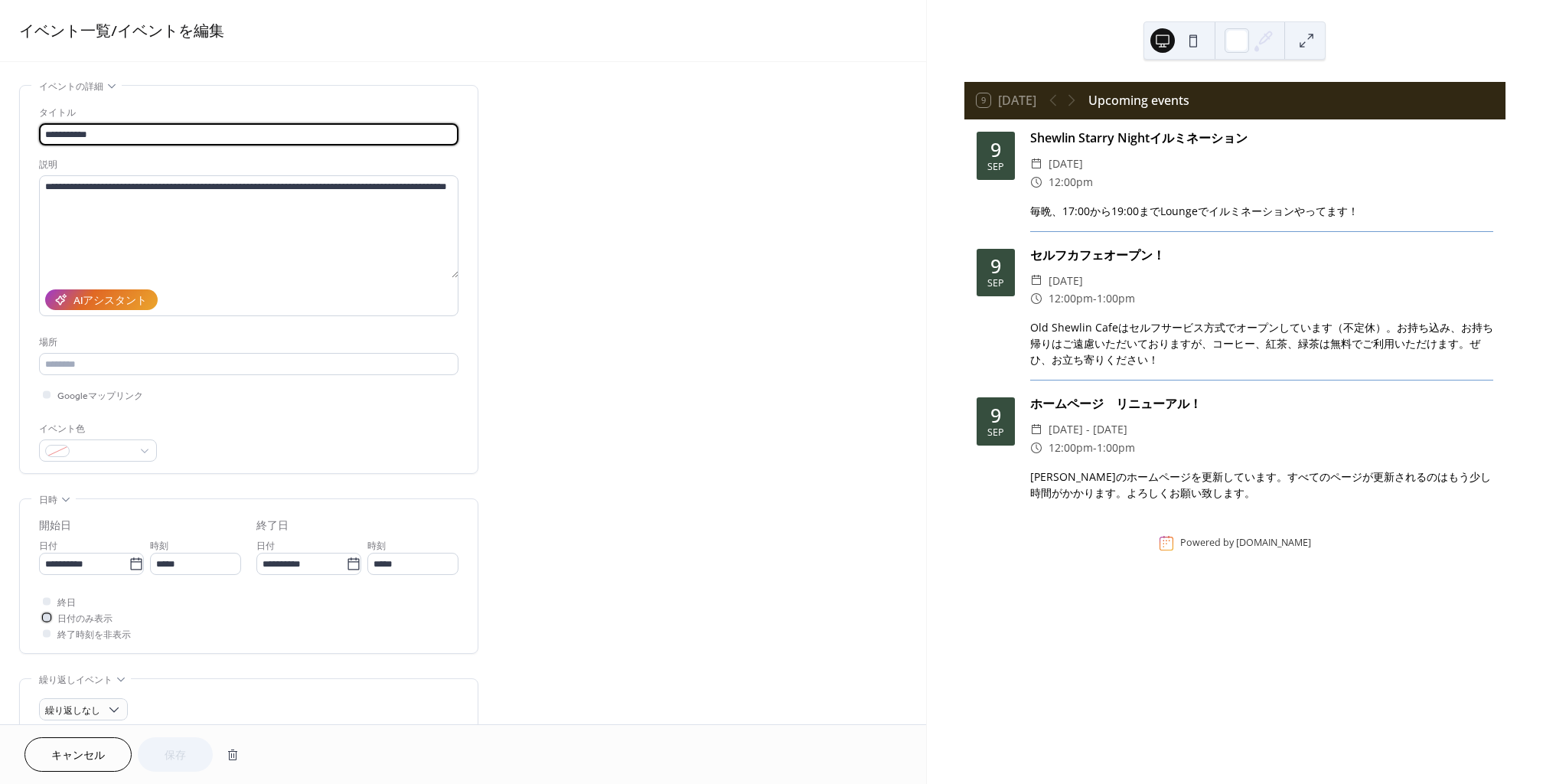
click at [45, 618] on div at bounding box center [47, 617] width 8 height 8
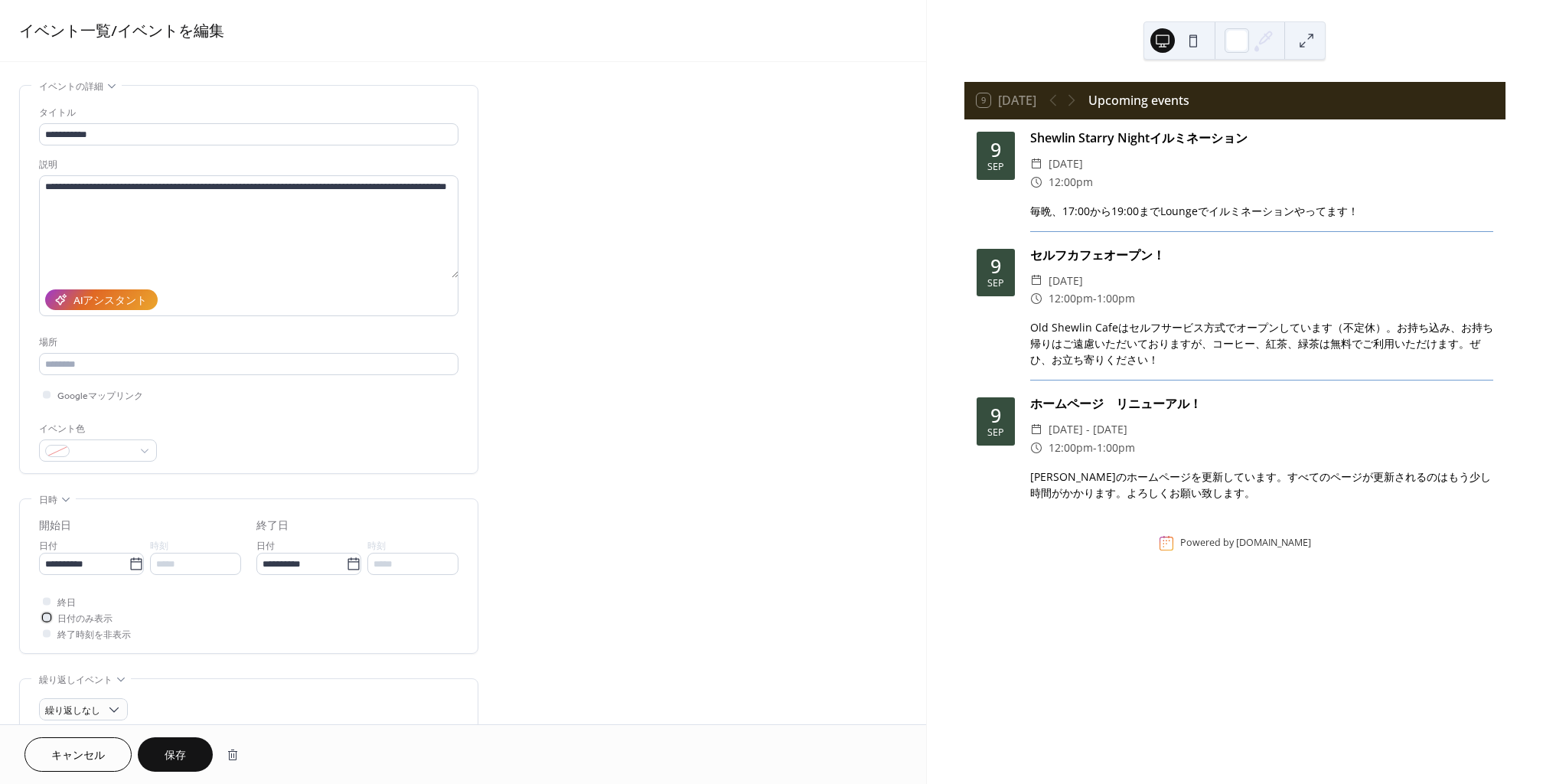
drag, startPoint x: 49, startPoint y: 618, endPoint x: 46, endPoint y: 626, distance: 8.5
click at [49, 619] on div at bounding box center [47, 617] width 8 height 8
click at [42, 634] on div at bounding box center [47, 633] width 15 height 15
click at [42, 630] on div at bounding box center [47, 633] width 15 height 15
click at [46, 621] on div at bounding box center [47, 617] width 15 height 15
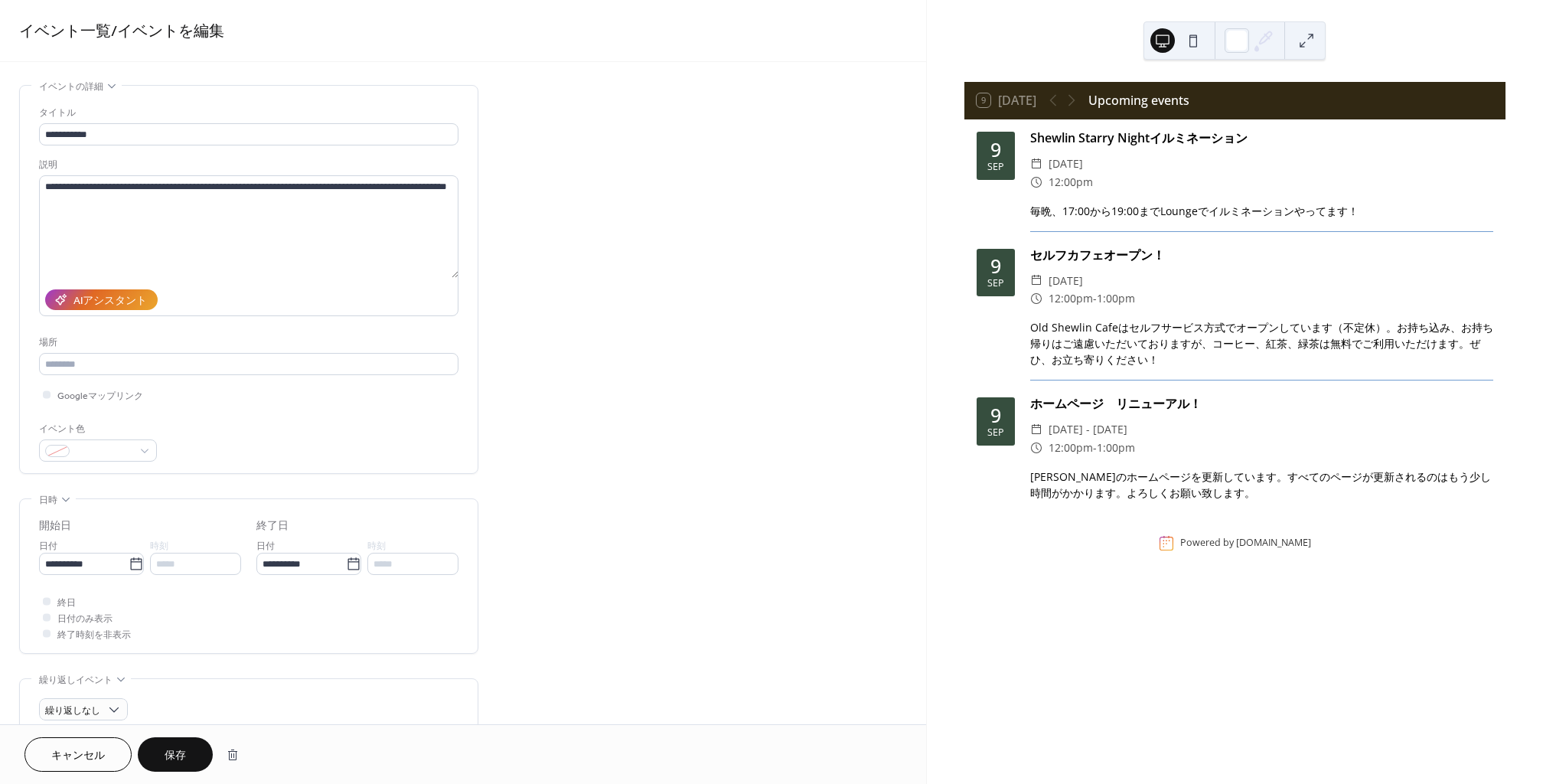
click at [182, 752] on span "保存" at bounding box center [175, 756] width 22 height 16
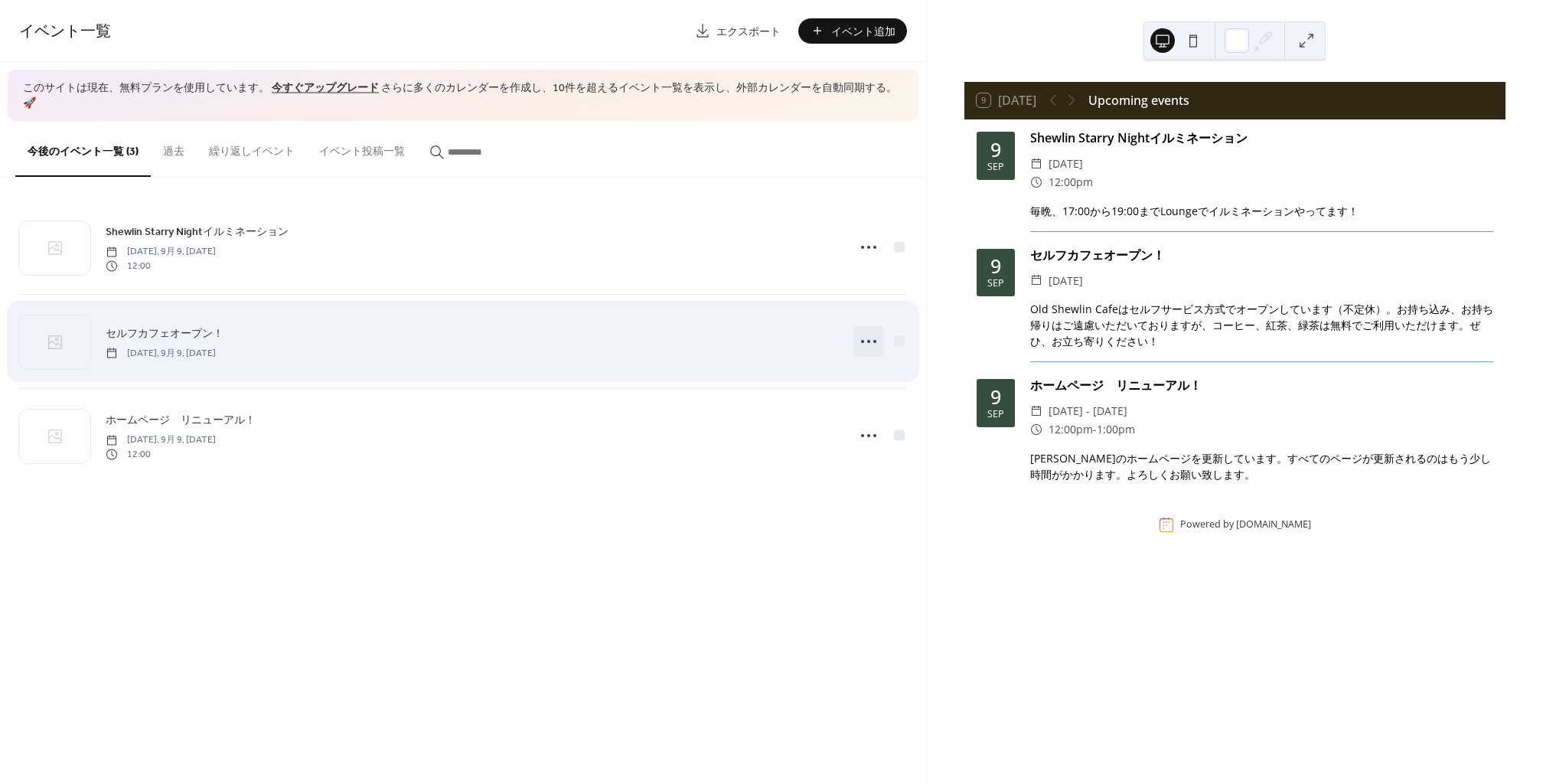
click at [861, 329] on icon at bounding box center [869, 342] width 25 height 25
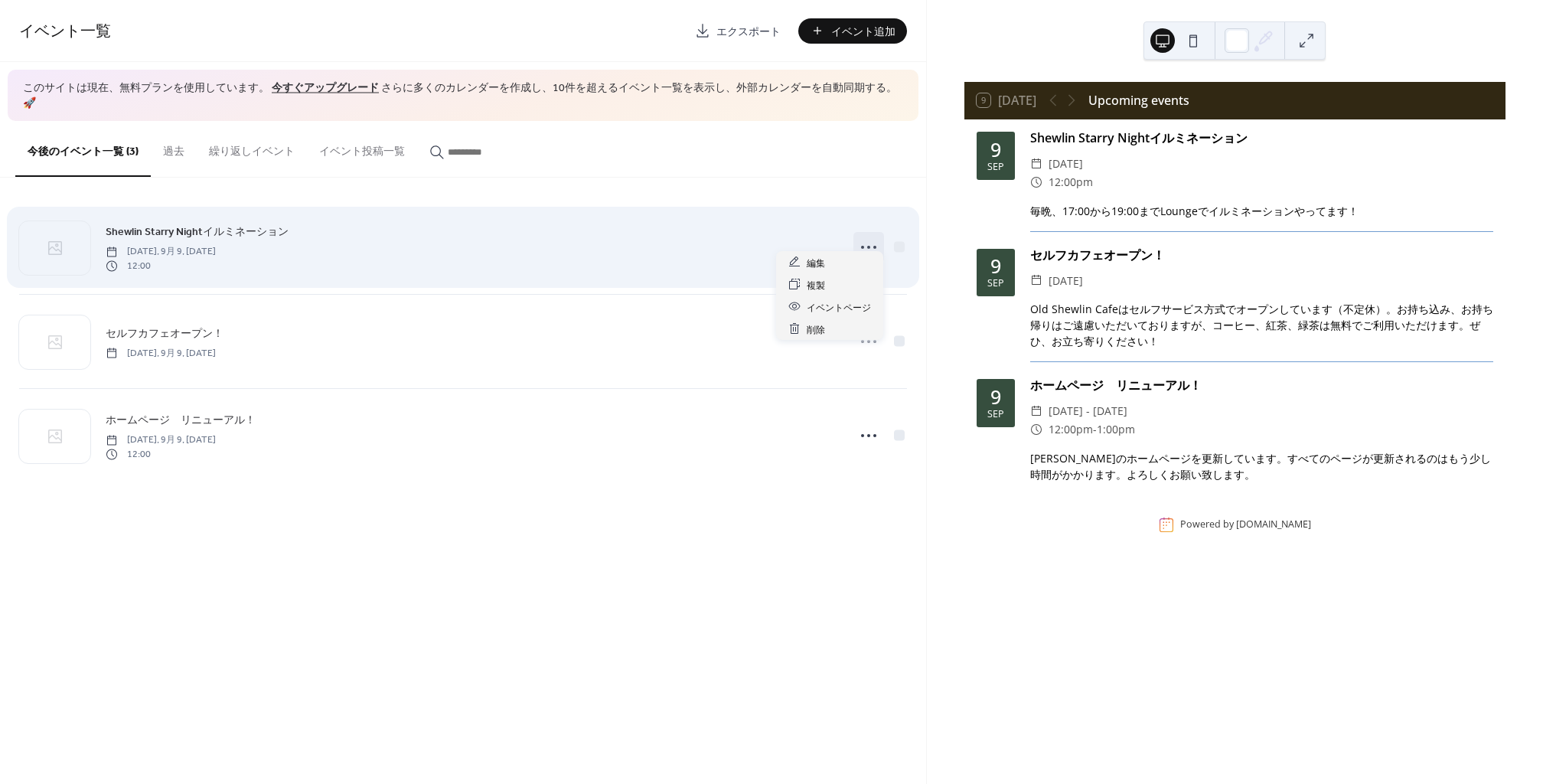
click at [872, 235] on icon at bounding box center [869, 248] width 25 height 25
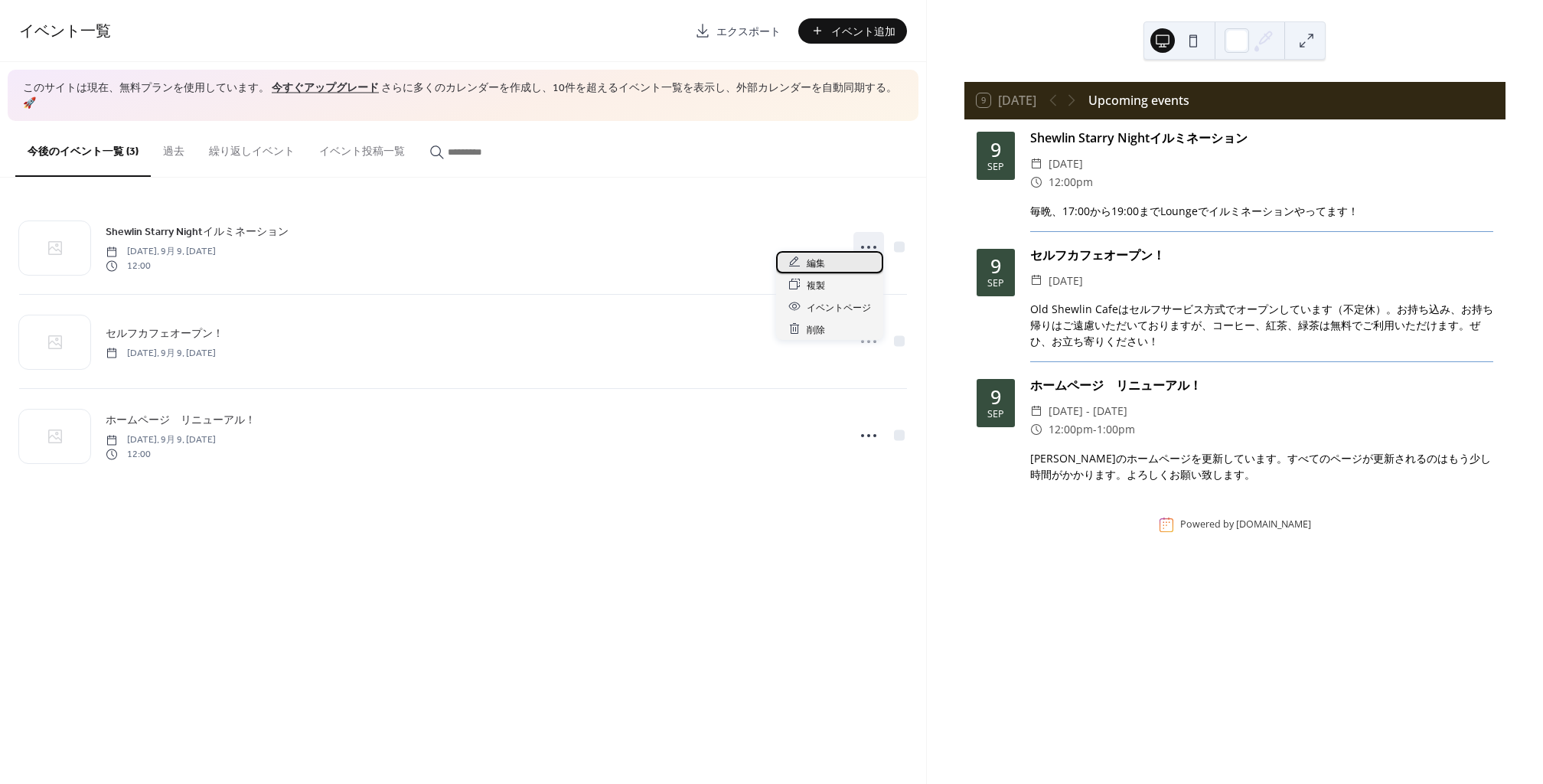
click at [837, 256] on div "編集" at bounding box center [829, 261] width 107 height 22
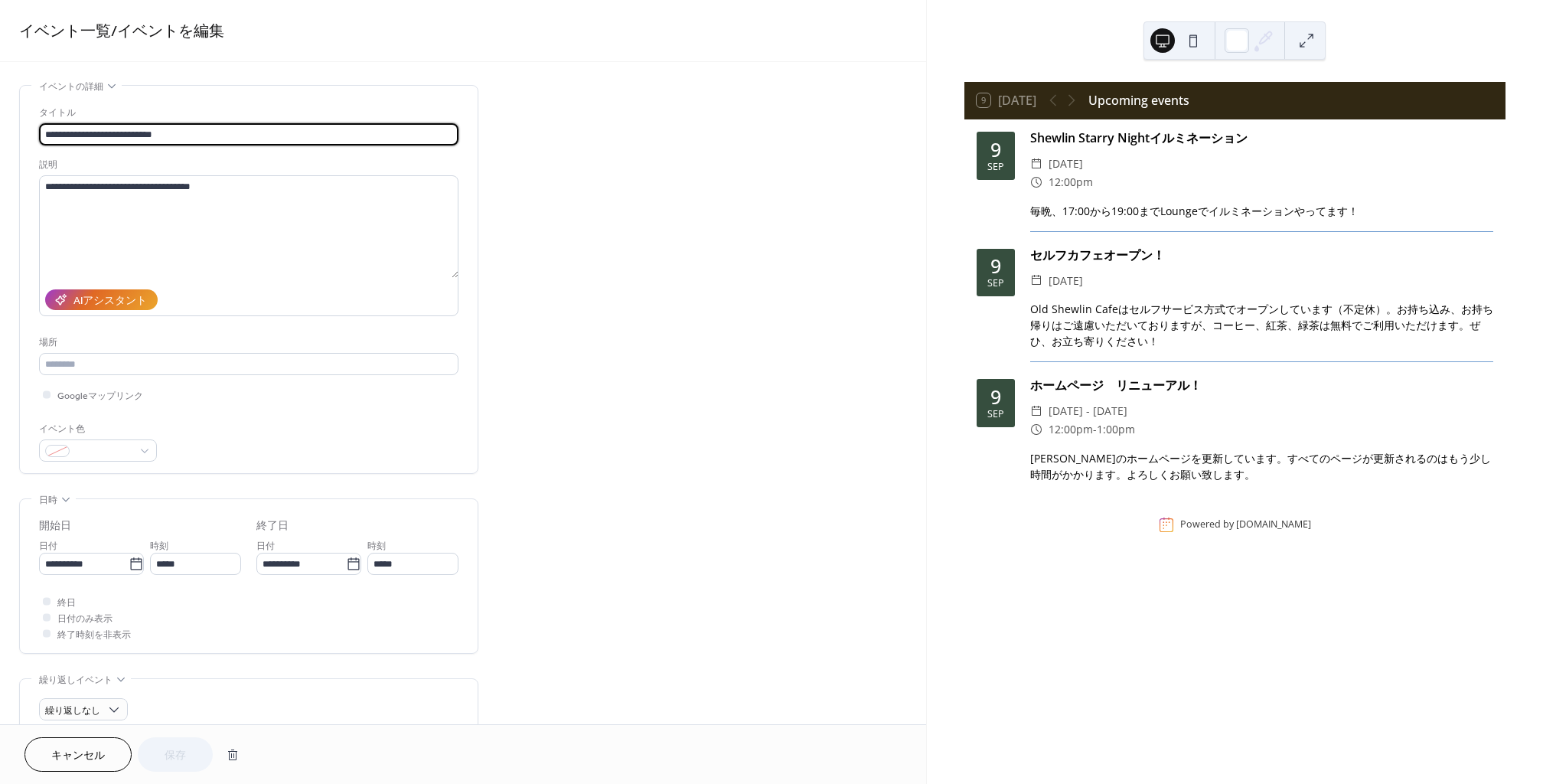
click at [46, 621] on div at bounding box center [47, 617] width 15 height 15
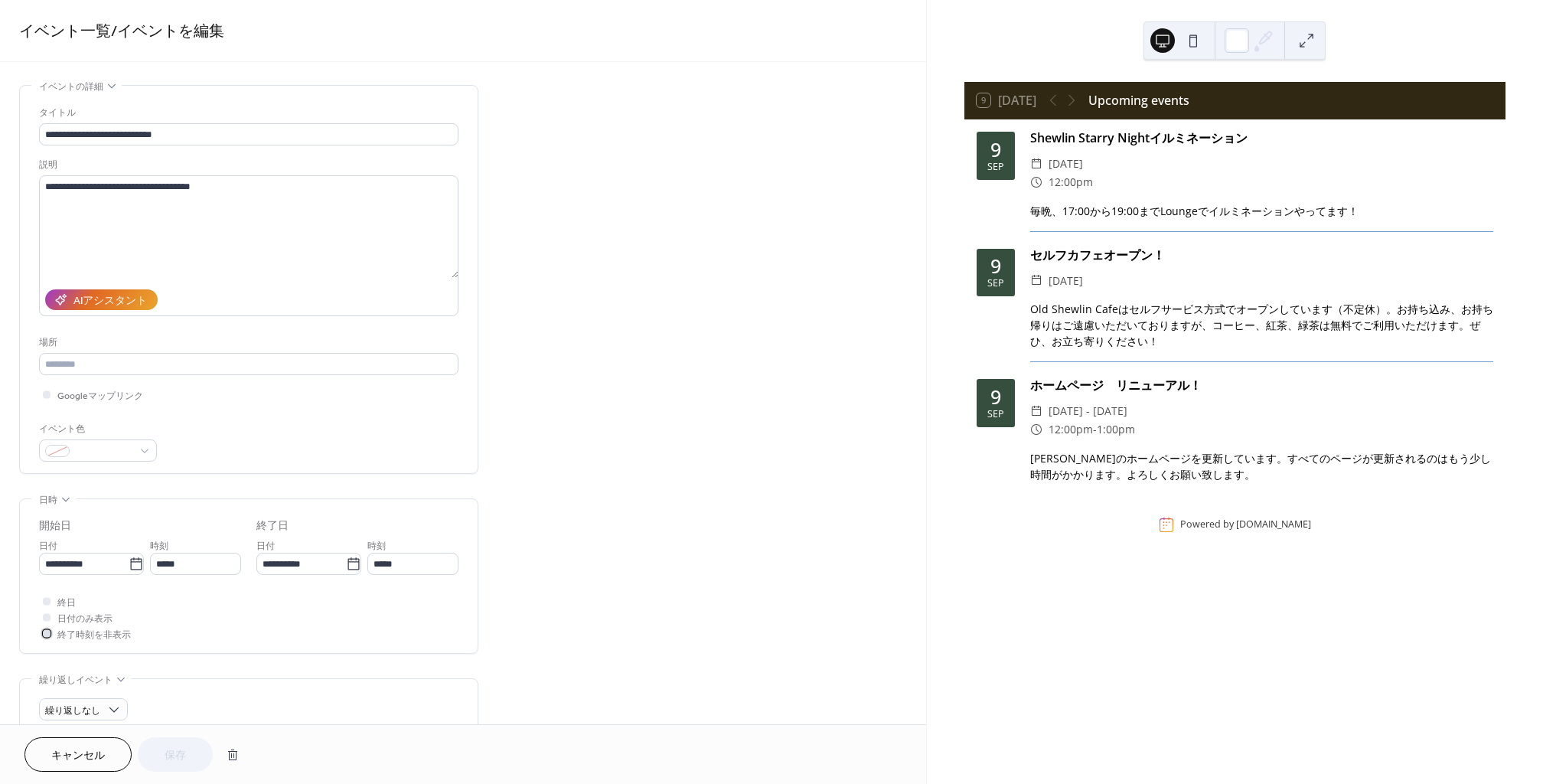
click at [48, 633] on icon at bounding box center [47, 632] width 5 height 5
click at [41, 619] on div at bounding box center [47, 617] width 15 height 15
click at [175, 744] on button "保存" at bounding box center [175, 754] width 75 height 34
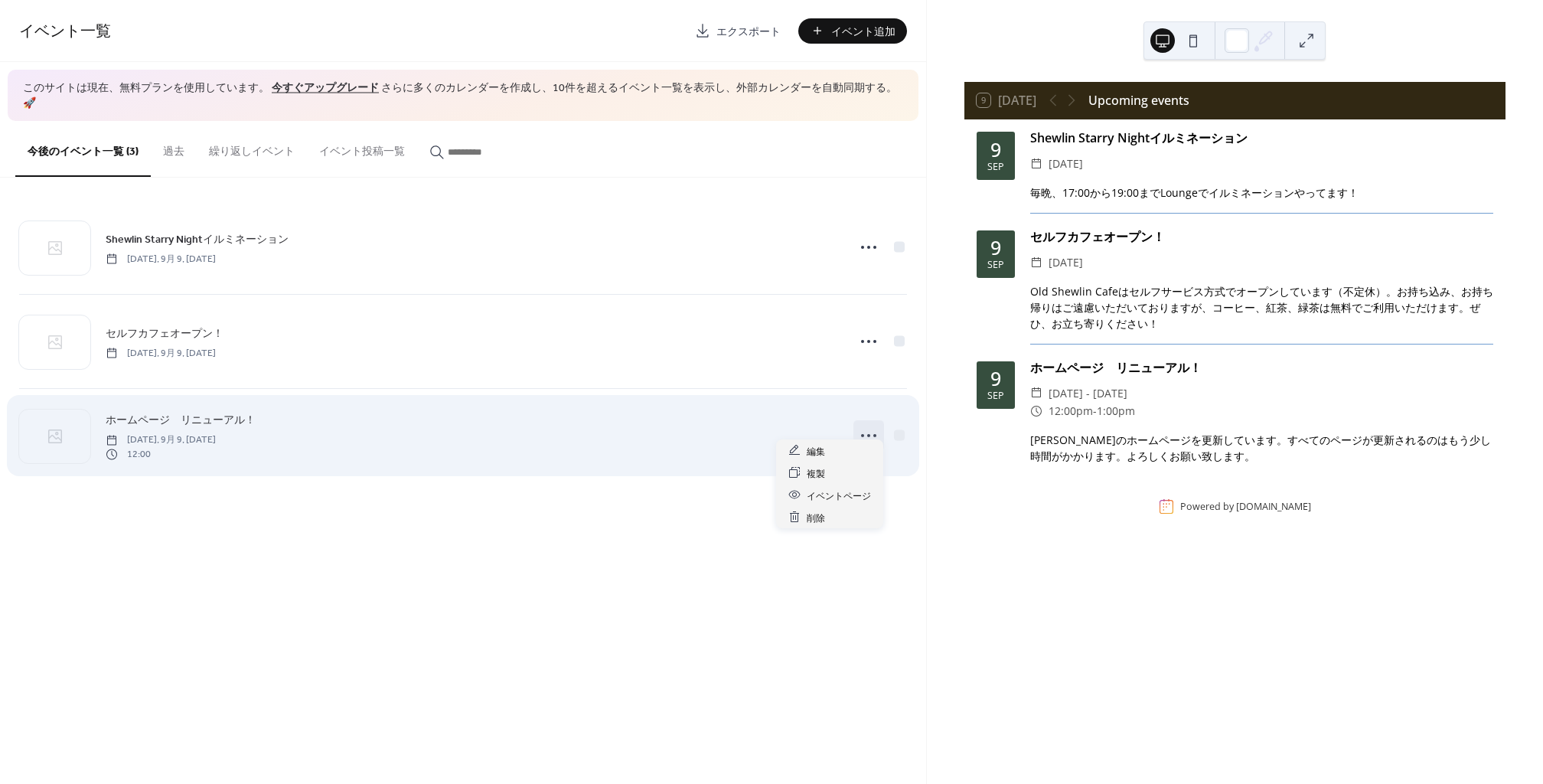
click at [864, 423] on icon at bounding box center [869, 436] width 25 height 25
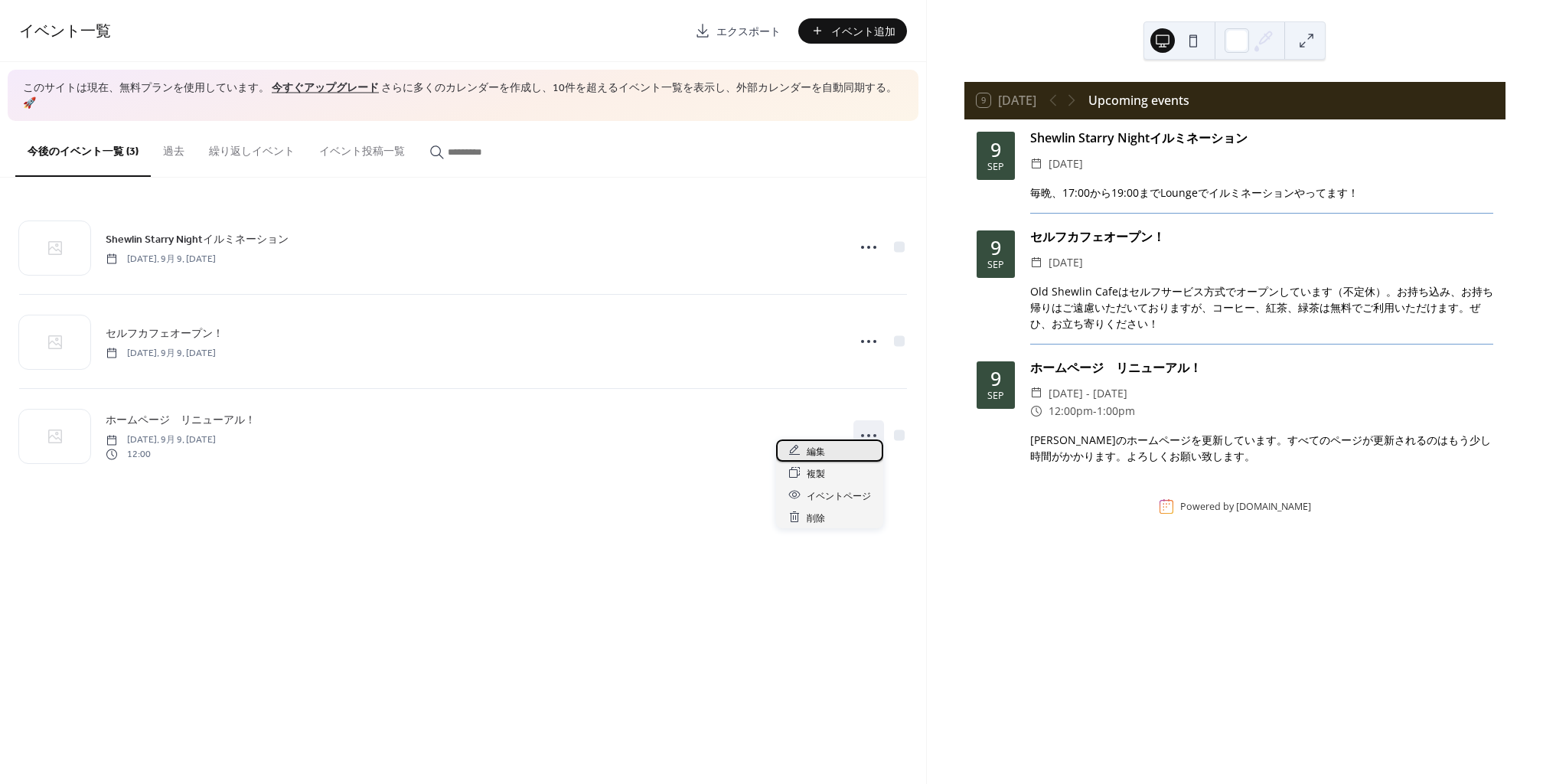
click at [828, 456] on div "編集" at bounding box center [829, 450] width 107 height 22
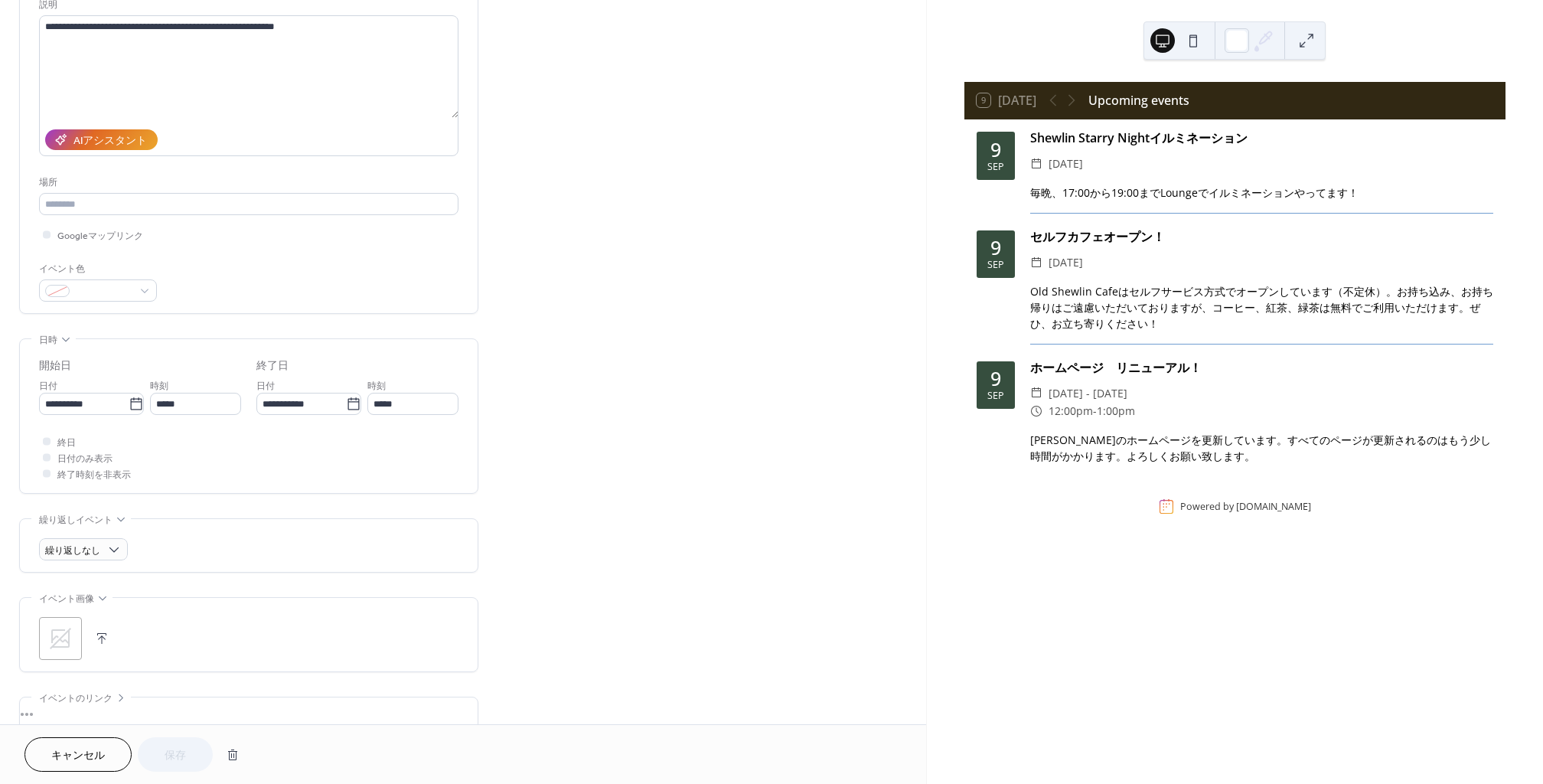
scroll to position [163, 0]
click at [46, 452] on div at bounding box center [47, 454] width 8 height 8
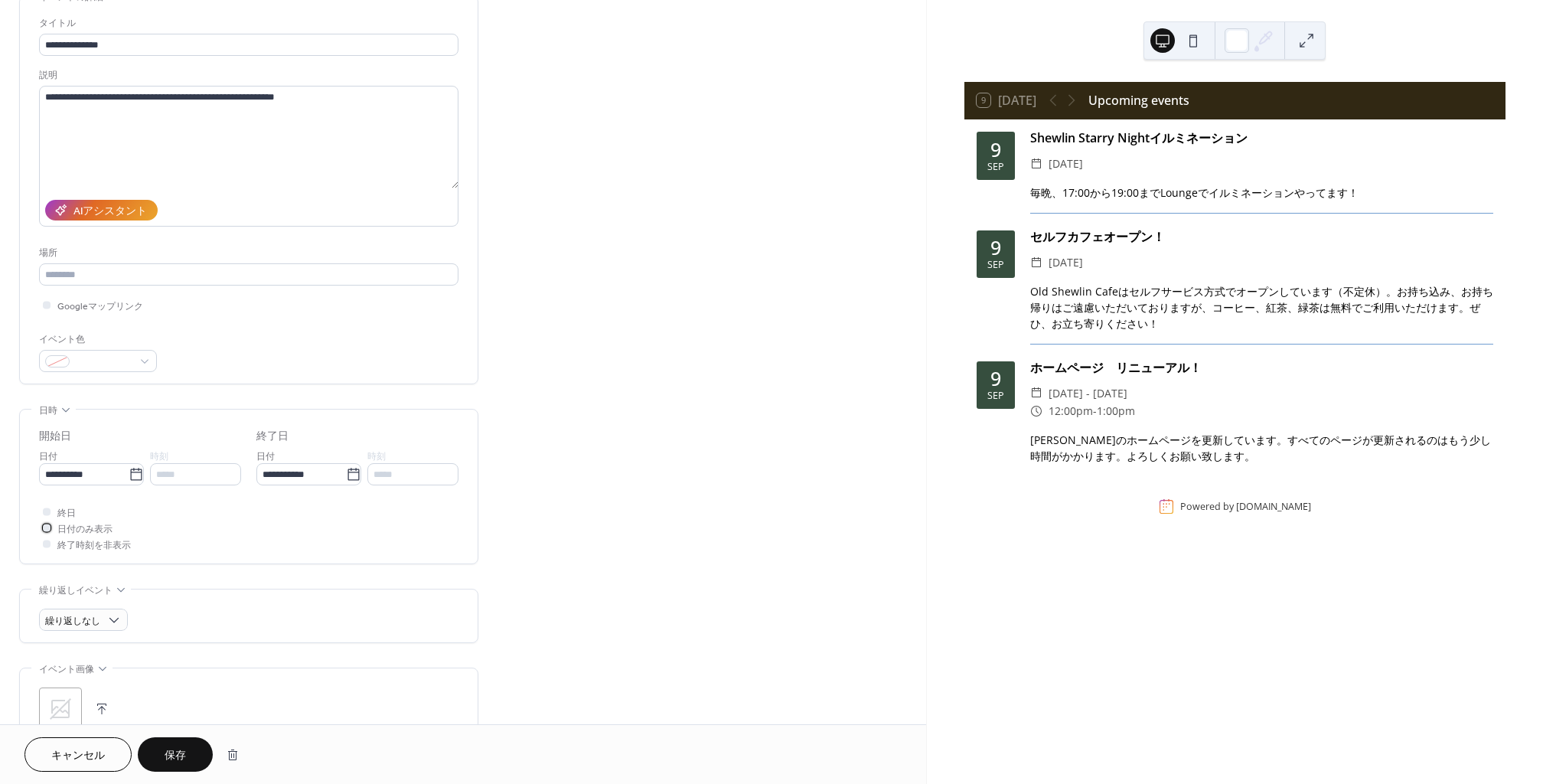
scroll to position [0, 0]
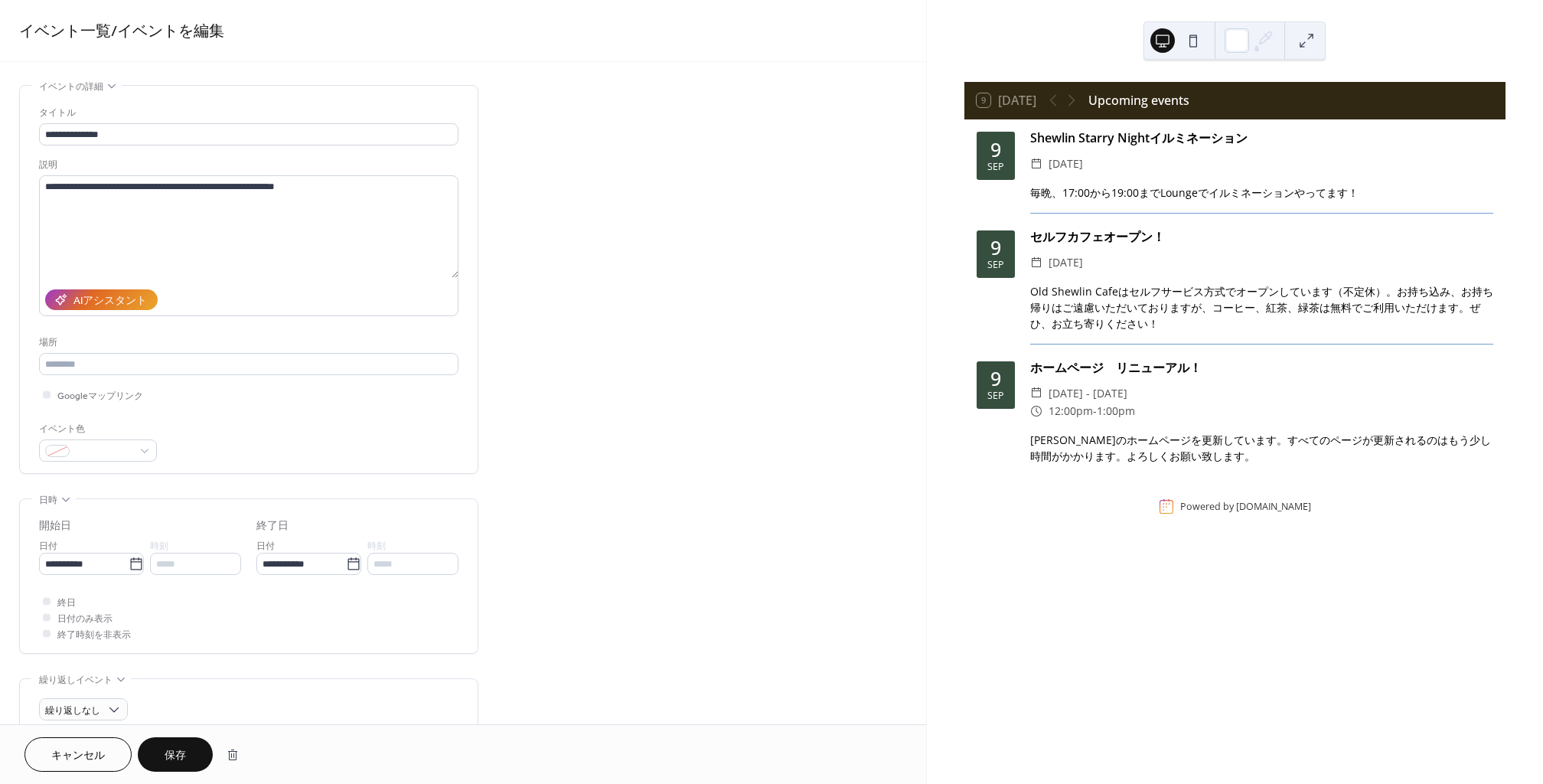
click at [170, 758] on span "保存" at bounding box center [175, 756] width 22 height 16
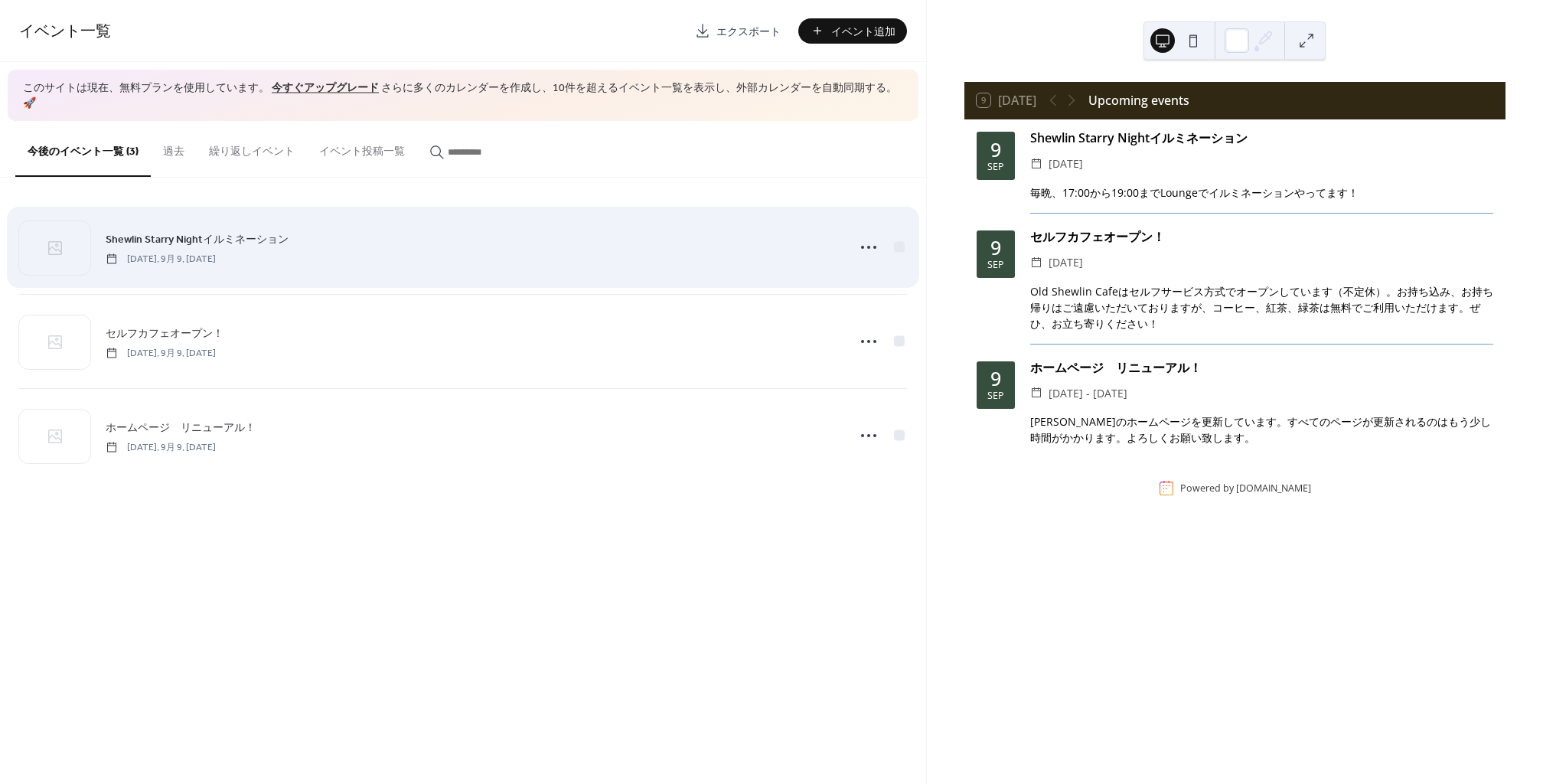
click at [578, 231] on div "Shewlin Starry Nightイルミネーション 火曜日, 9月 9, 2025" at bounding box center [471, 248] width 732 height 34
drag, startPoint x: 601, startPoint y: 397, endPoint x: 639, endPoint y: 235, distance: 166.4
click at [639, 235] on div "Shewlin Starry Nightイルミネーション 火曜日, 9月 9, 2025 セルフカフェオープン！ 火曜日, 9月 9, 2025 ホームページ…" at bounding box center [462, 341] width 888 height 282
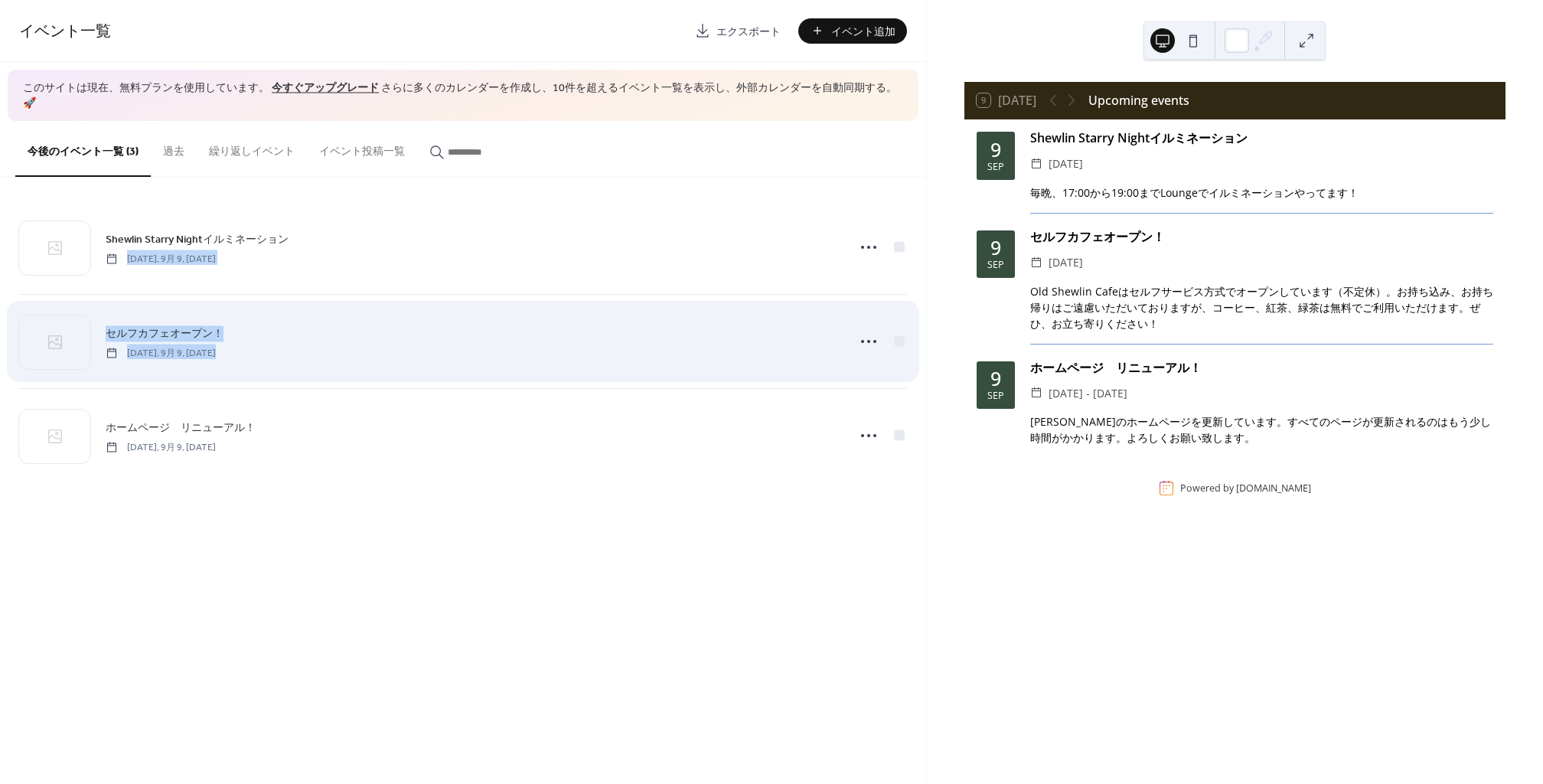
click at [762, 344] on div "セルフカフェオープン！ 火曜日, 9月 9, 2025" at bounding box center [462, 341] width 888 height 93
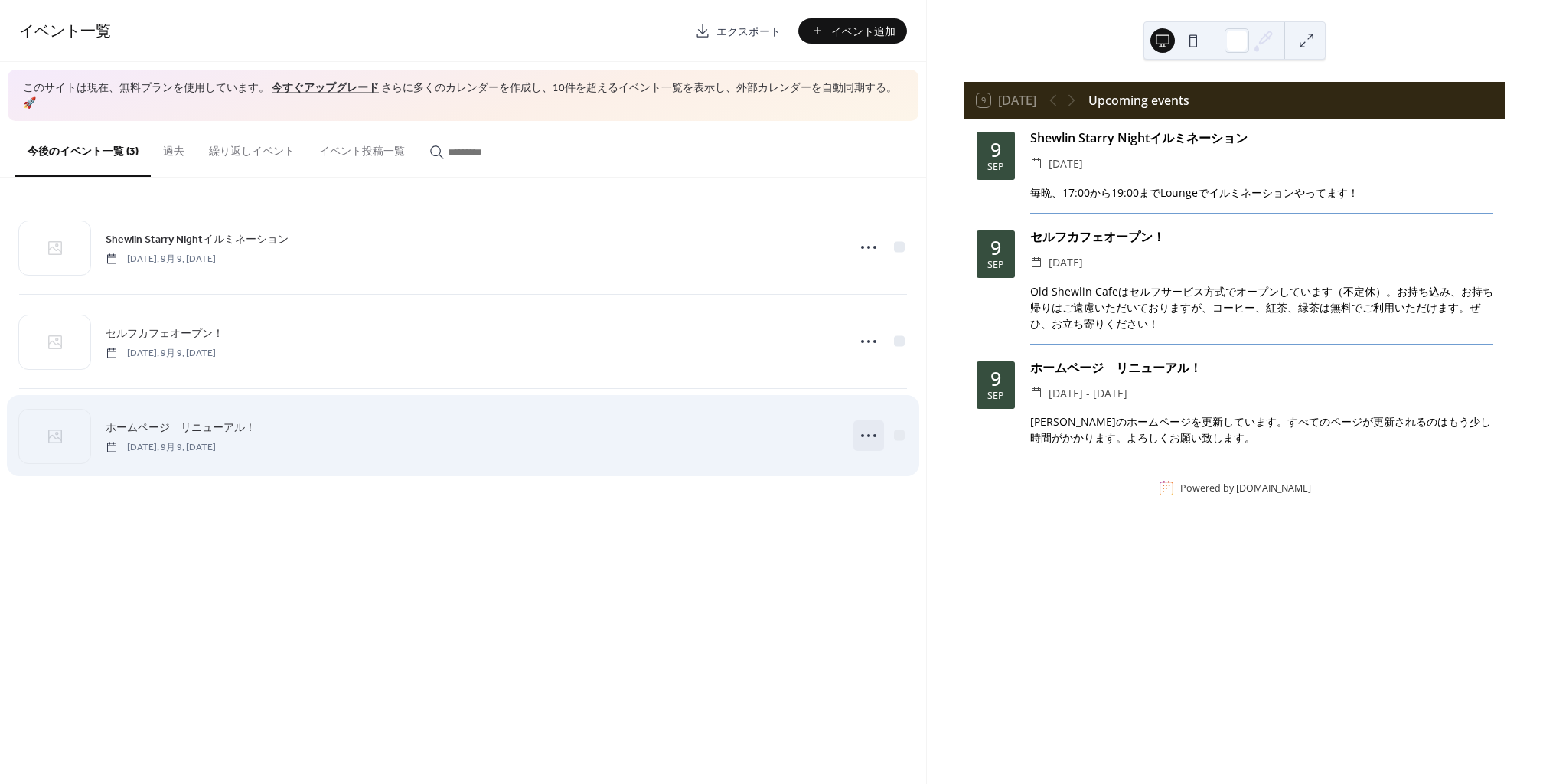
click at [875, 423] on icon at bounding box center [869, 436] width 25 height 25
click at [587, 452] on div "ホームページ　リニューアル！ 火曜日, 9月 9, 2025" at bounding box center [462, 436] width 888 height 93
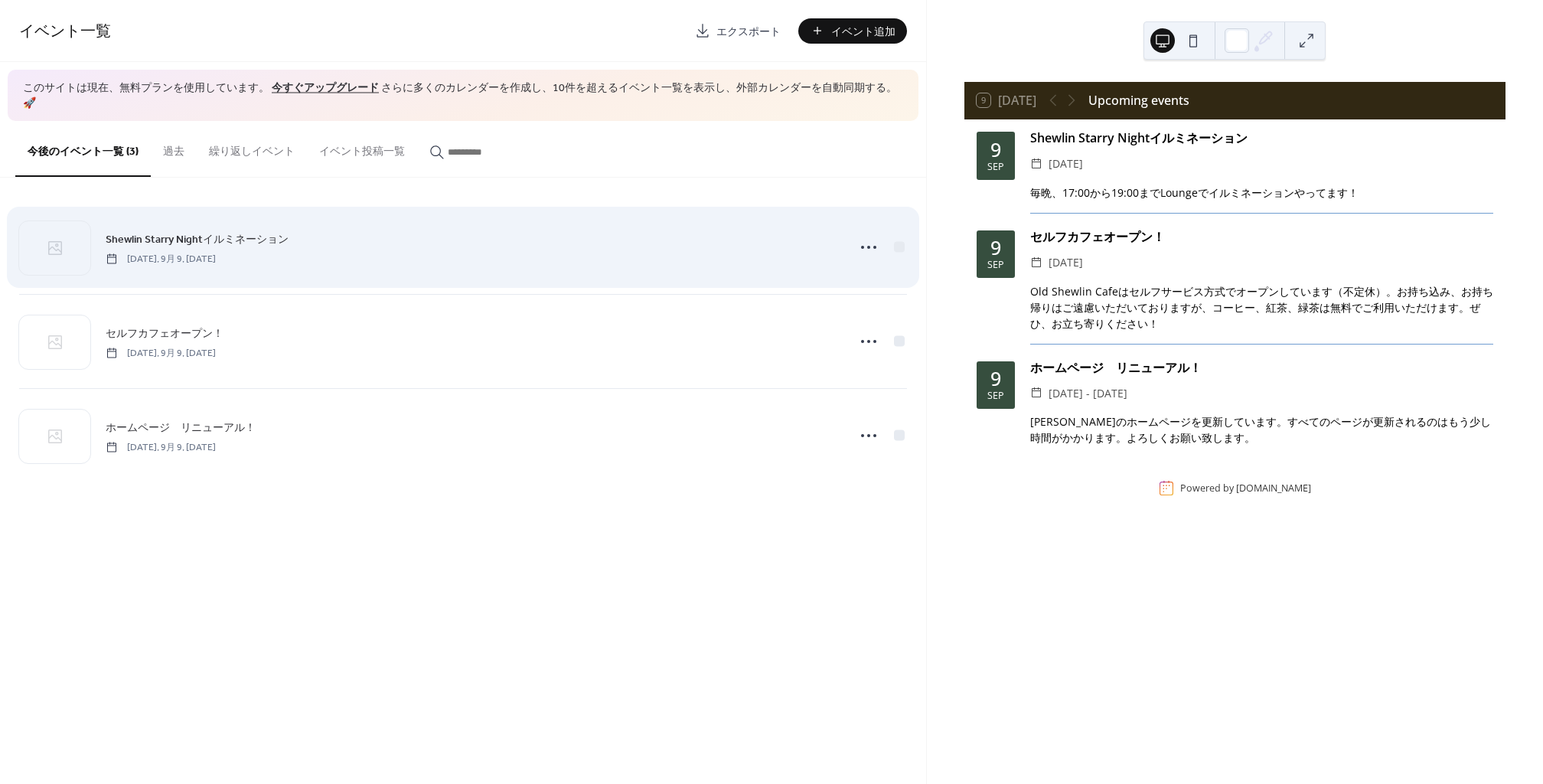
click at [869, 253] on div "Shewlin Starry Nightイルミネーション 火曜日, 9月 9, 2025" at bounding box center [462, 247] width 888 height 93
click at [870, 235] on icon at bounding box center [869, 248] width 25 height 25
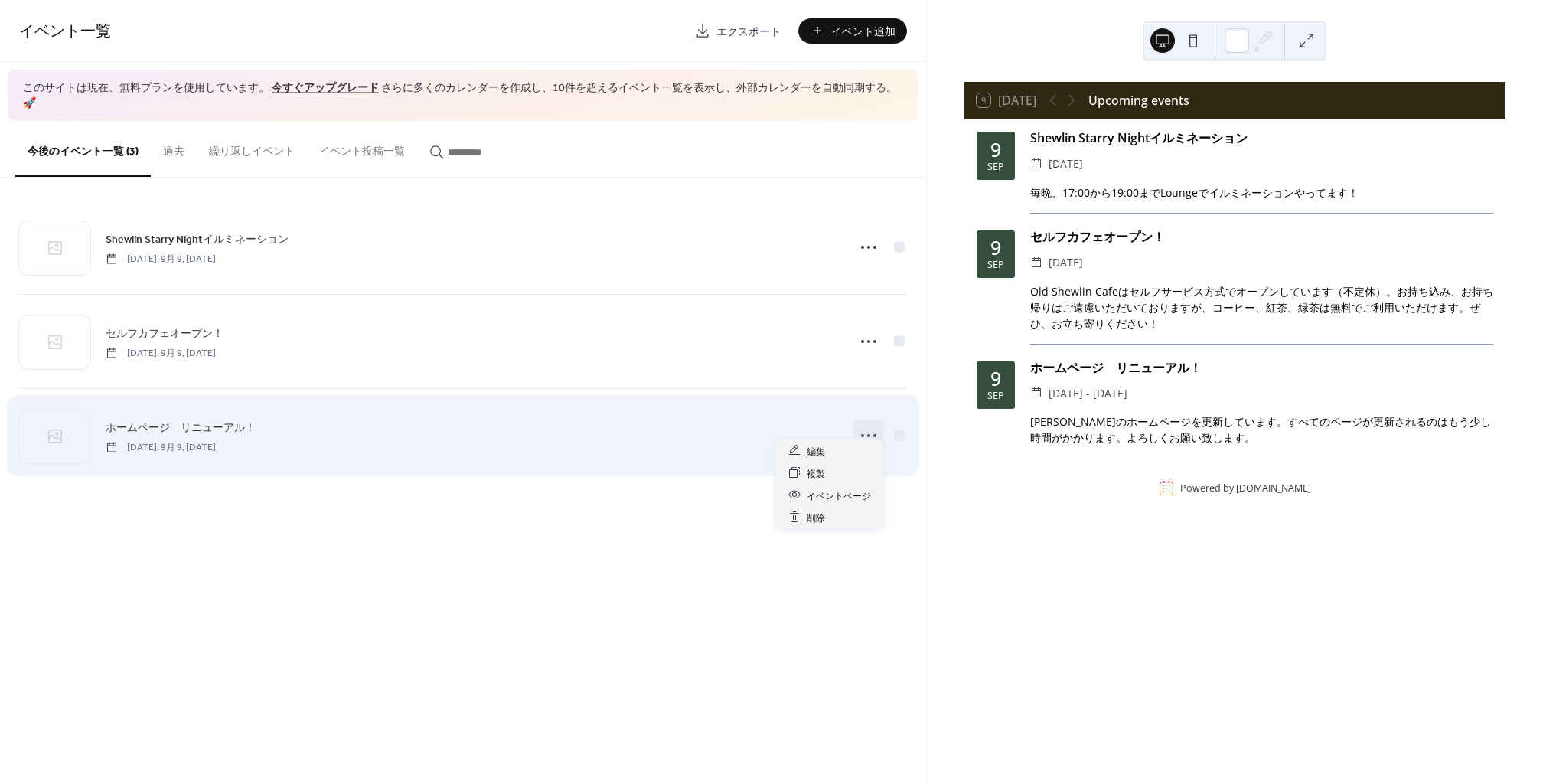
click at [860, 424] on icon at bounding box center [869, 436] width 25 height 25
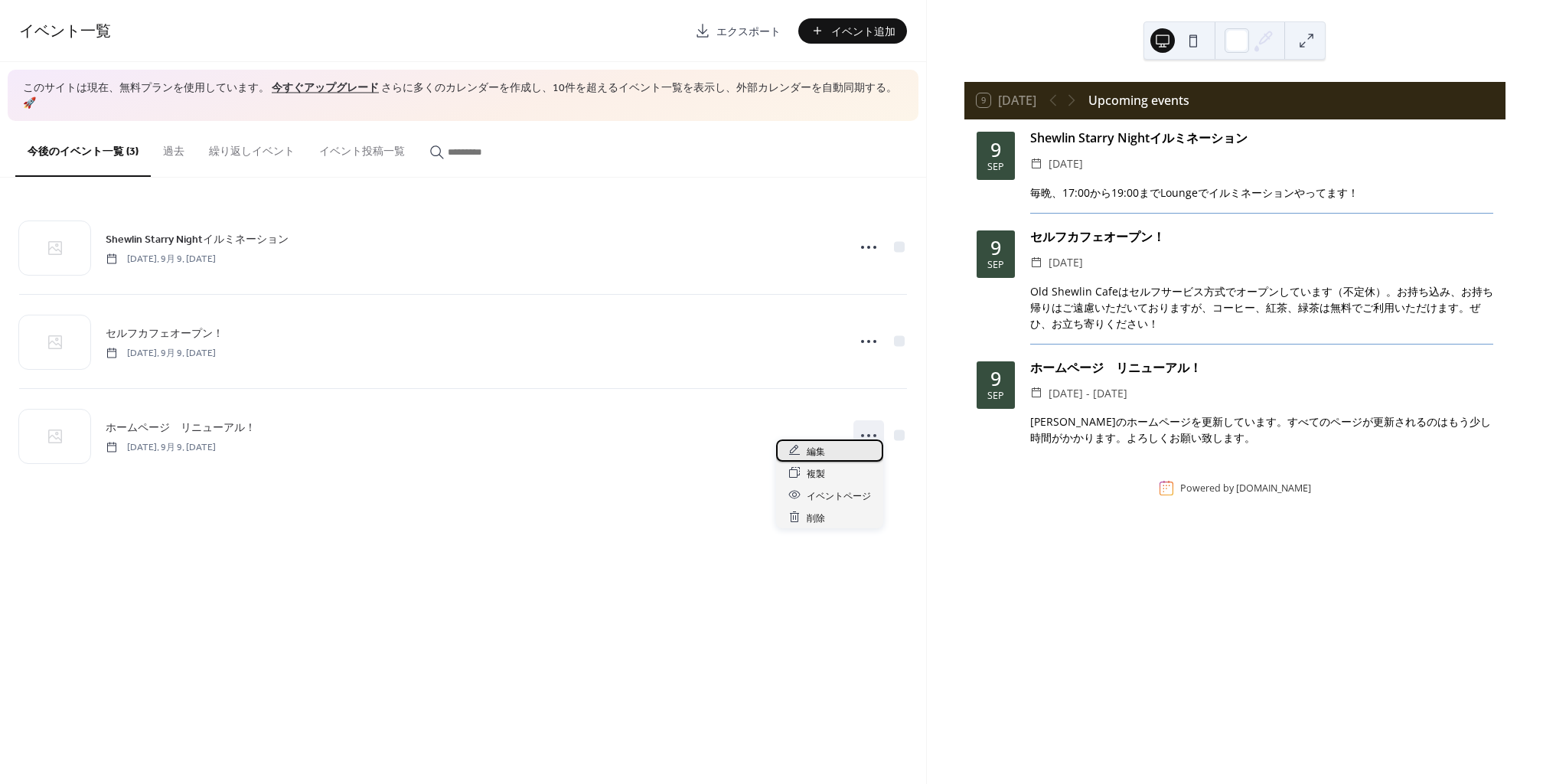
click at [814, 457] on span "編集" at bounding box center [816, 451] width 18 height 16
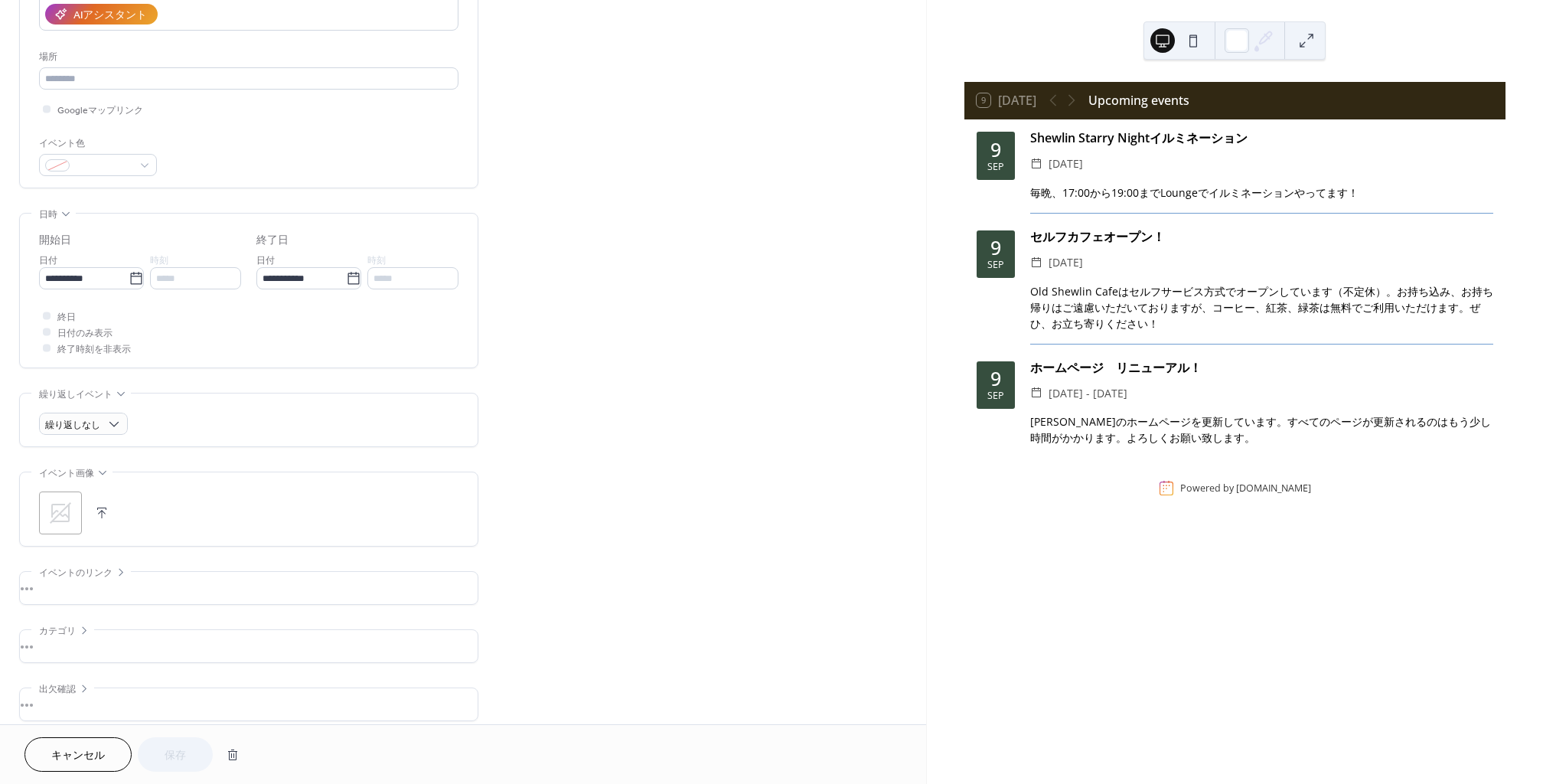
scroll to position [298, 0]
click at [49, 584] on div "•••" at bounding box center [249, 575] width 458 height 32
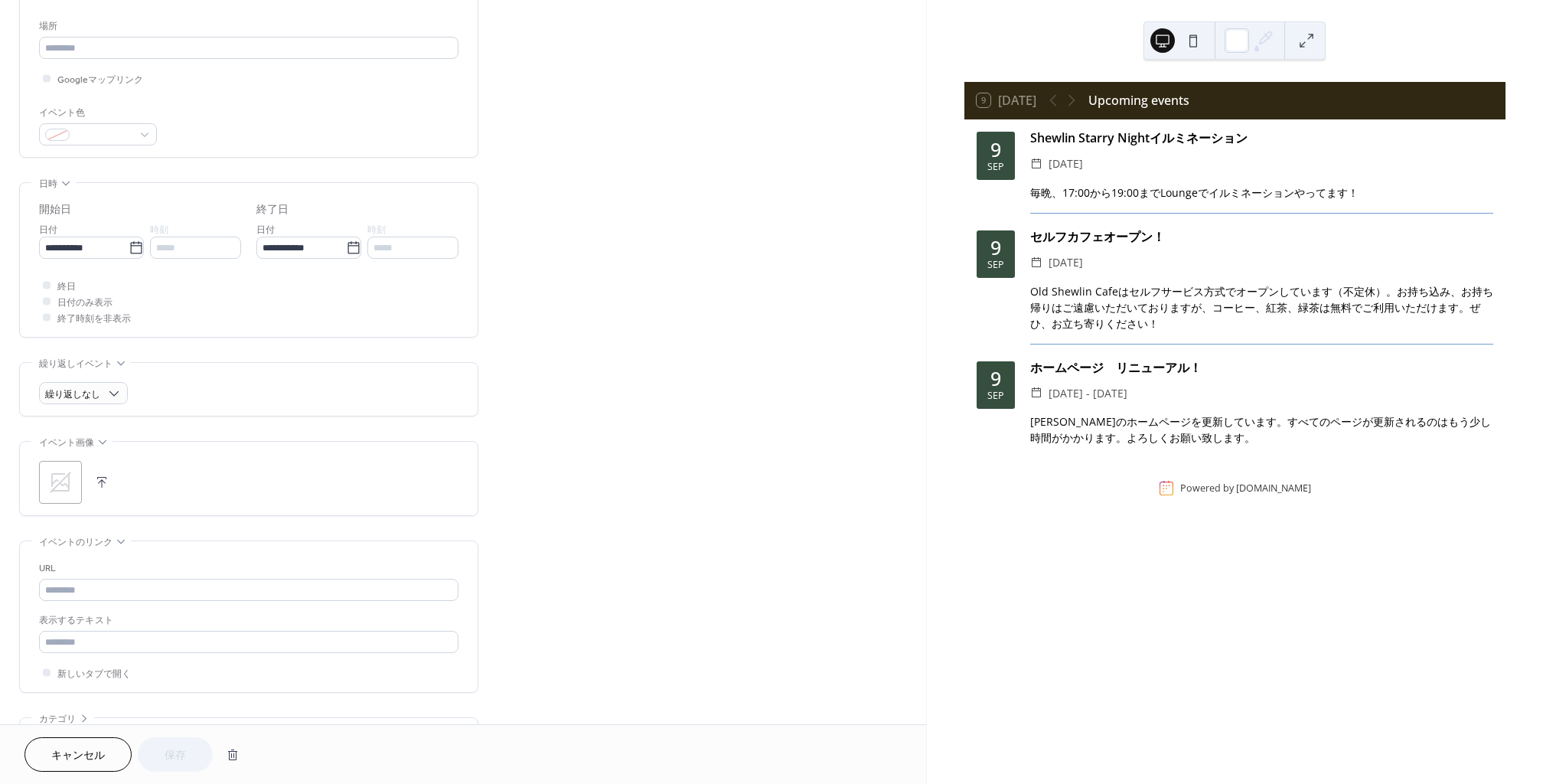
scroll to position [417, 0]
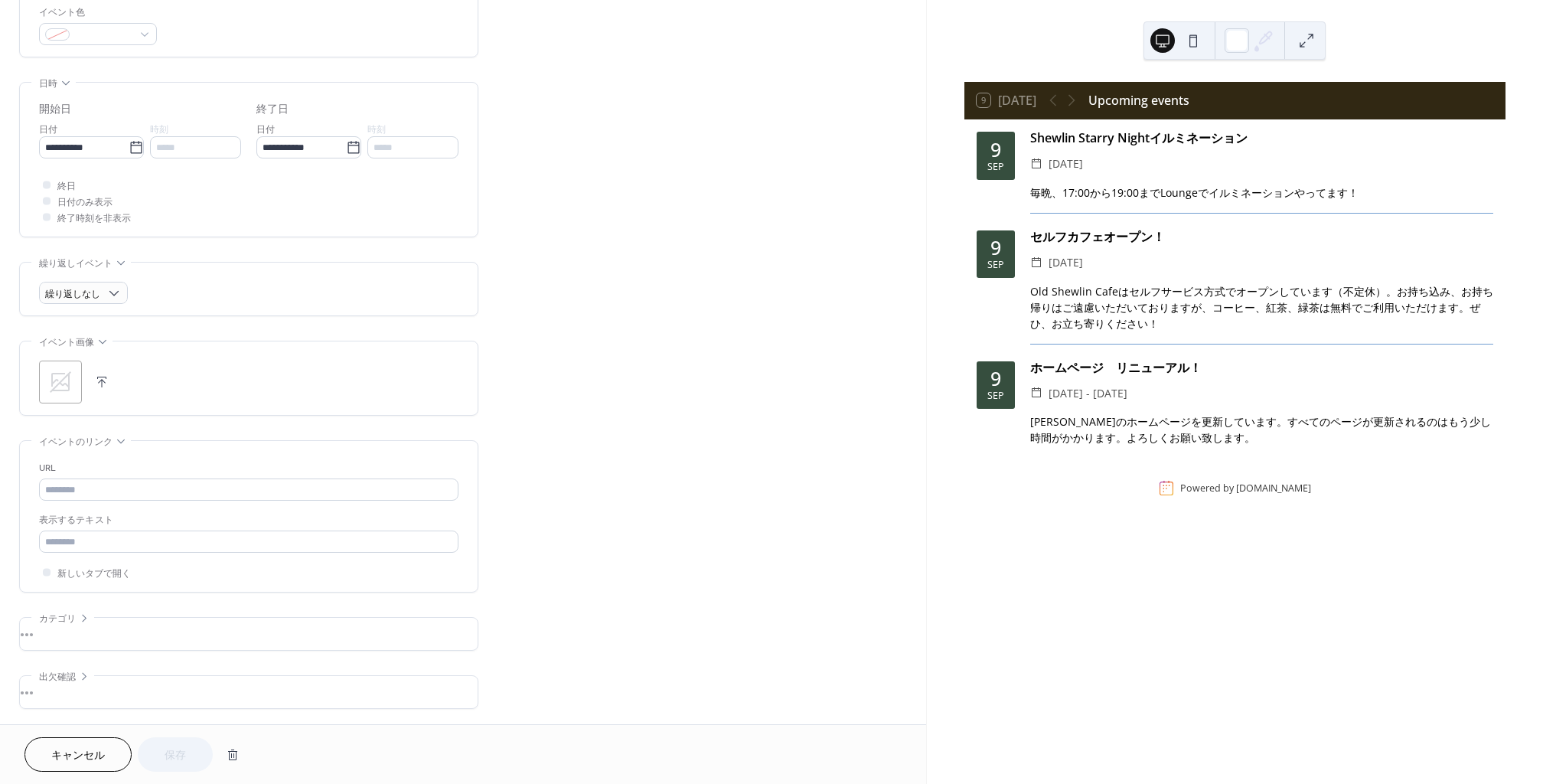
click at [46, 642] on div "•••" at bounding box center [249, 634] width 458 height 32
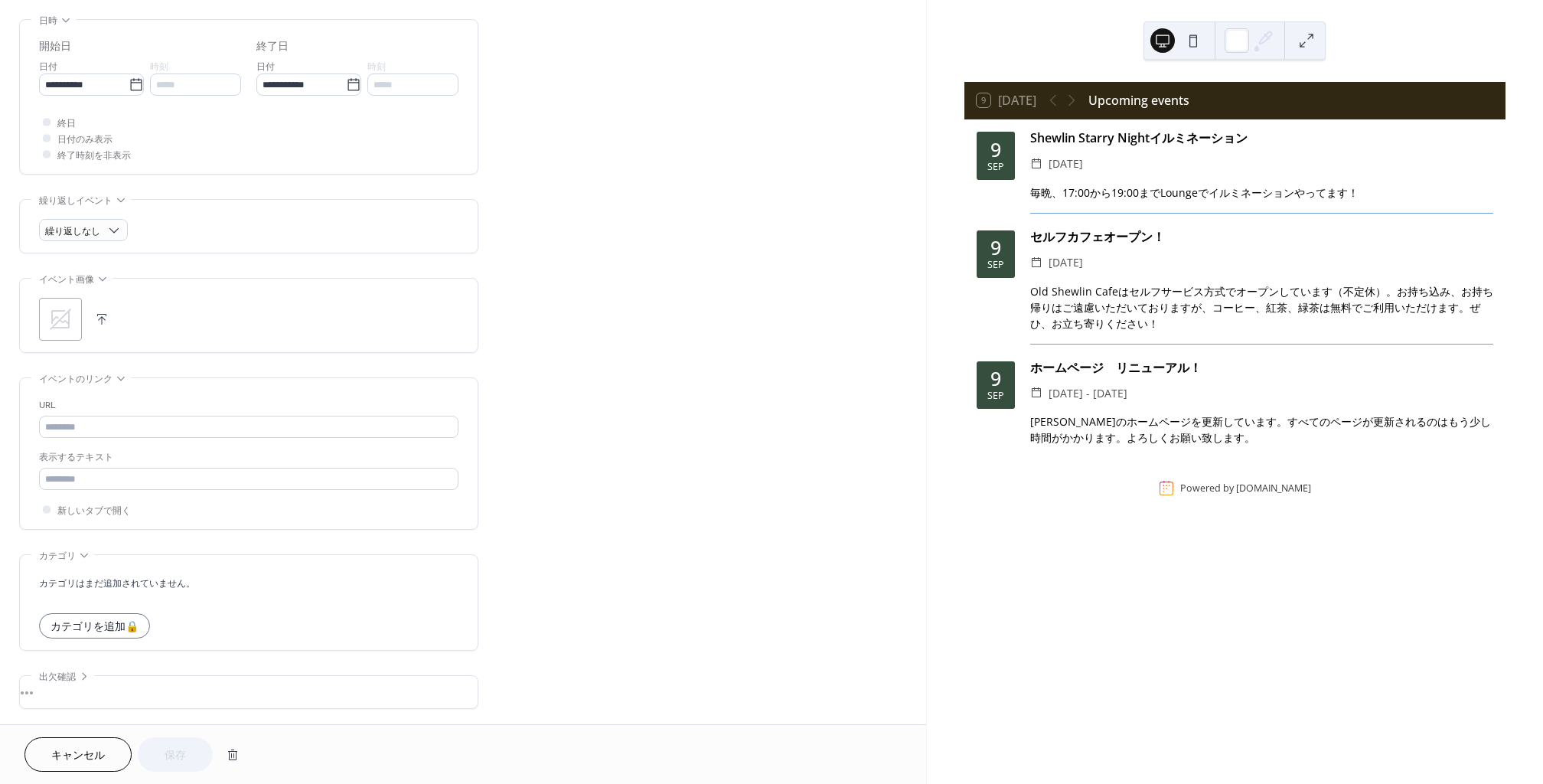
click at [49, 683] on div "•••" at bounding box center [249, 692] width 458 height 32
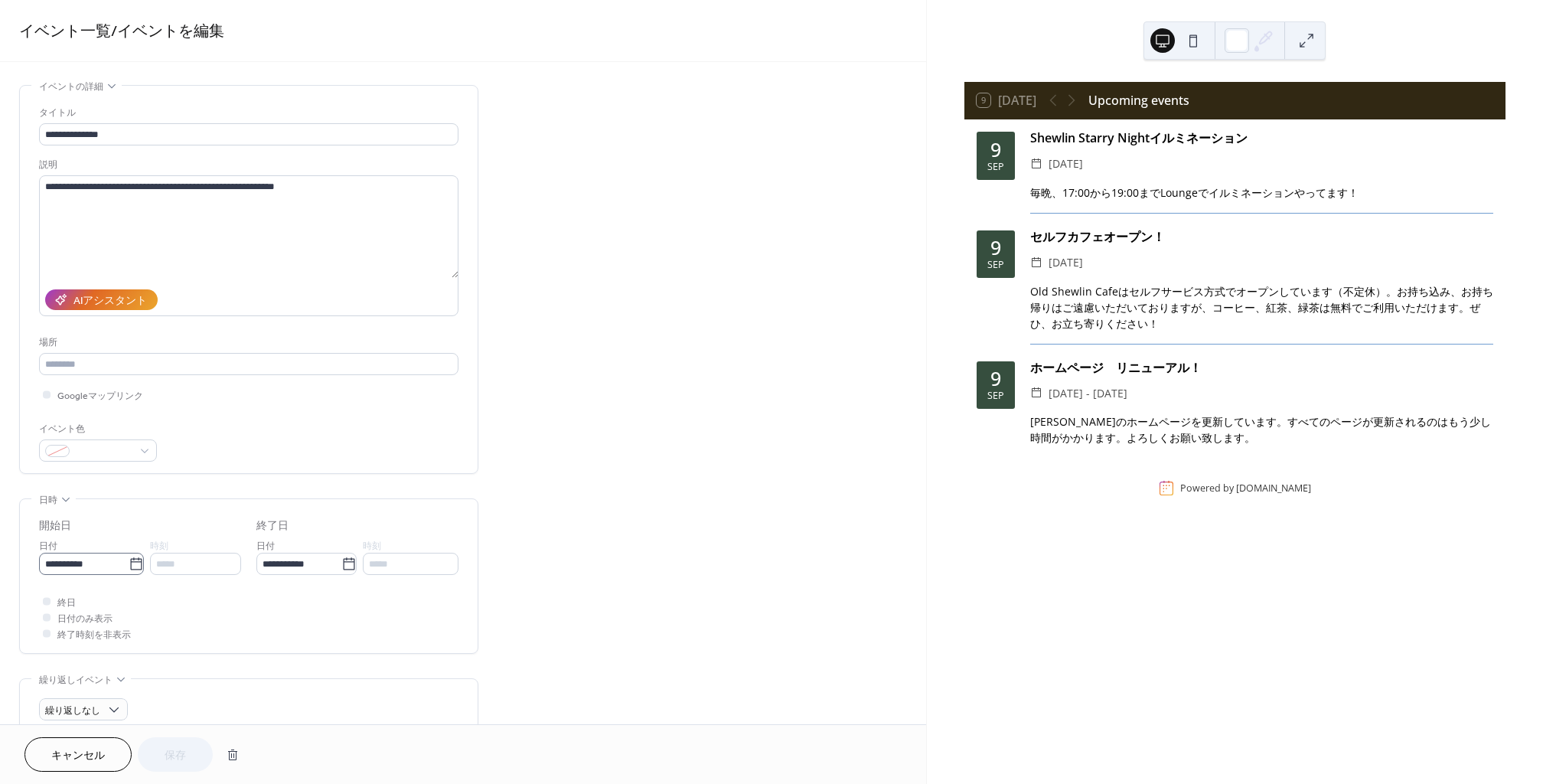
scroll to position [0, 0]
click at [128, 563] on icon at bounding box center [136, 564] width 15 height 15
click at [128, 563] on input "**********" at bounding box center [84, 563] width 89 height 22
click at [85, 447] on td "8" at bounding box center [83, 443] width 25 height 22
type input "**********"
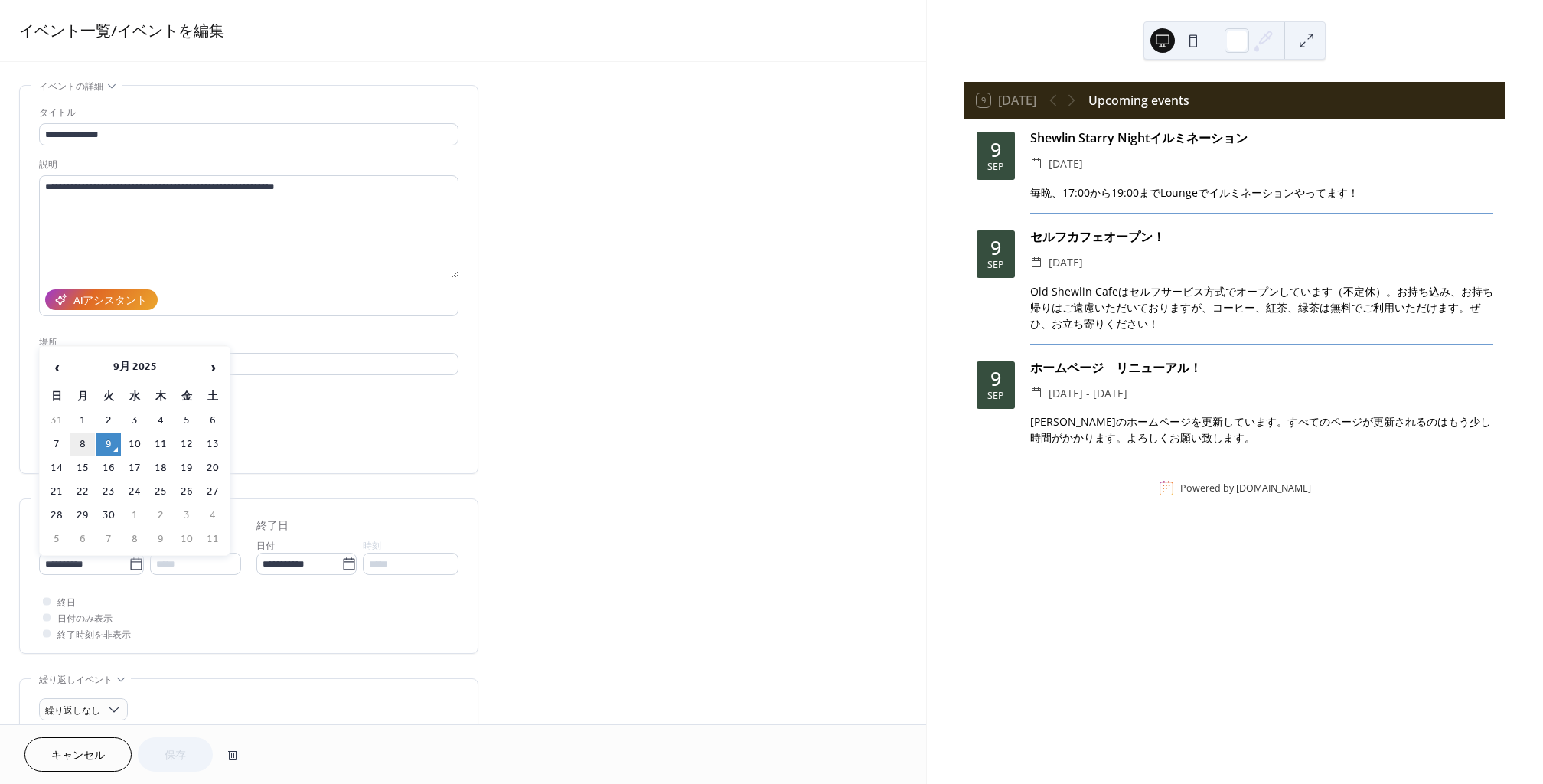
type input "**********"
click at [162, 748] on button "保存" at bounding box center [175, 754] width 75 height 34
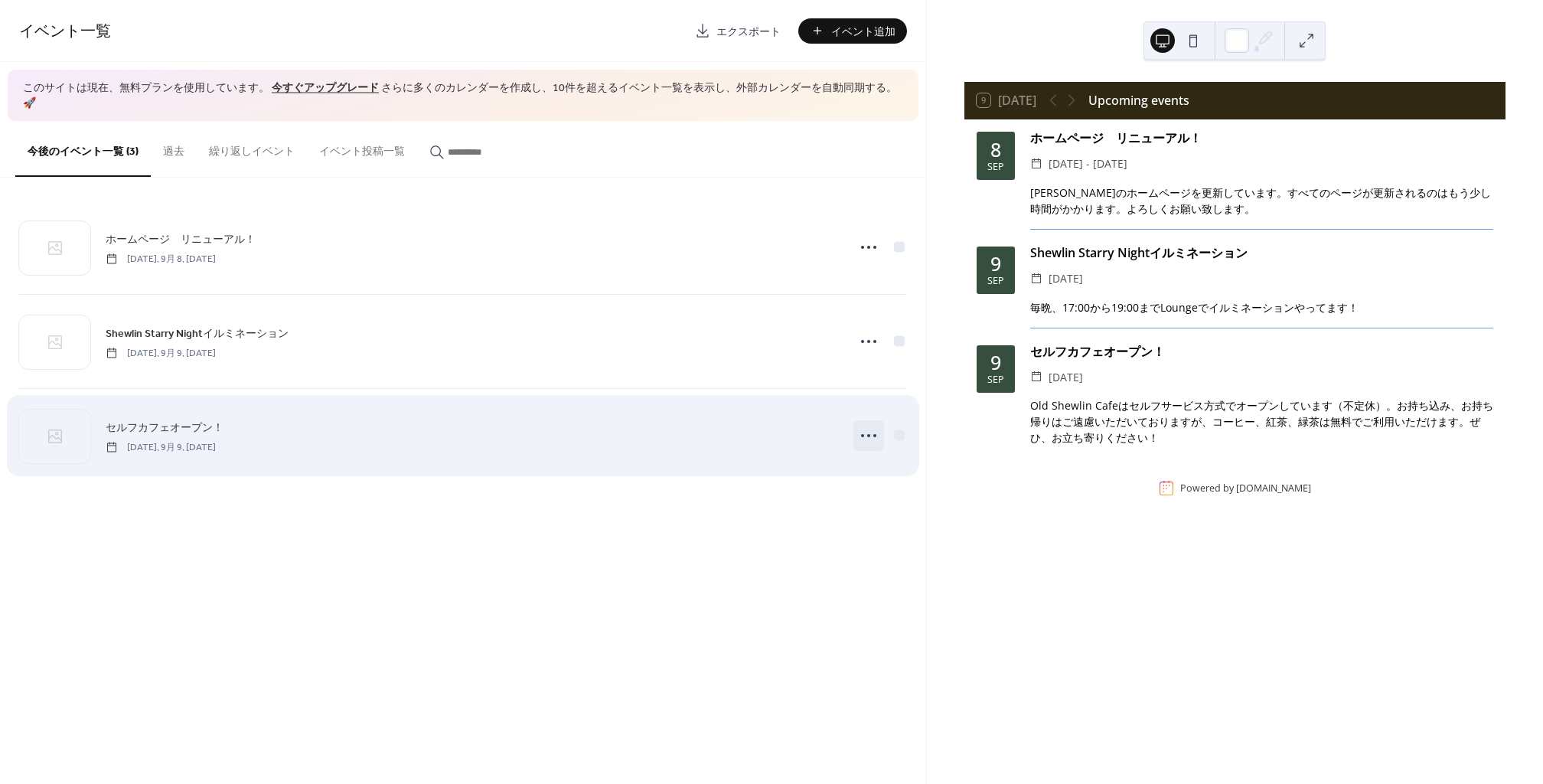
click at [867, 434] on circle at bounding box center [868, 435] width 3 height 3
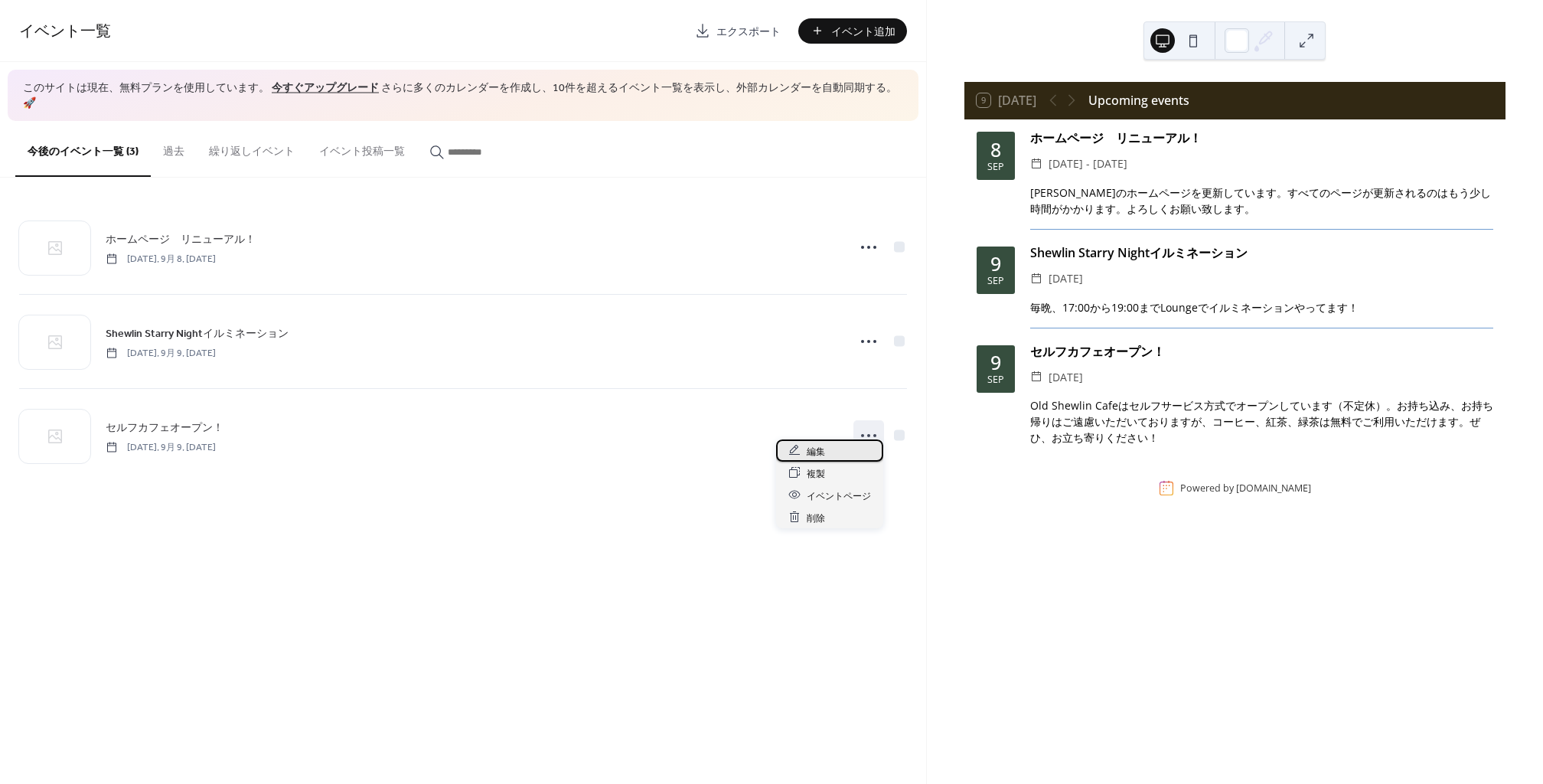
click at [836, 457] on div "編集" at bounding box center [829, 450] width 107 height 22
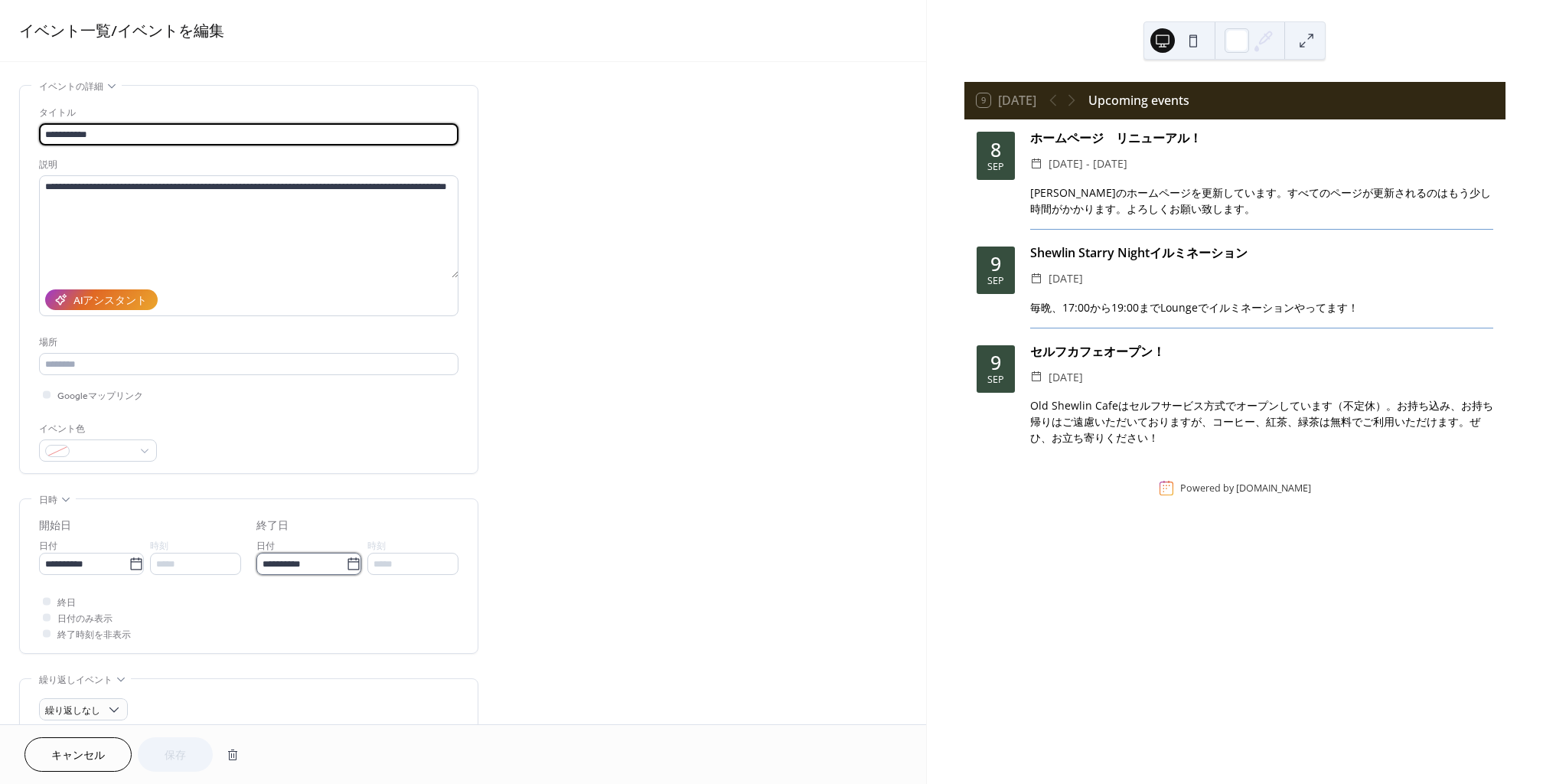
click at [306, 561] on input "**********" at bounding box center [301, 563] width 89 height 22
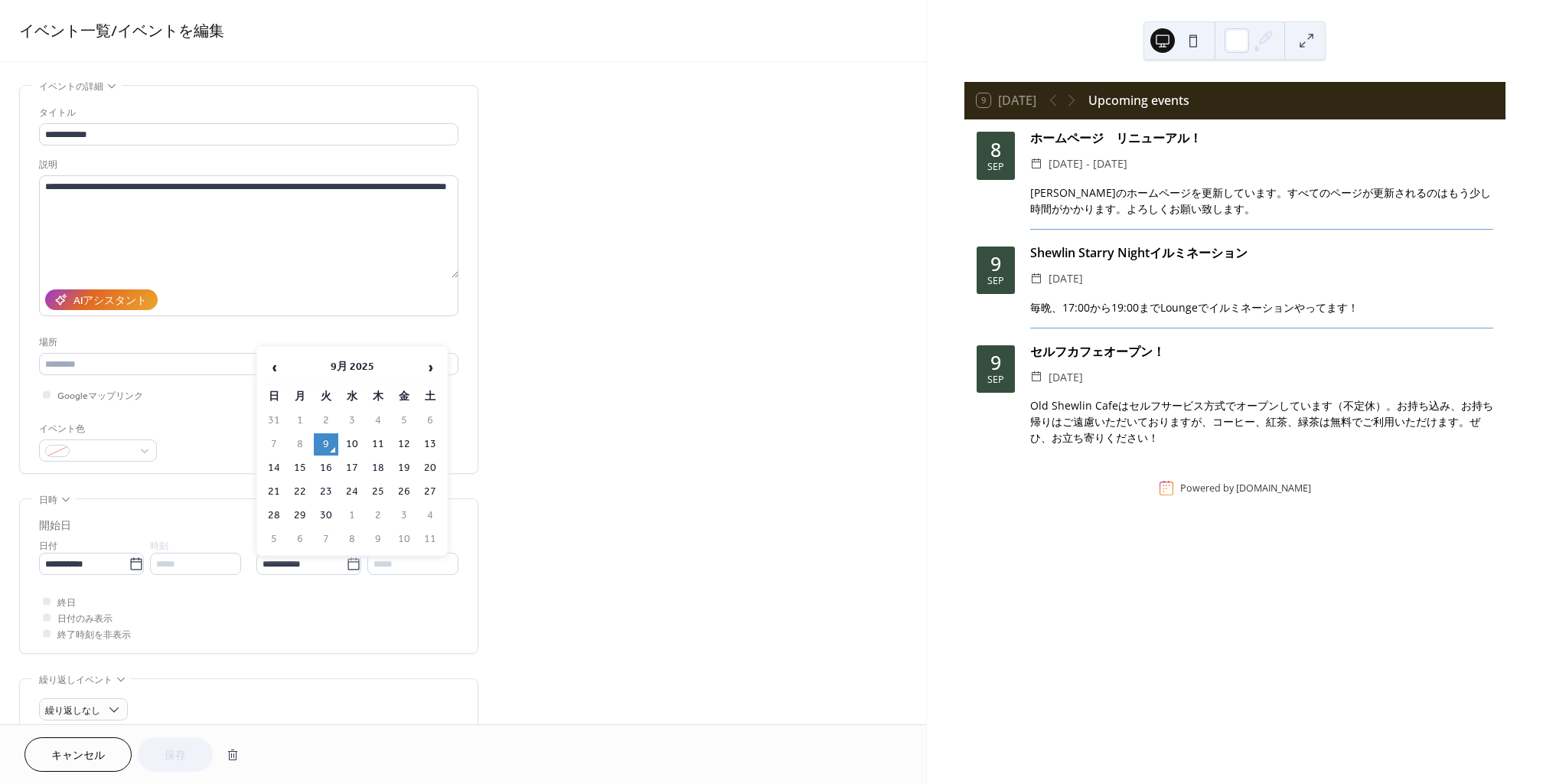
click at [326, 444] on td "9" at bounding box center [327, 443] width 25 height 22
click at [111, 554] on input "**********" at bounding box center [84, 563] width 89 height 22
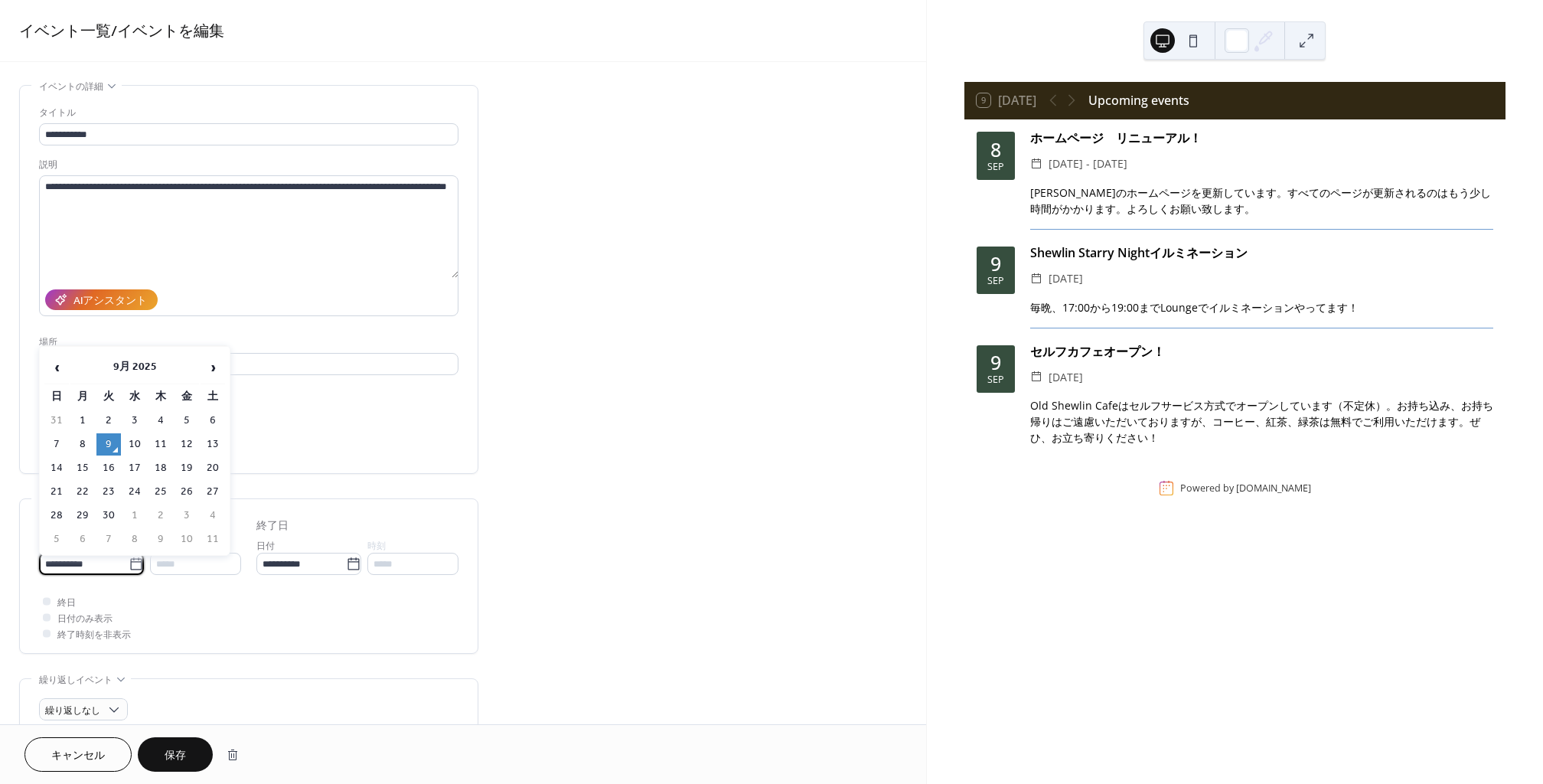
click at [113, 444] on td "9" at bounding box center [109, 443] width 25 height 22
click at [178, 756] on span "保存" at bounding box center [175, 756] width 22 height 16
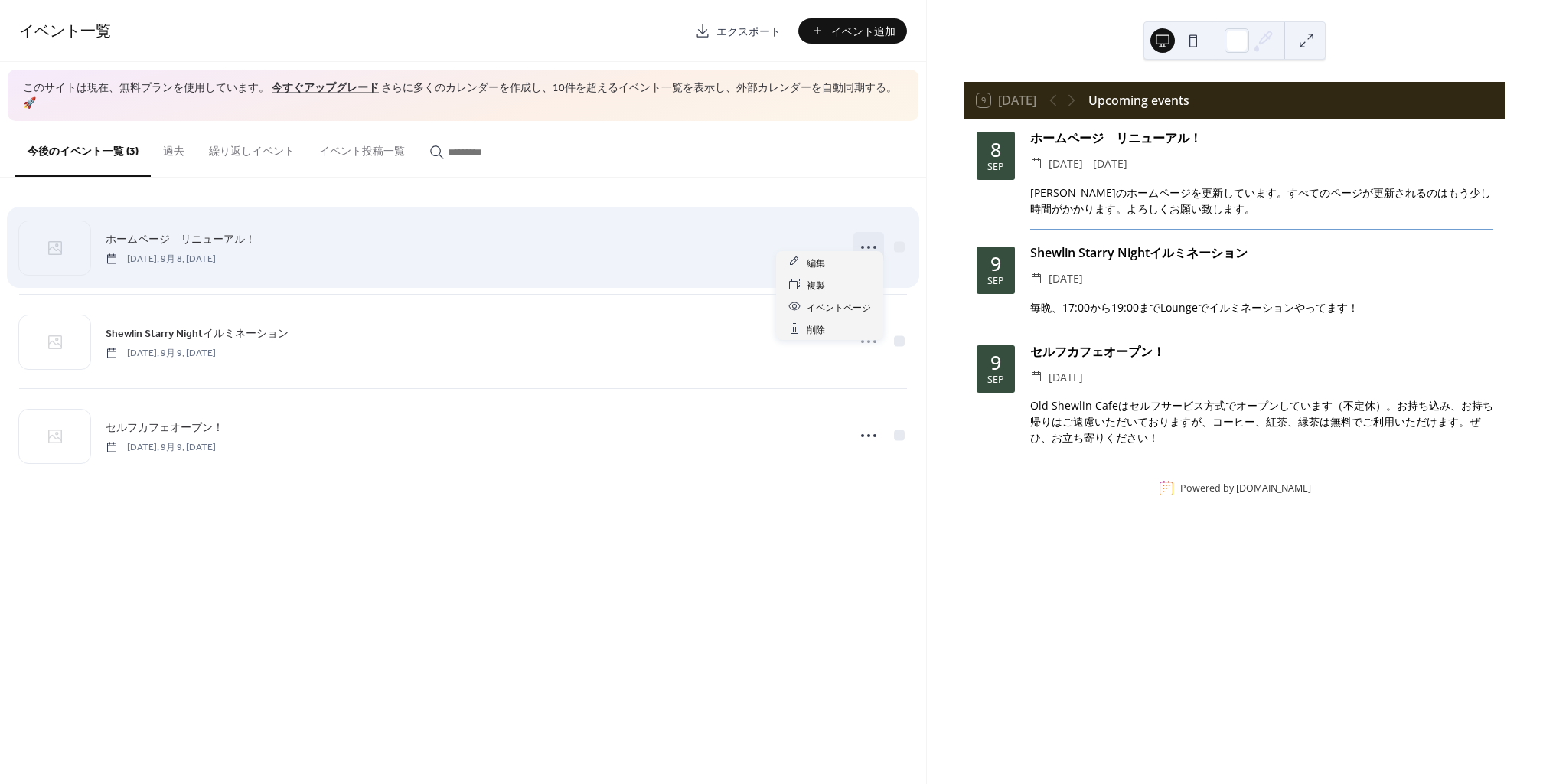
click at [871, 235] on icon at bounding box center [869, 248] width 25 height 25
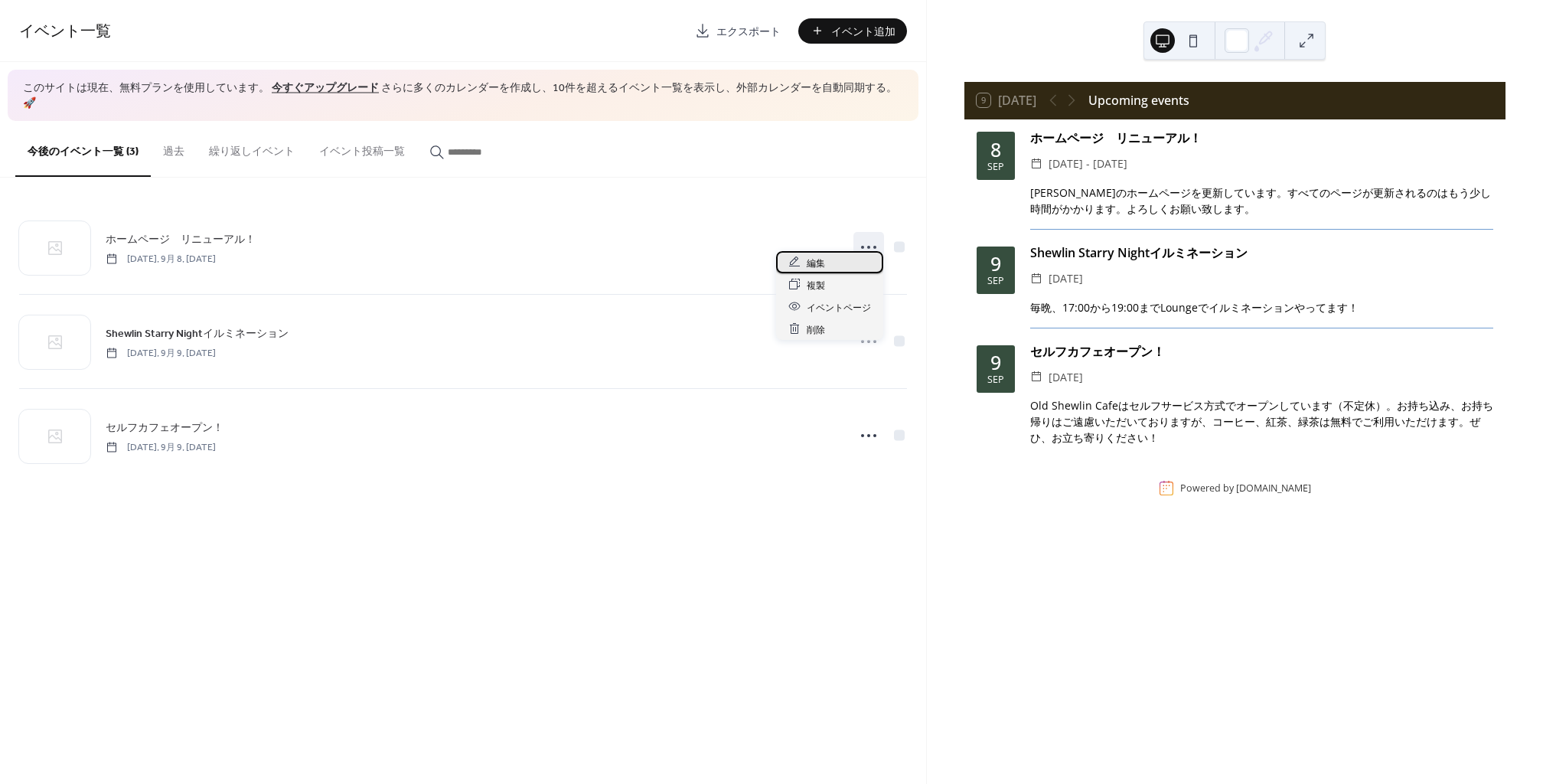
click at [840, 258] on div "編集" at bounding box center [829, 261] width 107 height 22
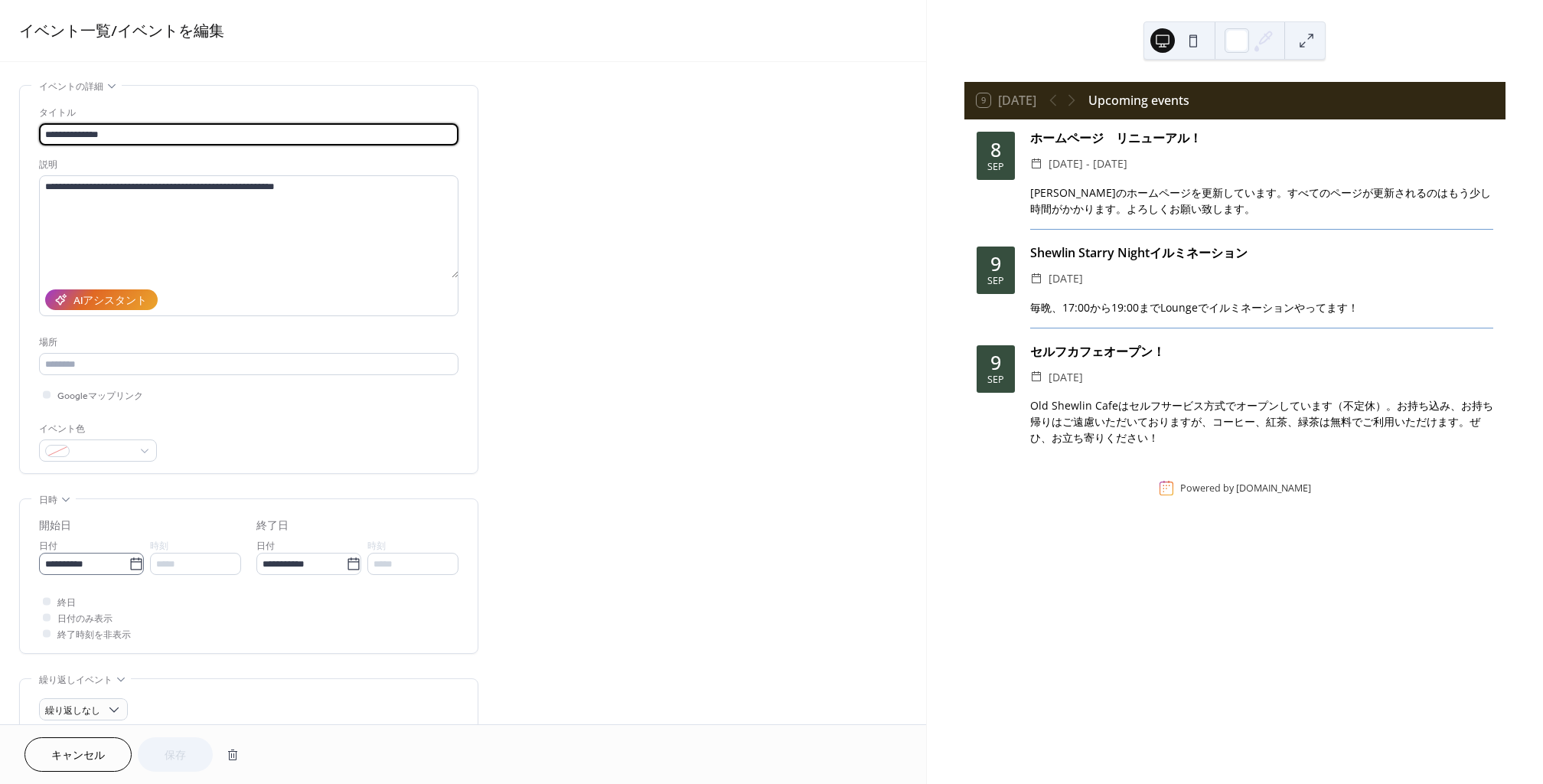
click at [135, 563] on icon at bounding box center [136, 564] width 15 height 15
click at [128, 563] on input "**********" at bounding box center [84, 563] width 89 height 22
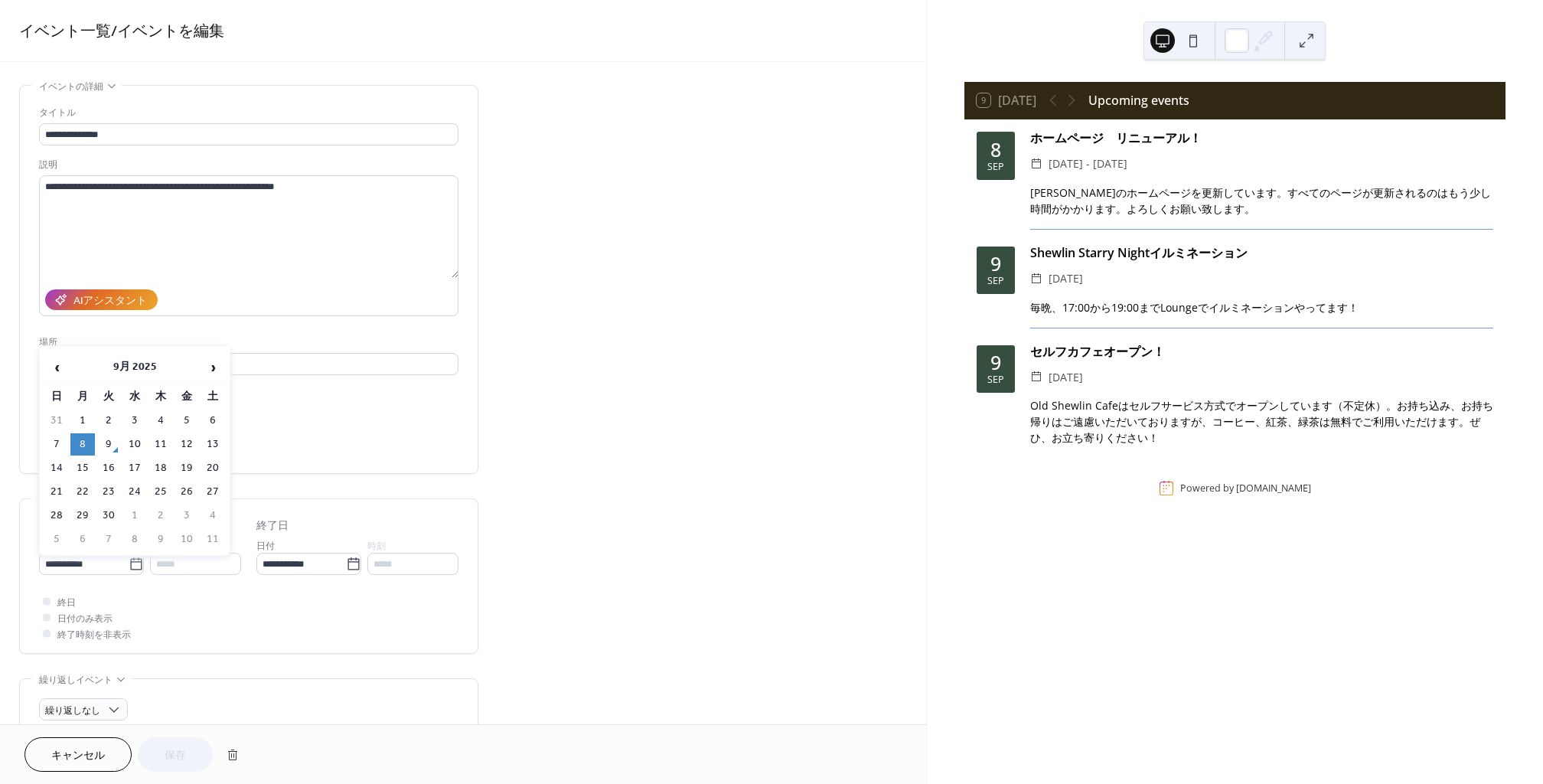
click at [108, 444] on td "9" at bounding box center [109, 443] width 25 height 22
type input "**********"
click at [349, 557] on icon at bounding box center [353, 564] width 15 height 15
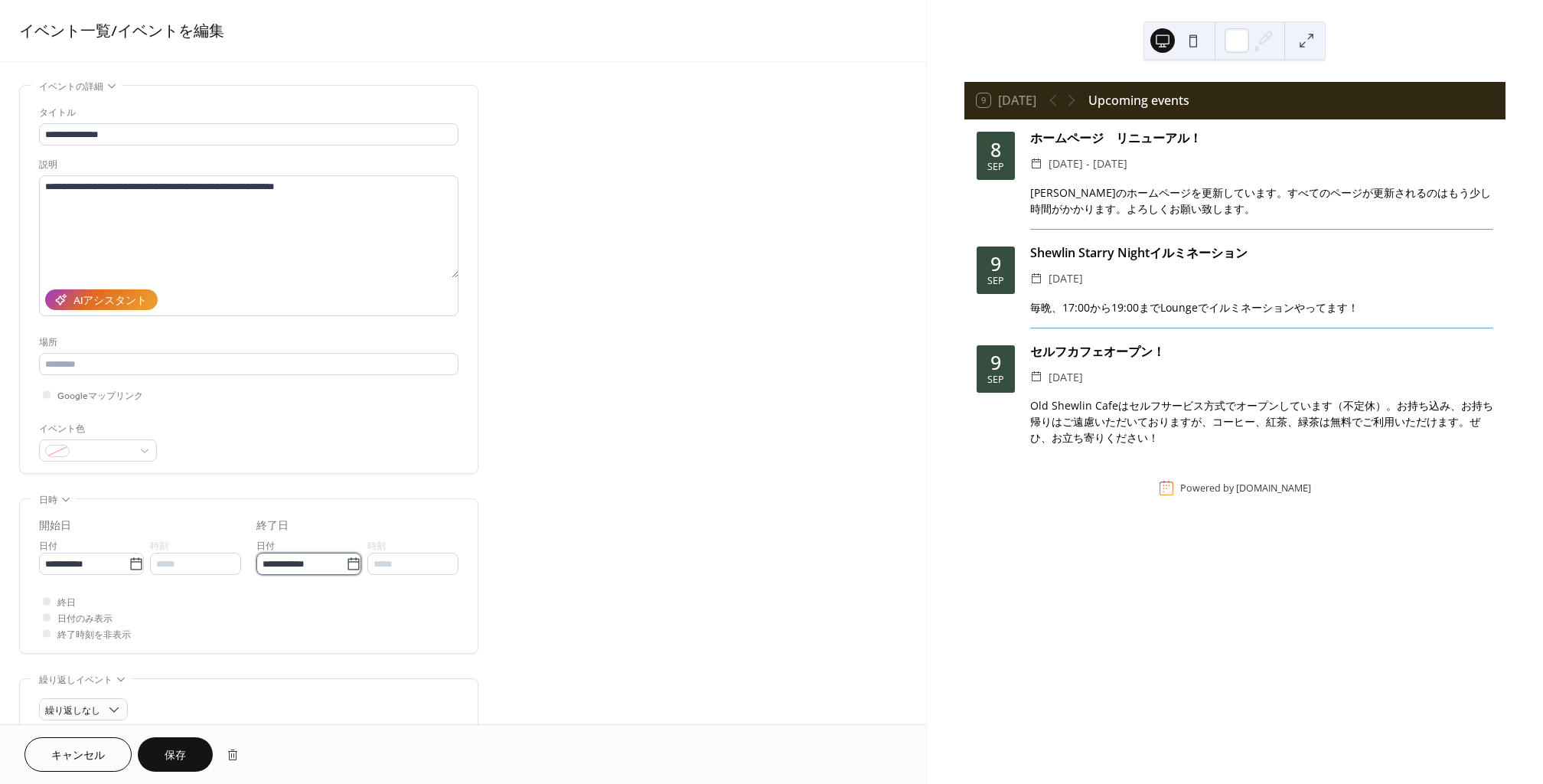
click at [346, 557] on input "**********" at bounding box center [301, 563] width 89 height 22
click at [278, 358] on span "‹" at bounding box center [274, 367] width 23 height 30
click at [279, 357] on span "‹" at bounding box center [274, 367] width 23 height 30
click at [334, 452] on td "9" at bounding box center [327, 443] width 25 height 22
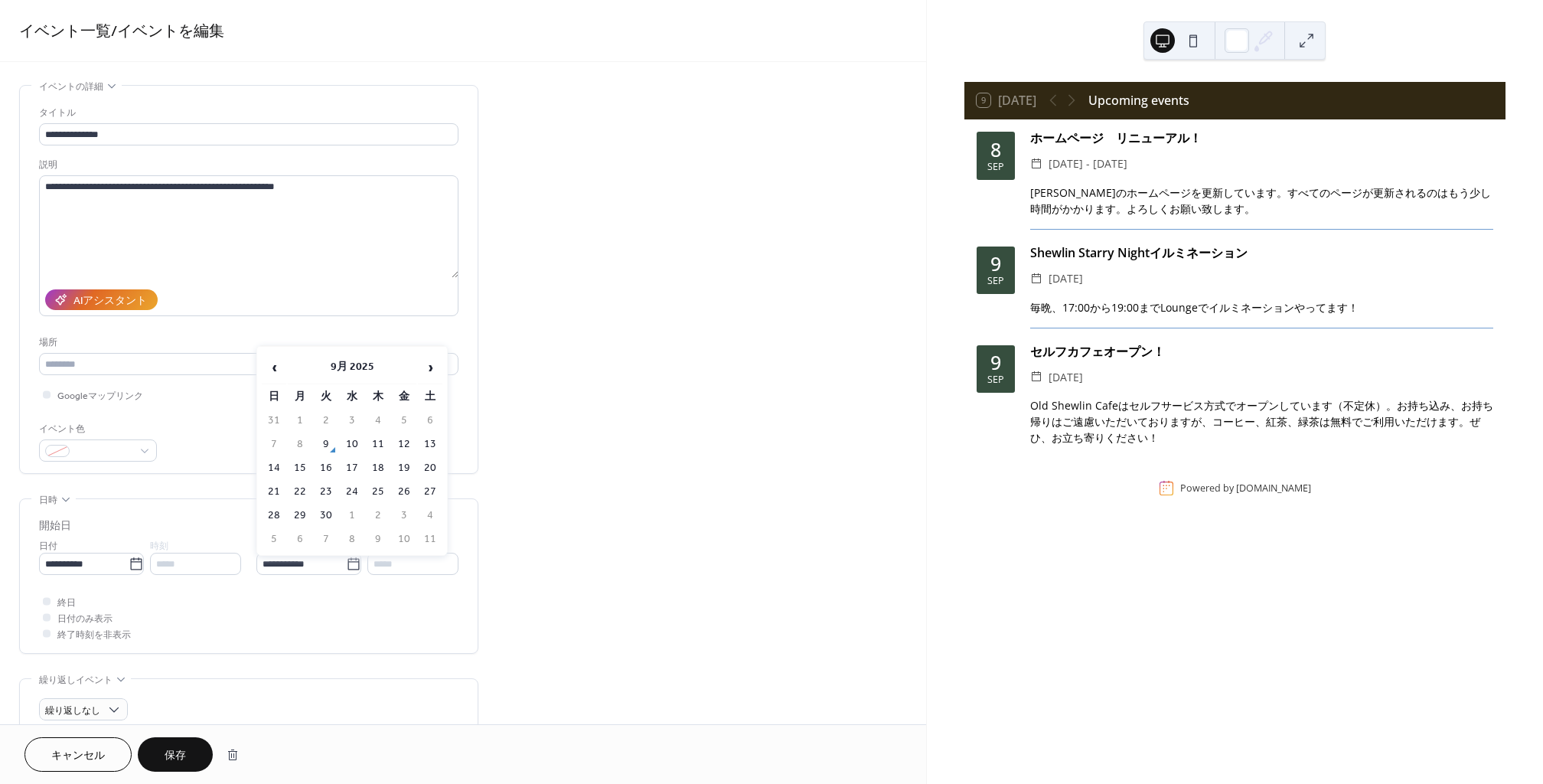
type input "**********"
click at [190, 741] on button "保存" at bounding box center [175, 754] width 75 height 34
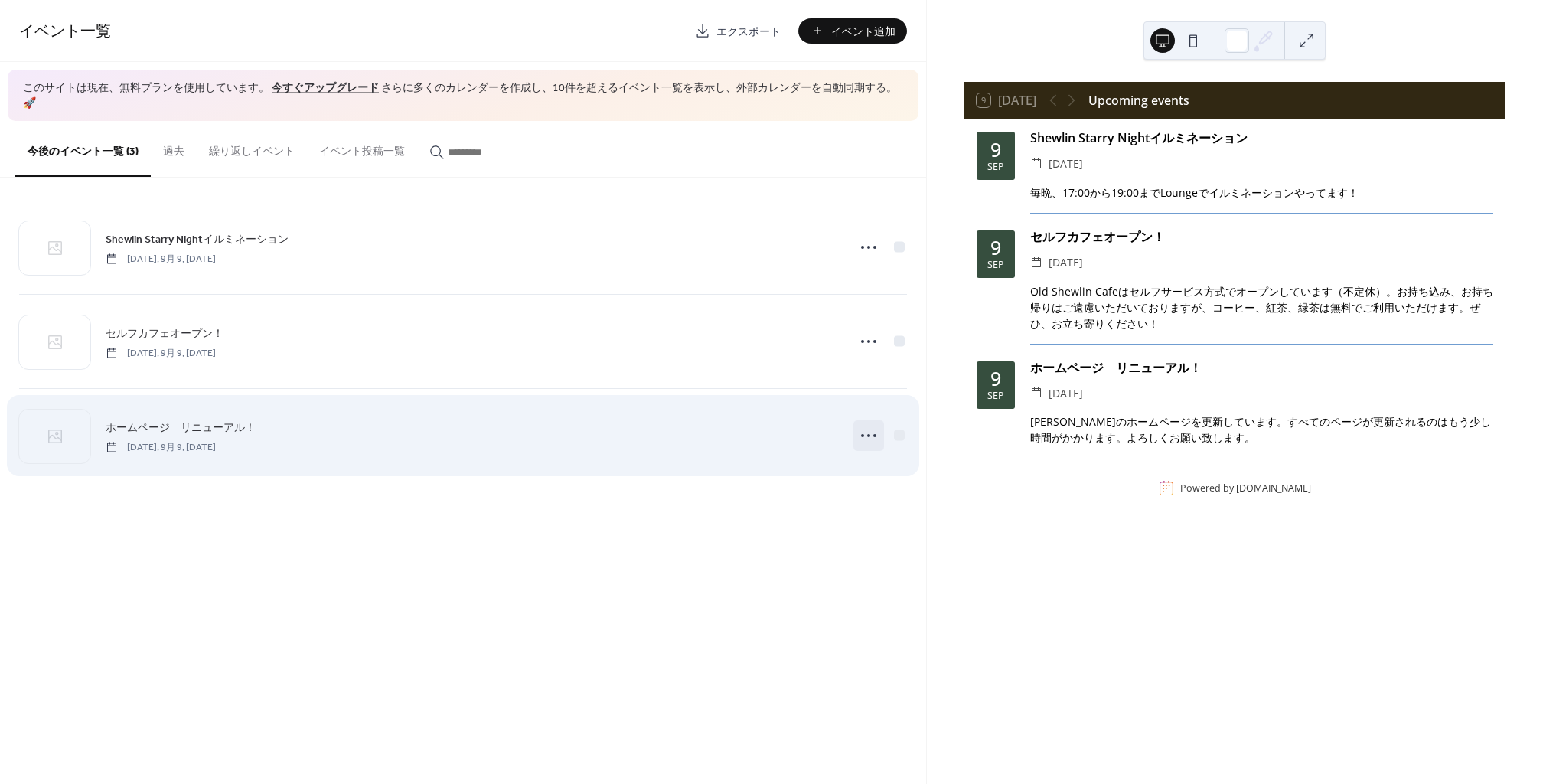
click at [868, 423] on icon at bounding box center [869, 436] width 25 height 25
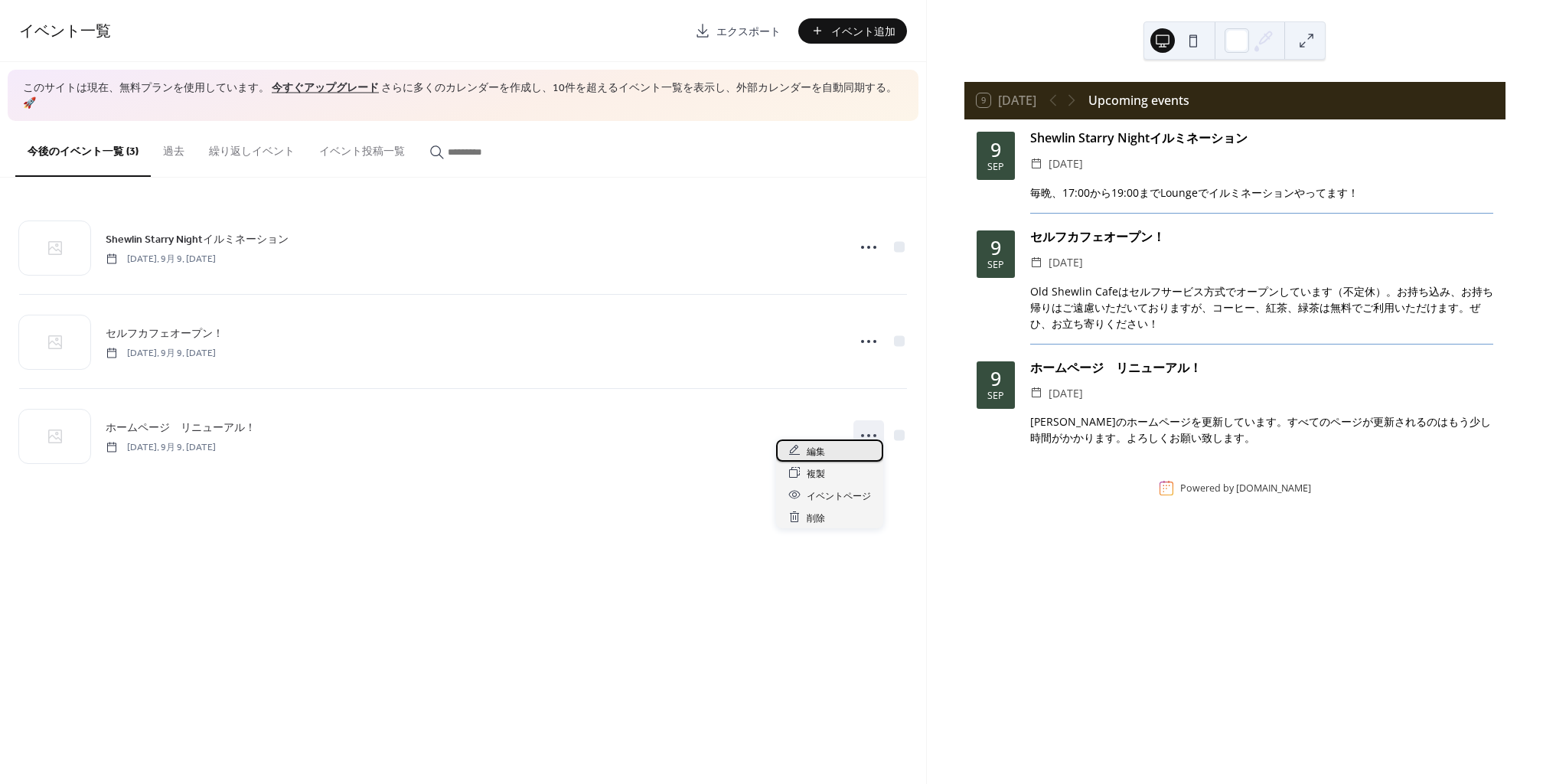
click at [854, 441] on div "編集" at bounding box center [829, 450] width 107 height 22
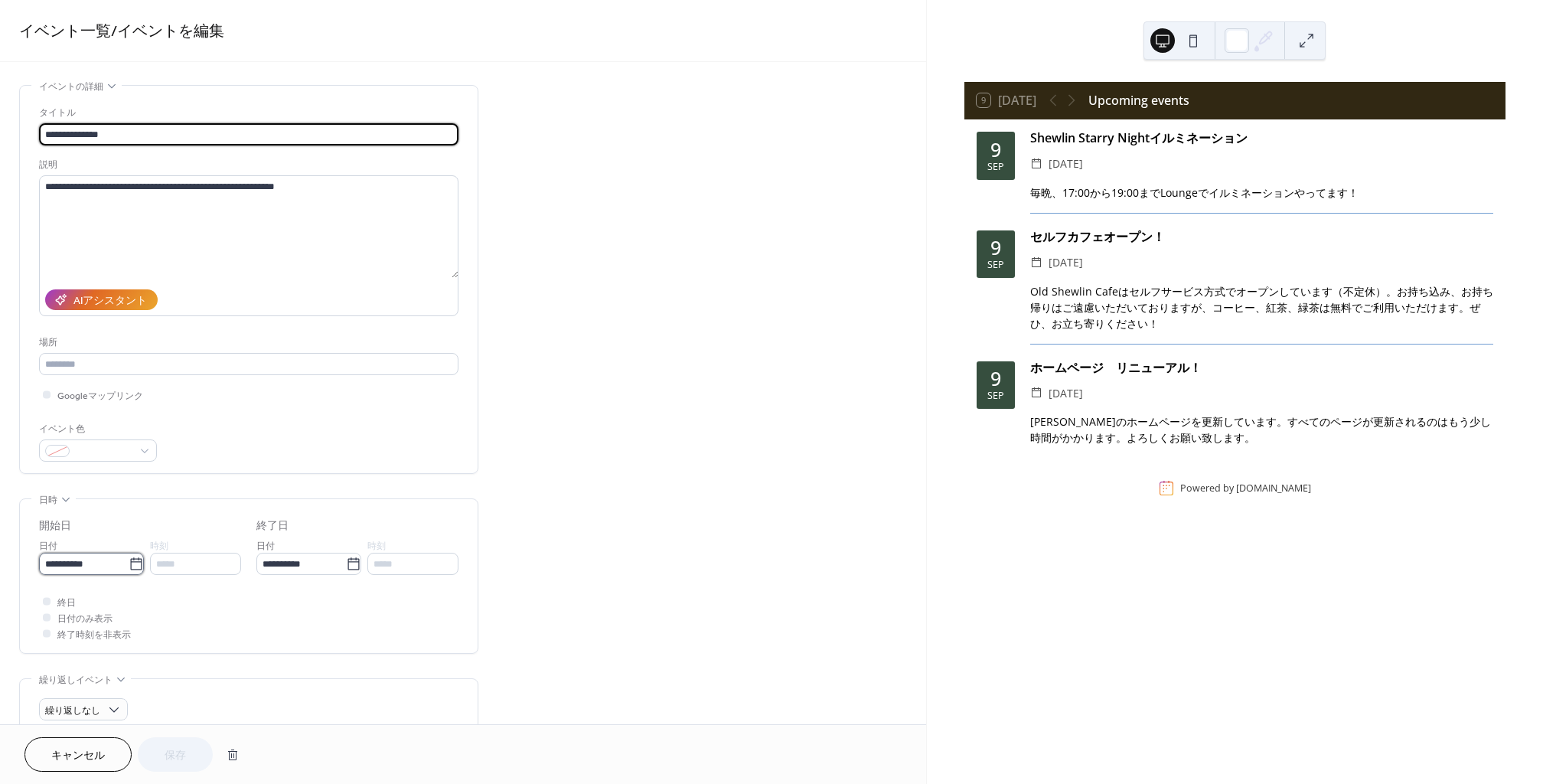
click at [117, 567] on input "**********" at bounding box center [84, 563] width 89 height 22
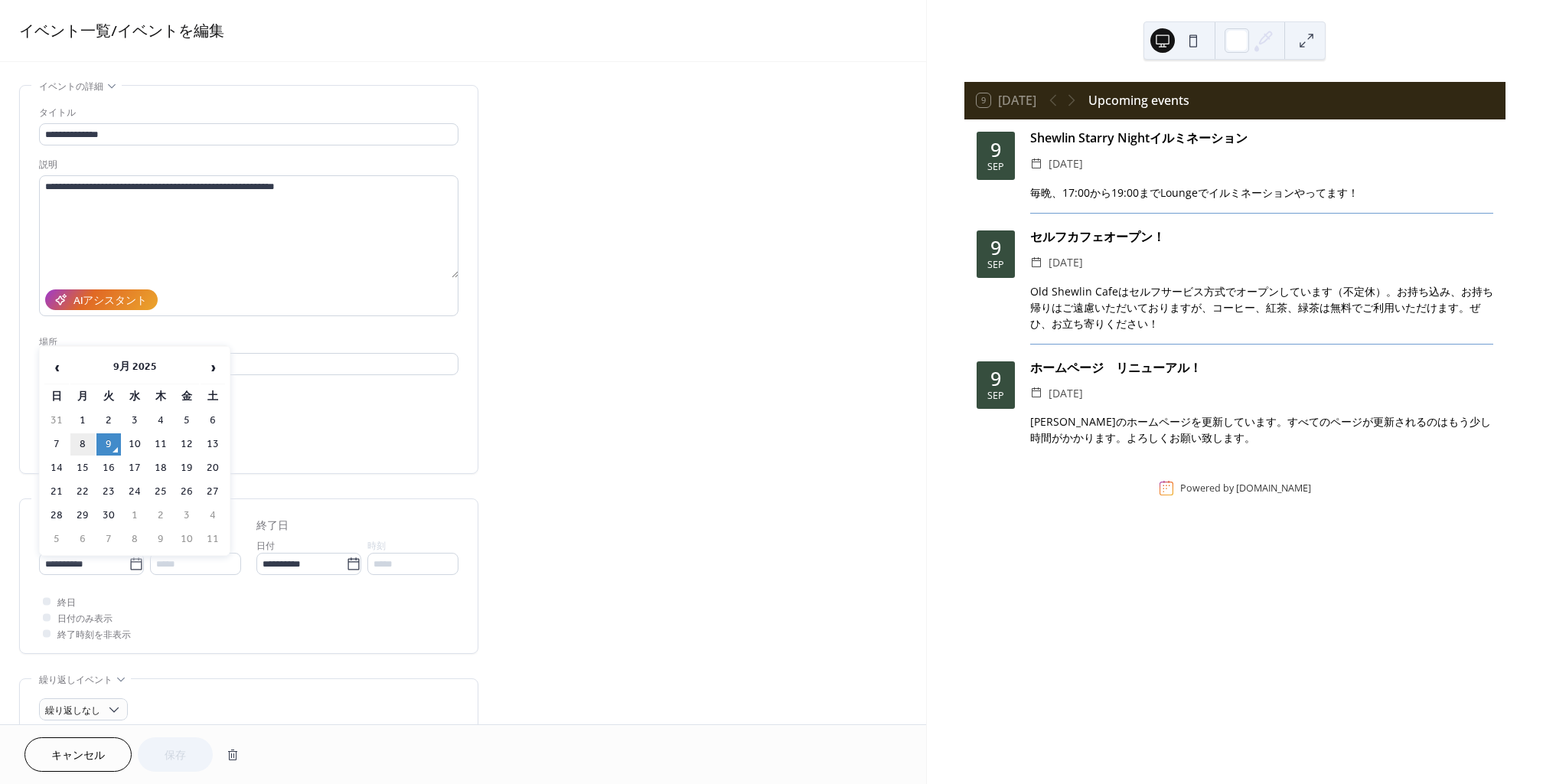
drag, startPoint x: 83, startPoint y: 437, endPoint x: 97, endPoint y: 444, distance: 15.7
click at [83, 437] on td "8" at bounding box center [83, 443] width 25 height 22
type input "**********"
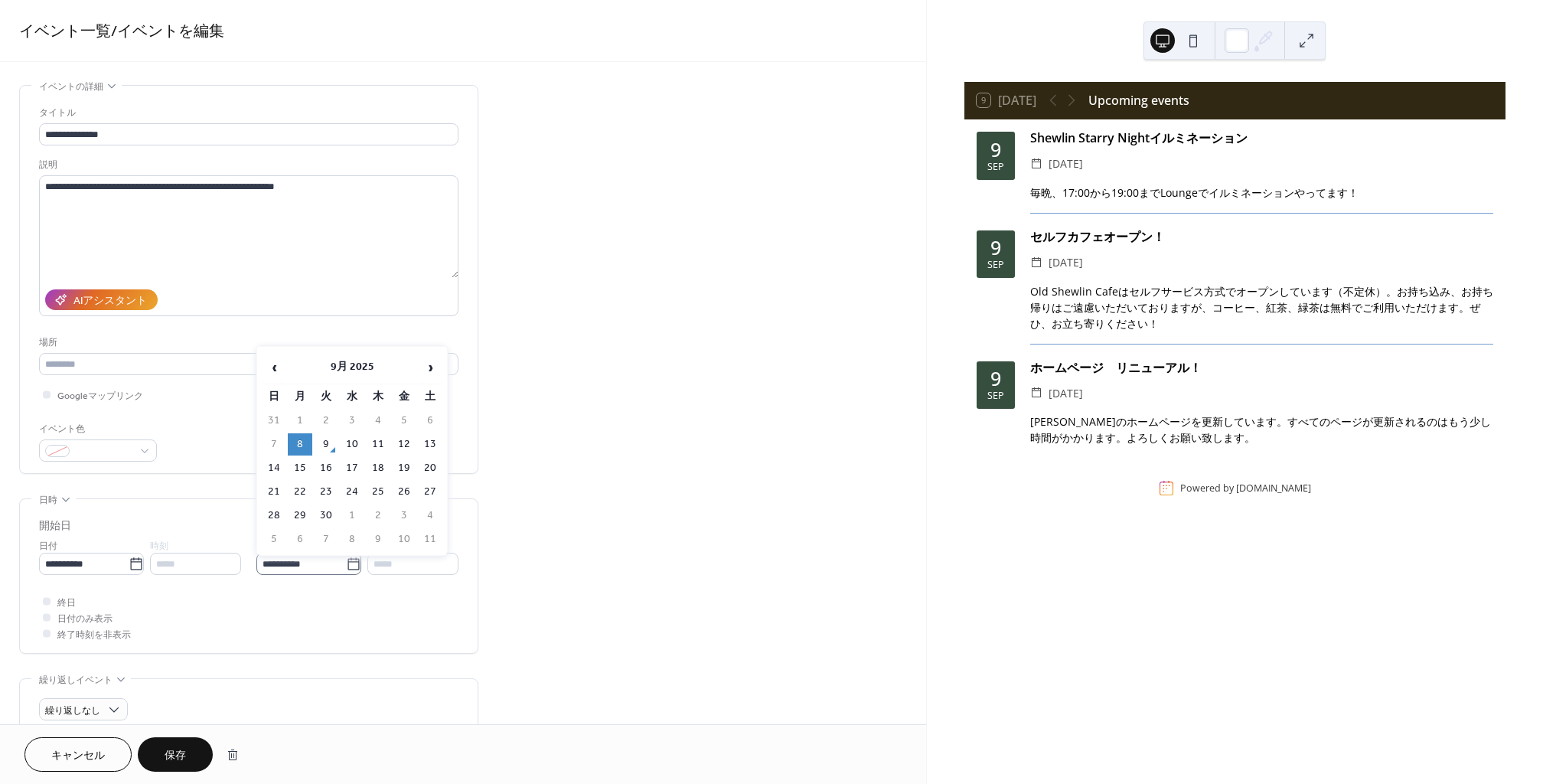
click at [349, 567] on icon at bounding box center [353, 564] width 15 height 15
click at [346, 567] on input "**********" at bounding box center [301, 563] width 89 height 22
click at [434, 357] on span "›" at bounding box center [430, 367] width 23 height 30
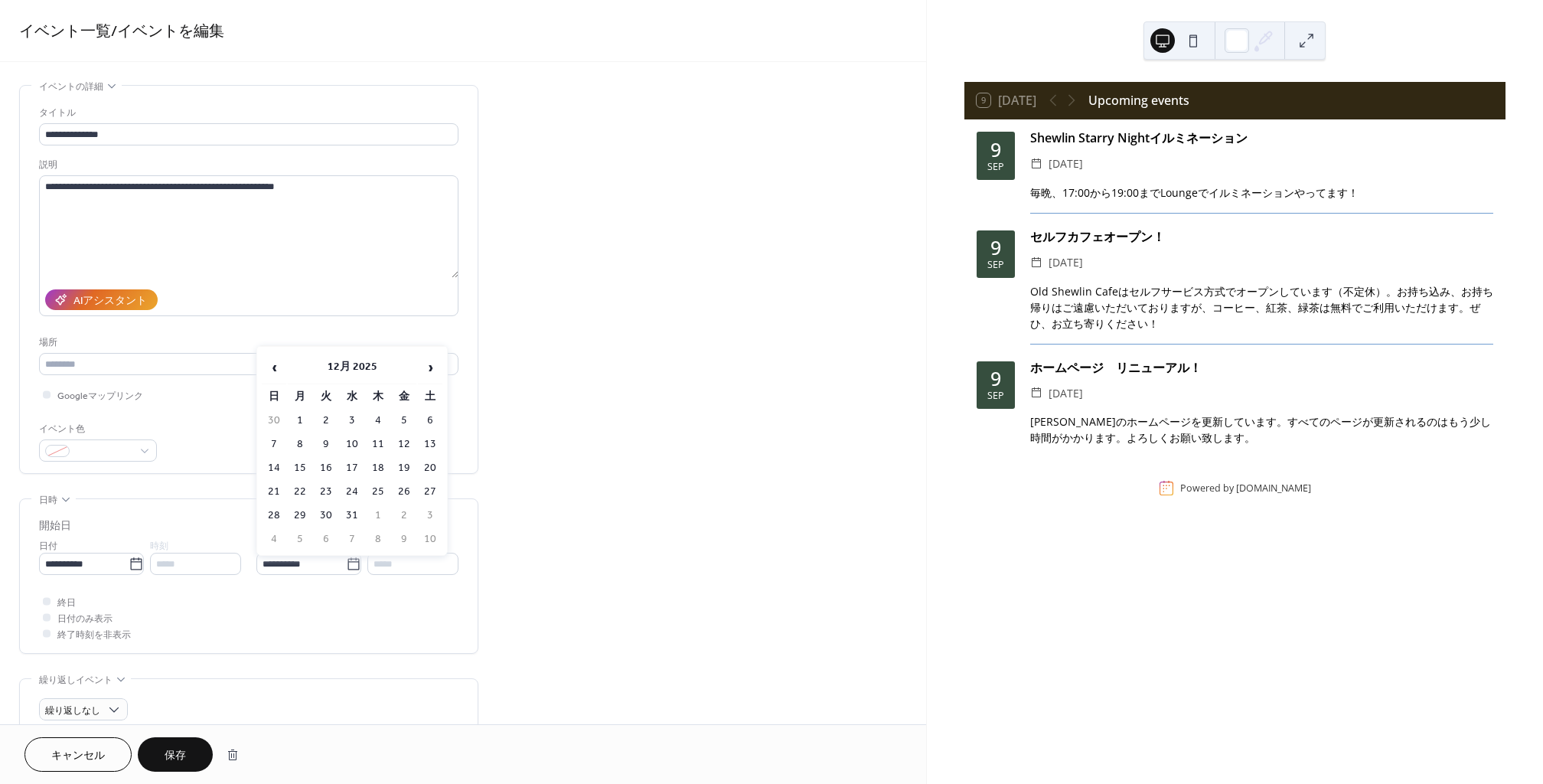
click at [349, 508] on td "31" at bounding box center [352, 514] width 25 height 22
type input "**********"
click at [188, 749] on button "保存" at bounding box center [175, 754] width 75 height 34
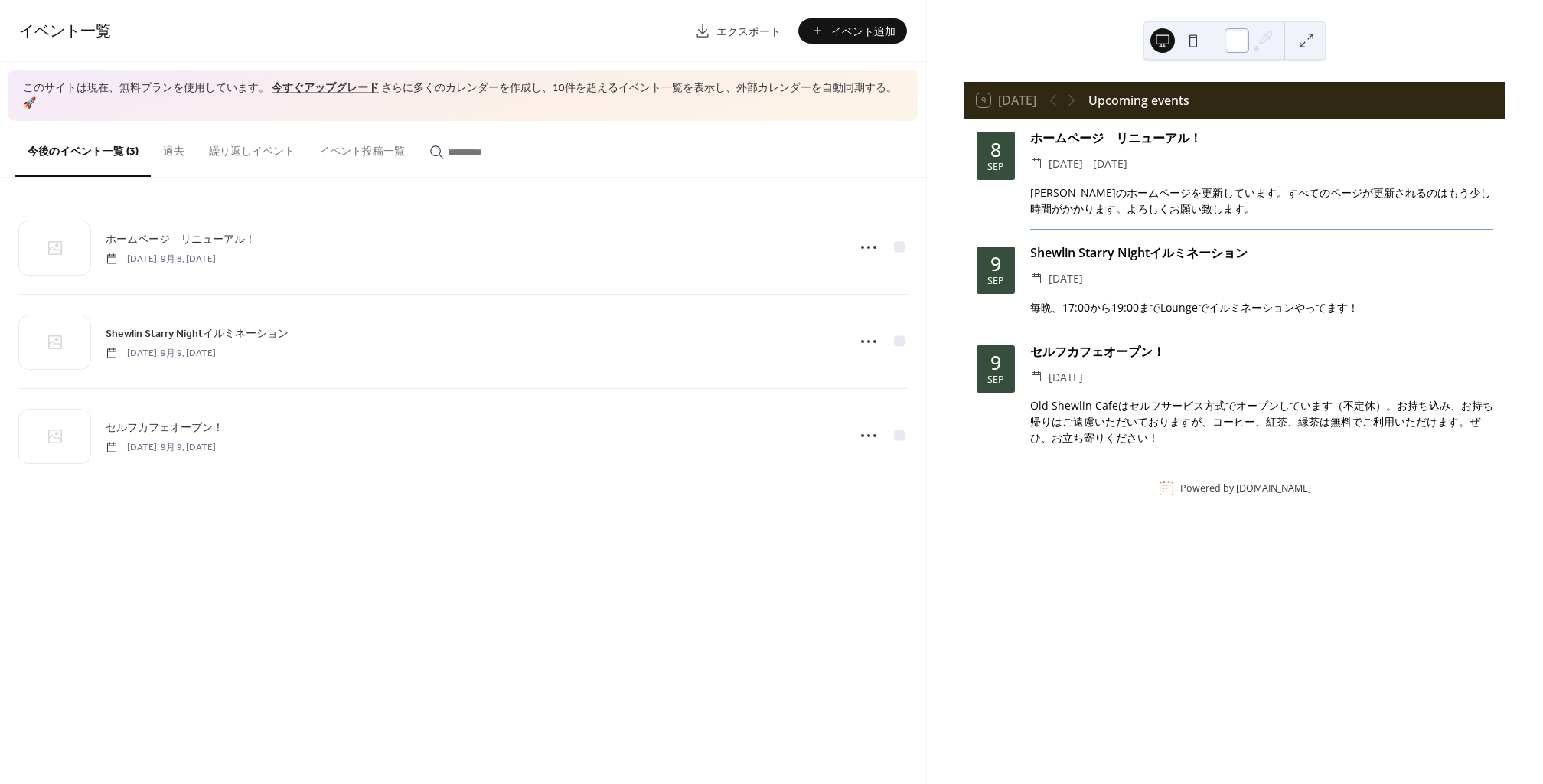
click at [1236, 42] on div at bounding box center [1237, 41] width 25 height 25
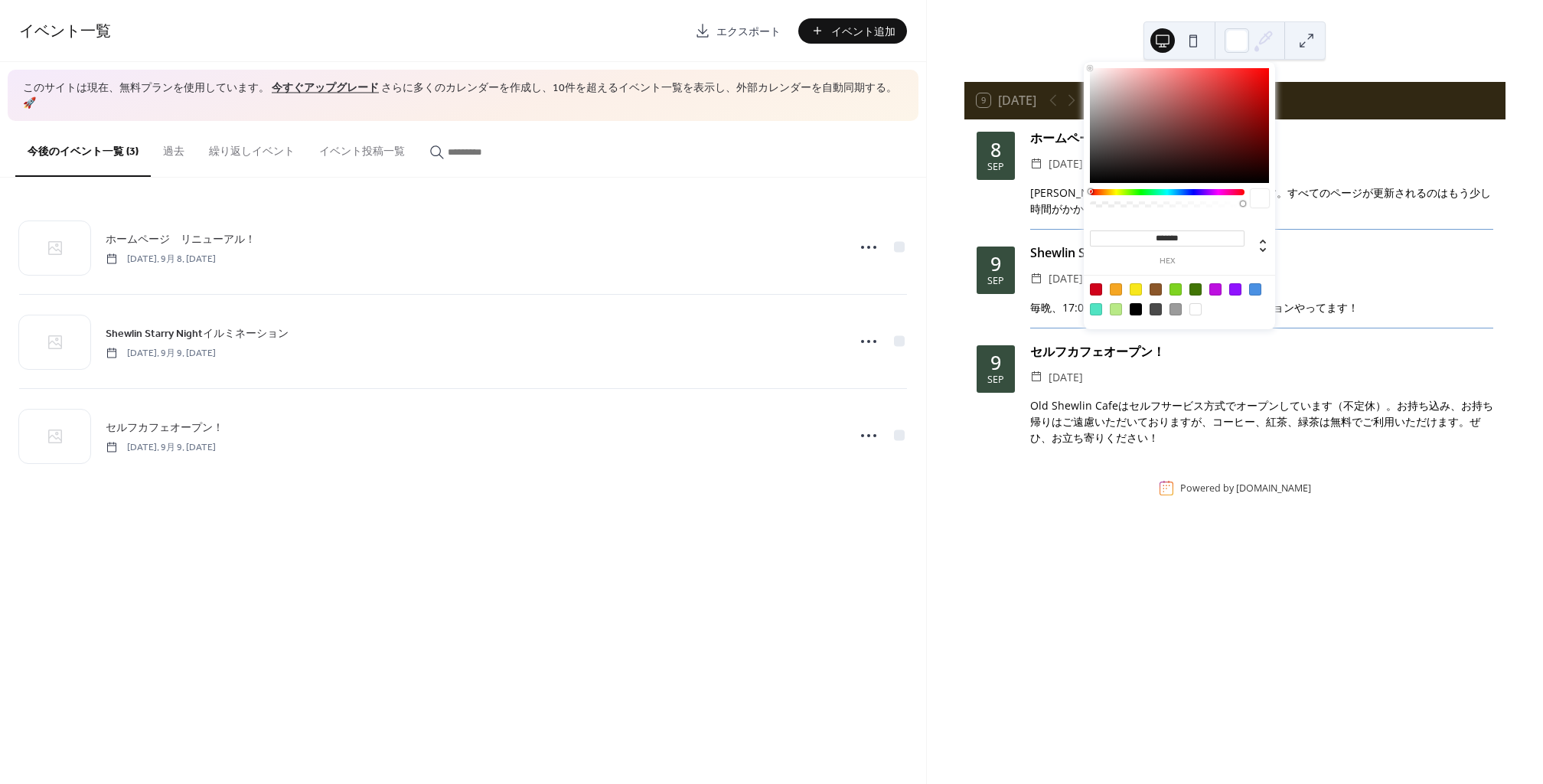
click at [1263, 38] on icon at bounding box center [1266, 38] width 12 height 12
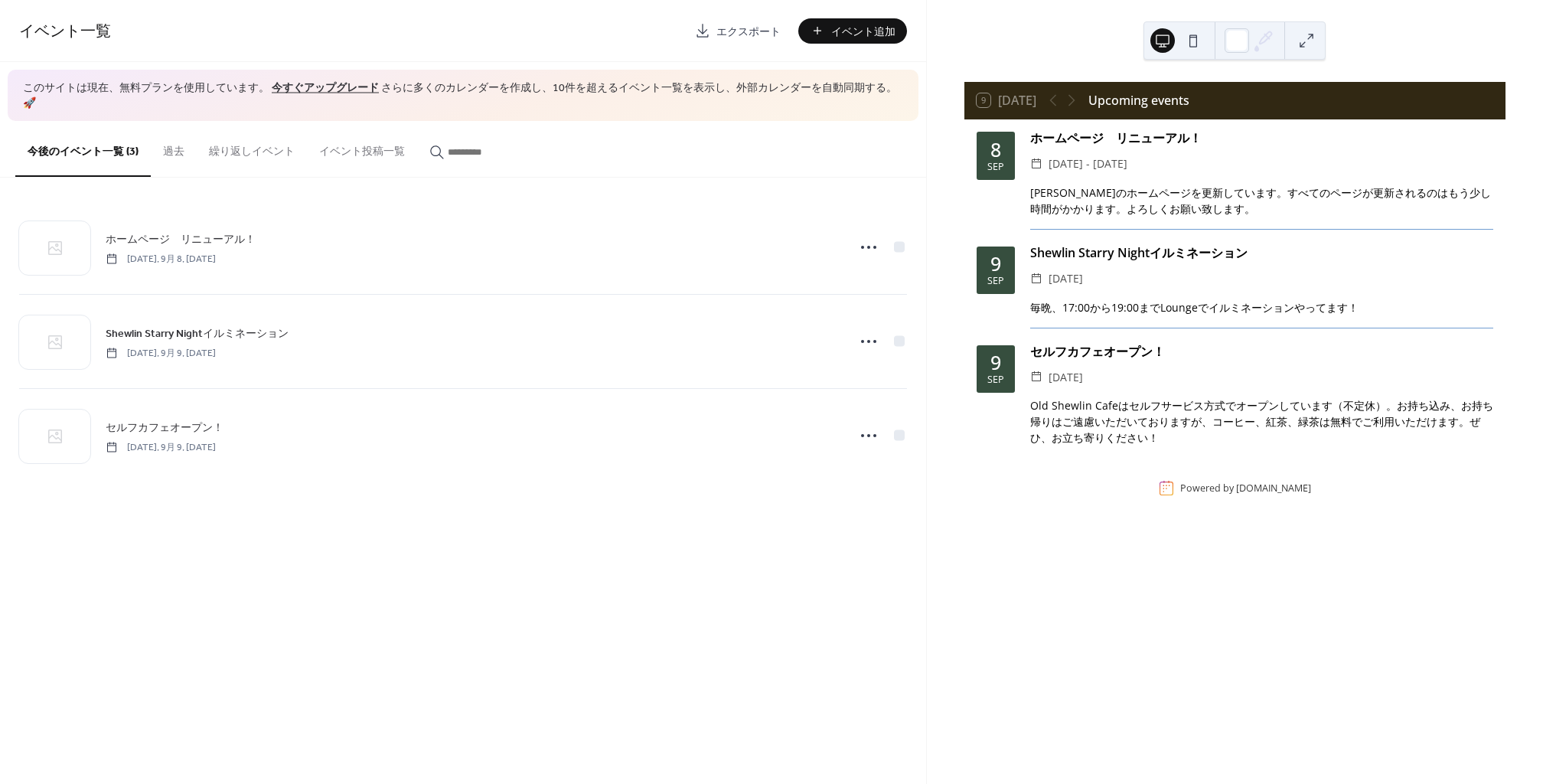
click at [1193, 39] on button at bounding box center [1194, 41] width 25 height 25
